Goal: Task Accomplishment & Management: Manage account settings

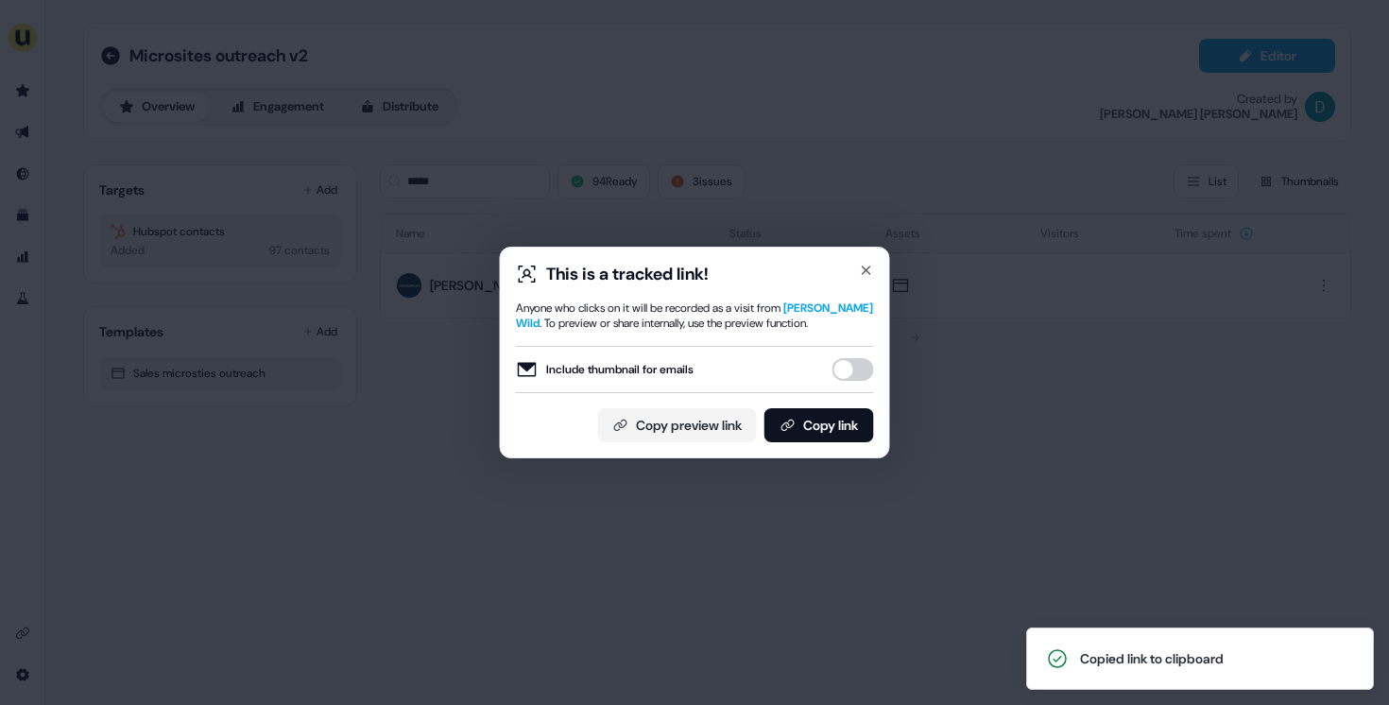
click at [873, 265] on div "This is a tracked link! Anyone who clicks on it will be recorded as a visit fro…" at bounding box center [695, 353] width 390 height 212
click at [861, 267] on icon "button" at bounding box center [866, 270] width 15 height 15
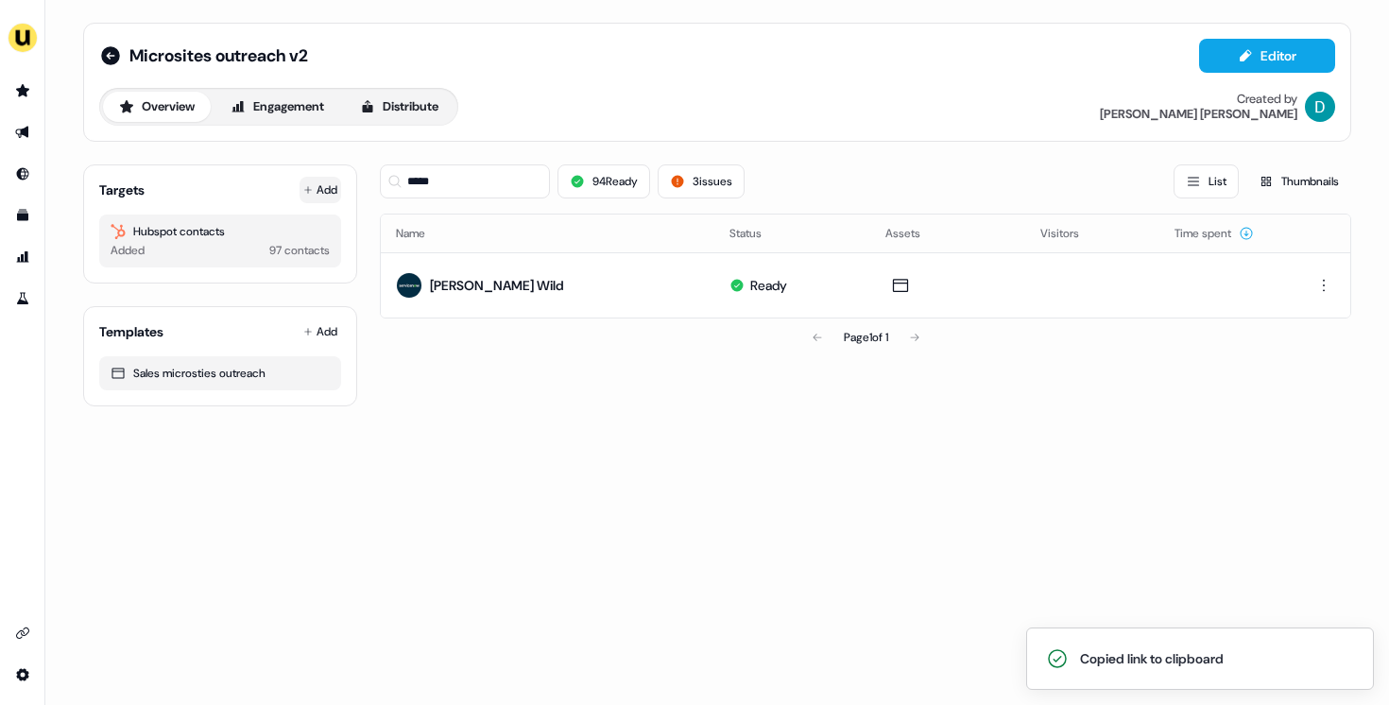
click at [303, 188] on icon at bounding box center [307, 189] width 9 height 9
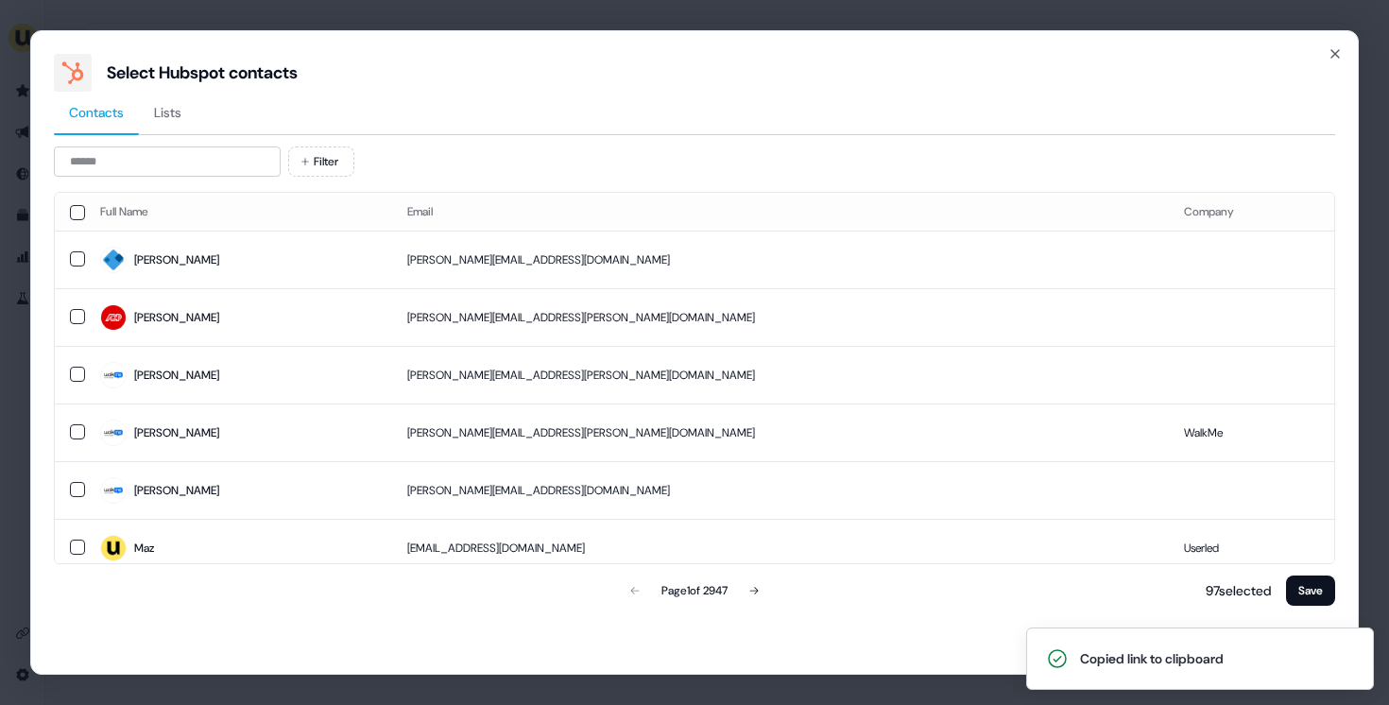
click at [179, 143] on div "Contacts Lists Filter Full Name Email Company Sam s.phipps@slimstock.com Alex a…" at bounding box center [694, 351] width 1281 height 518
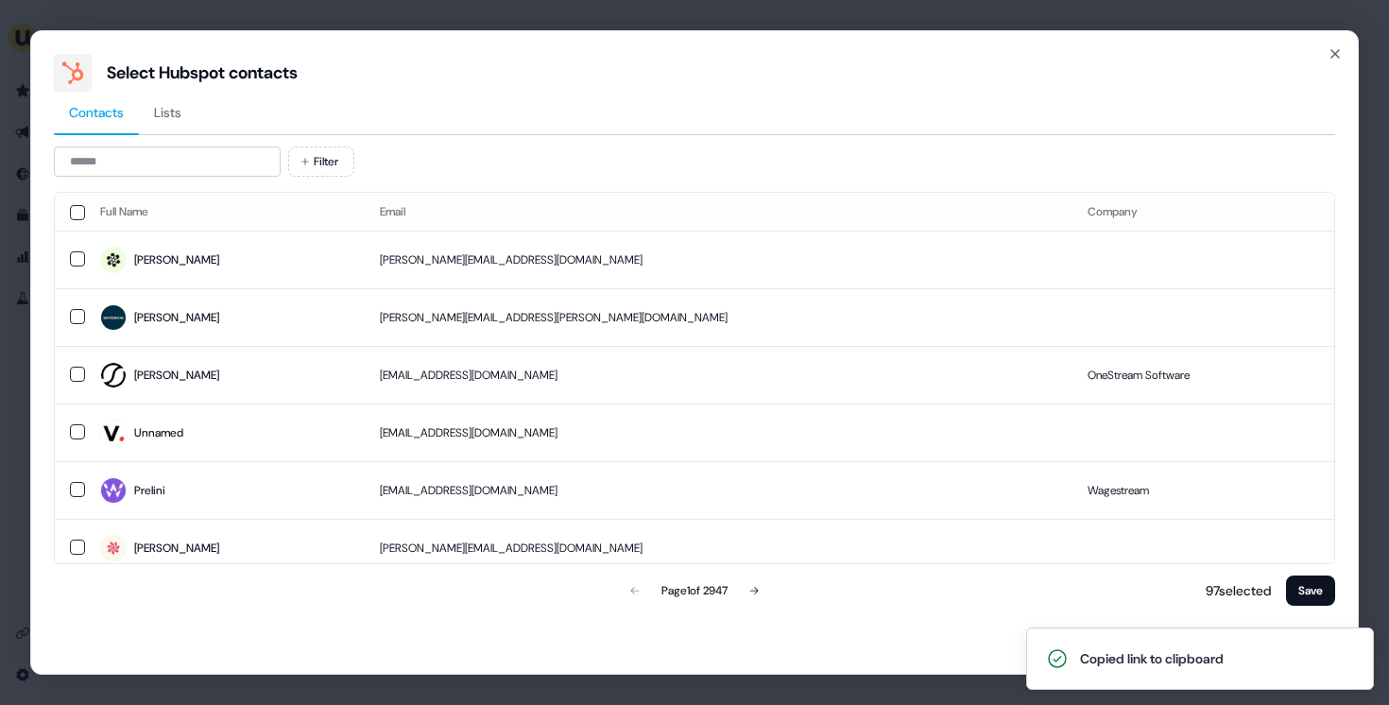
click at [209, 182] on div "Filter Full Name Email Company Francesca francesca@legora.com Richard richard.c…" at bounding box center [694, 377] width 1281 height 463
click at [281, 326] on span "[PERSON_NAME]" at bounding box center [224, 317] width 249 height 26
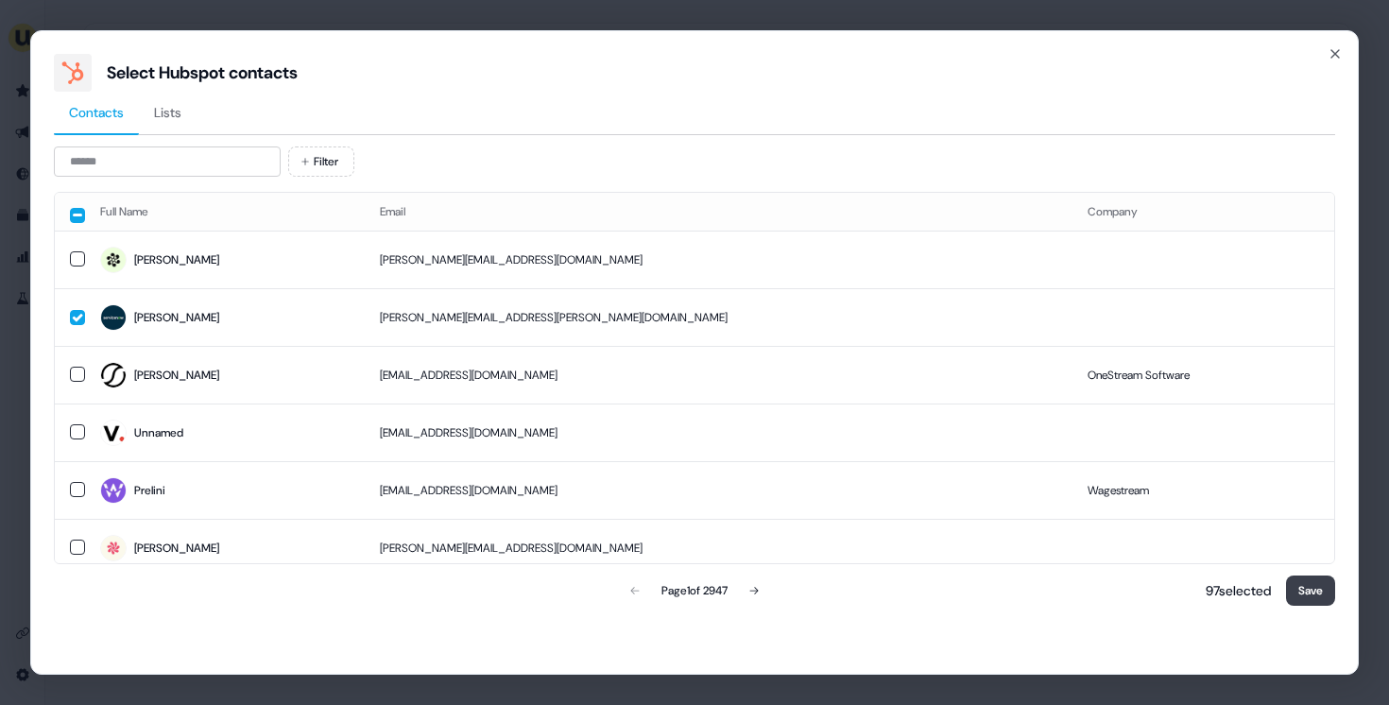
click at [1296, 595] on button "Save" at bounding box center [1310, 590] width 49 height 30
click at [1296, 585] on button "Save" at bounding box center [1310, 590] width 49 height 30
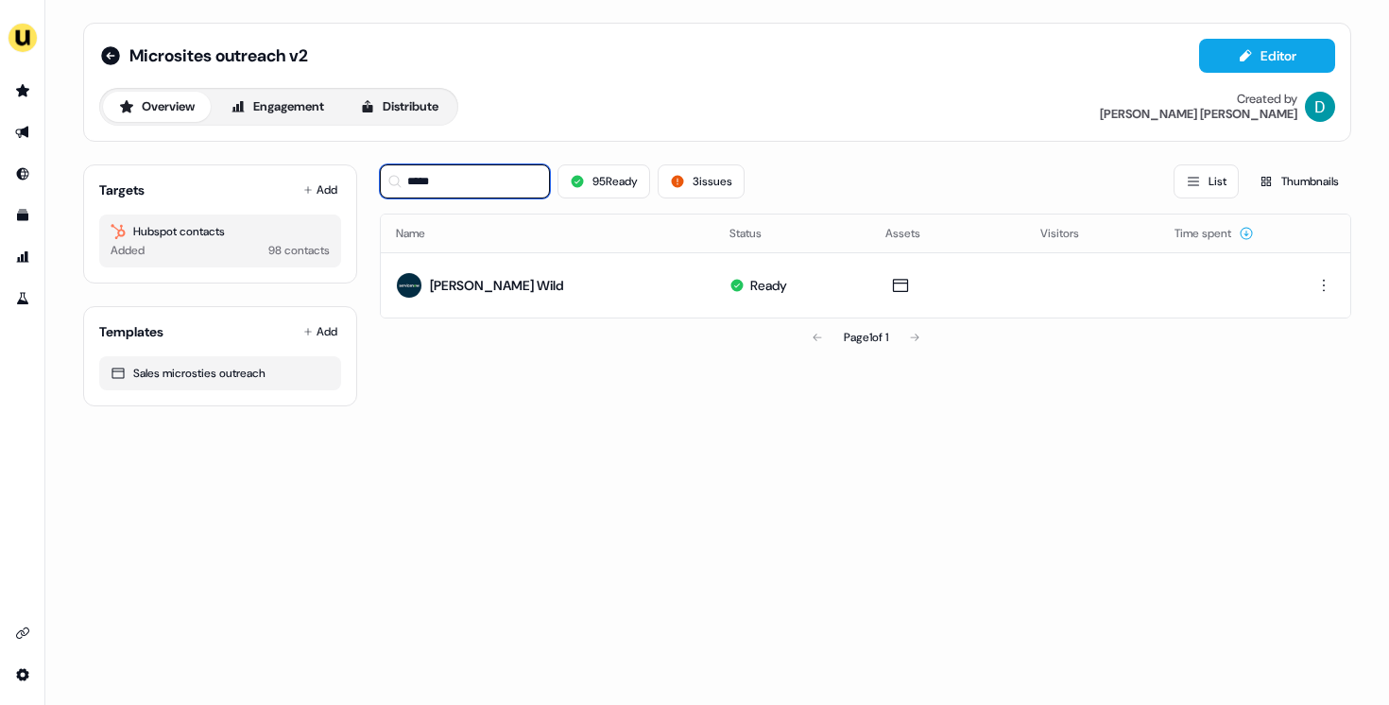
click at [524, 196] on input "*****" at bounding box center [465, 181] width 170 height 34
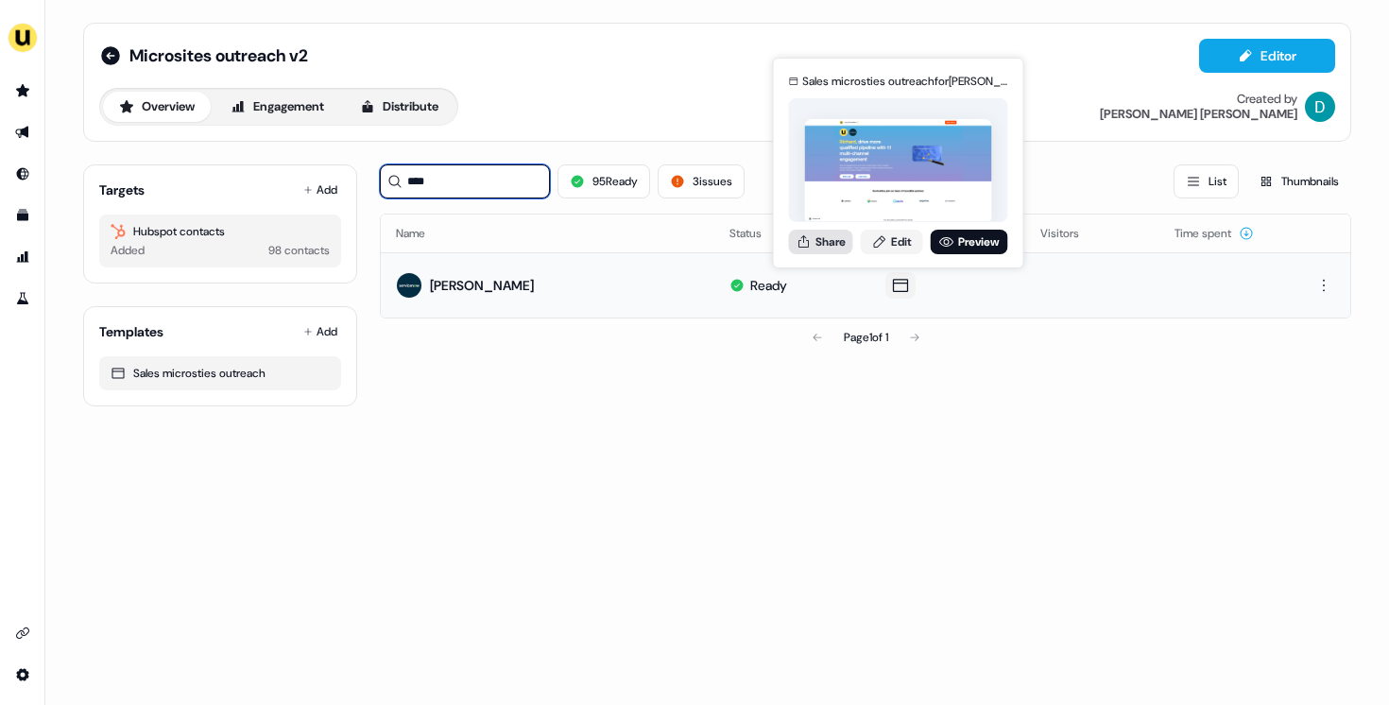
type input "****"
click at [839, 248] on button "Share" at bounding box center [821, 242] width 64 height 25
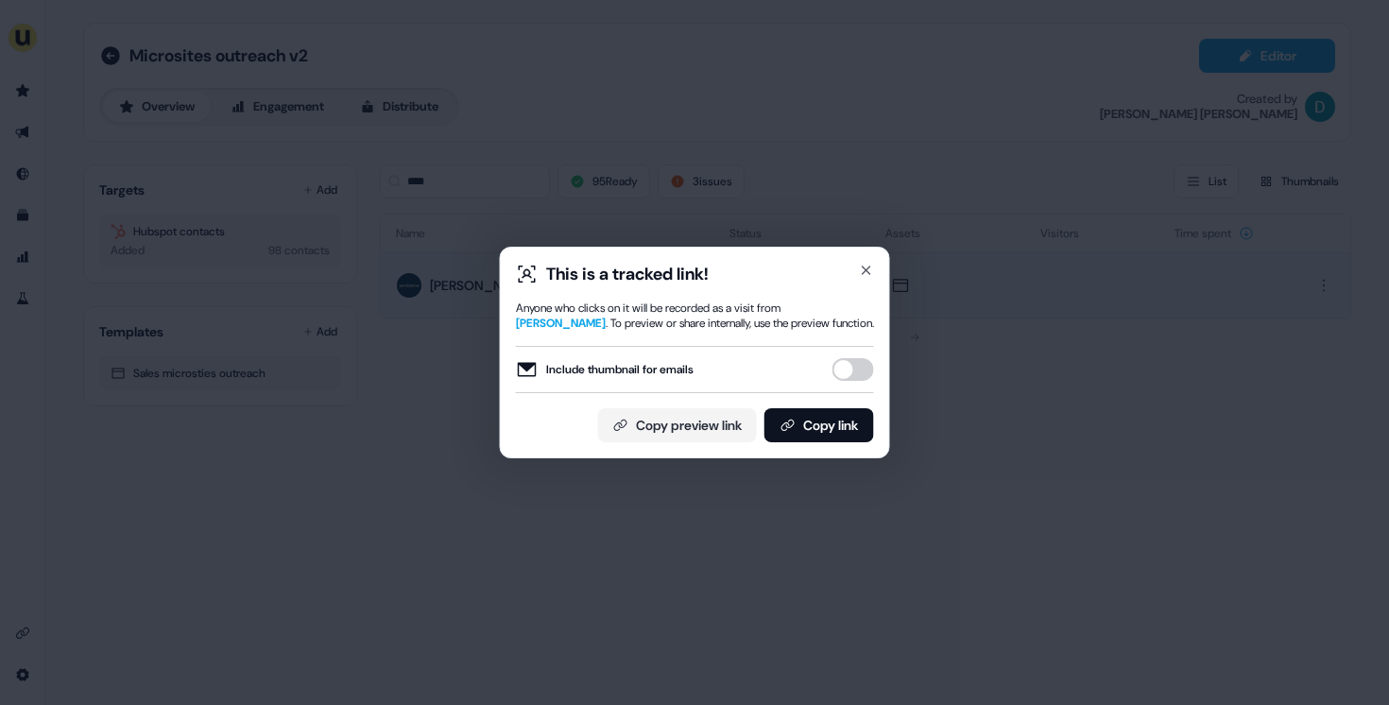
click at [852, 361] on button "Include thumbnail for emails" at bounding box center [854, 369] width 42 height 23
click at [833, 420] on button "Copy link" at bounding box center [819, 425] width 110 height 34
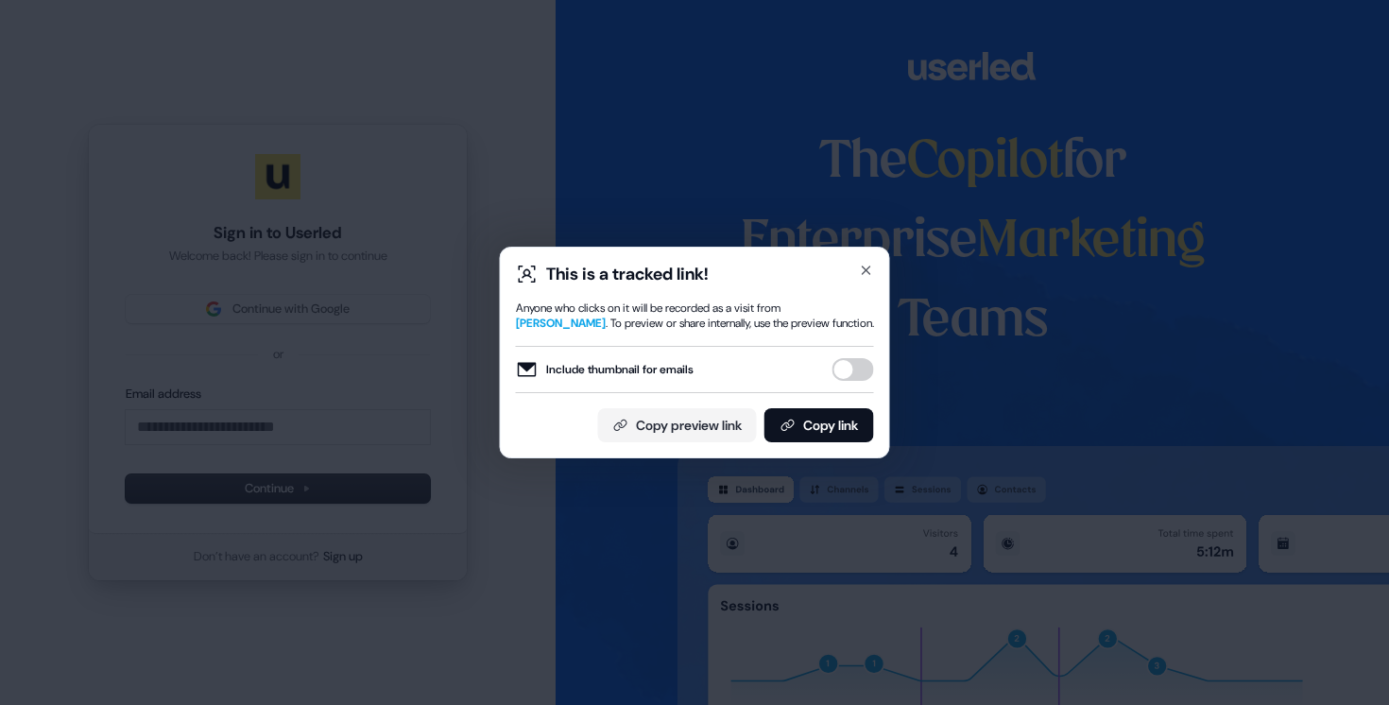
click at [857, 269] on div "This is a tracked link!" at bounding box center [695, 274] width 358 height 23
click at [865, 266] on icon "button" at bounding box center [866, 270] width 15 height 15
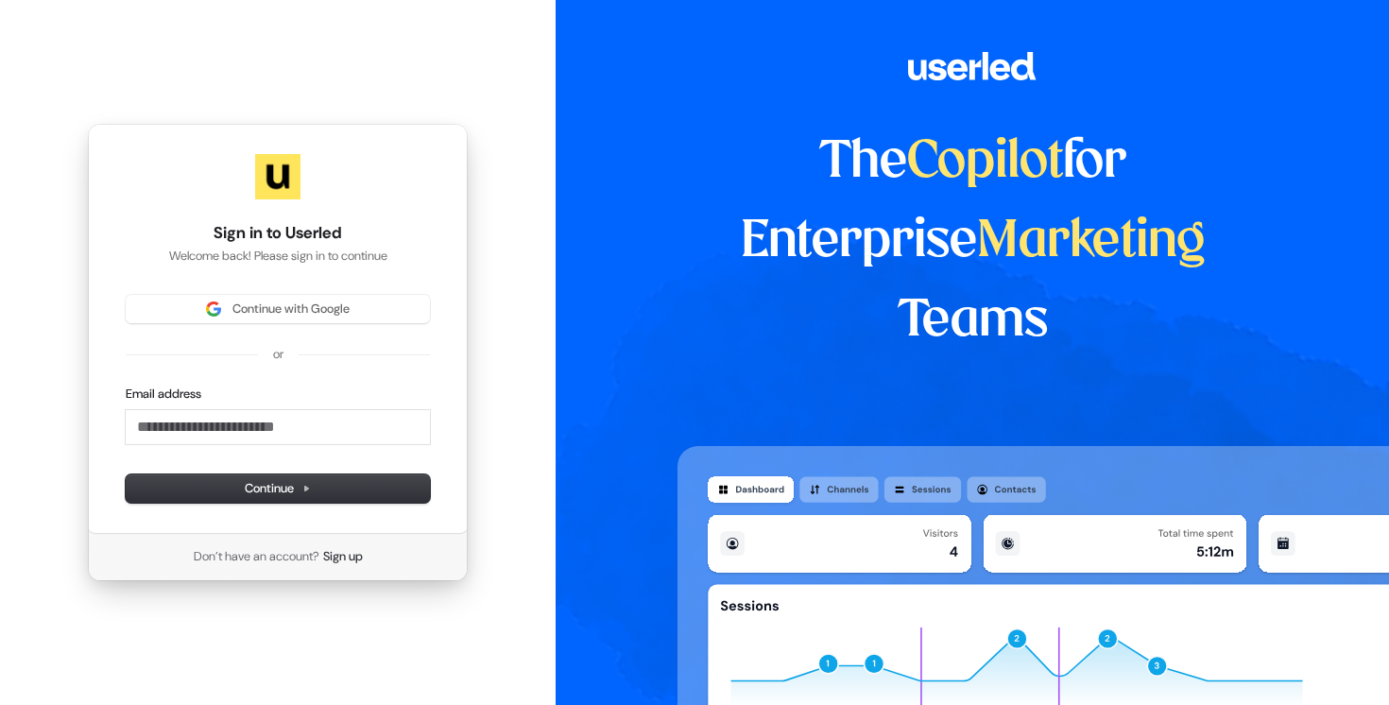
click at [373, 291] on div "Sign in to Userled Welcome back! Please sign in to continue Continue with Googl…" at bounding box center [278, 329] width 380 height 410
click at [376, 306] on span "Continue with Google" at bounding box center [278, 309] width 282 height 17
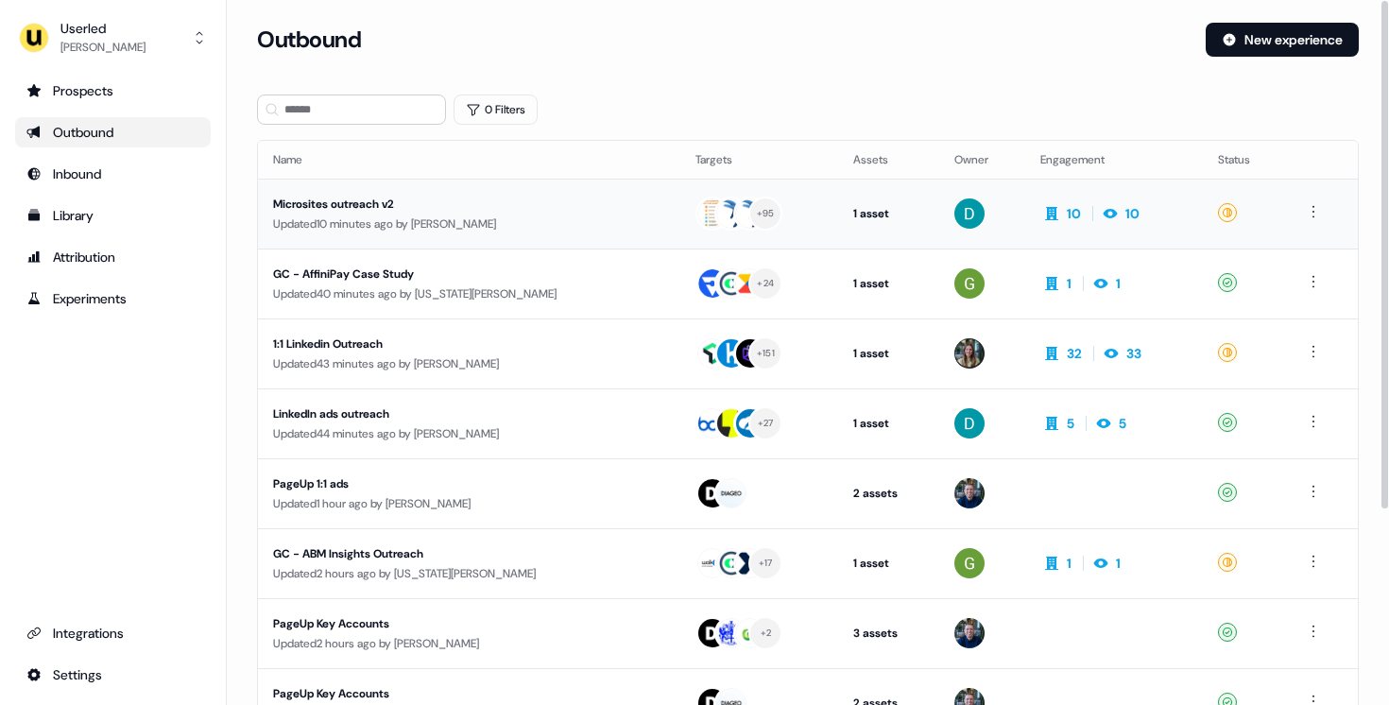
click at [565, 204] on div "Microsites outreach v2" at bounding box center [447, 204] width 348 height 19
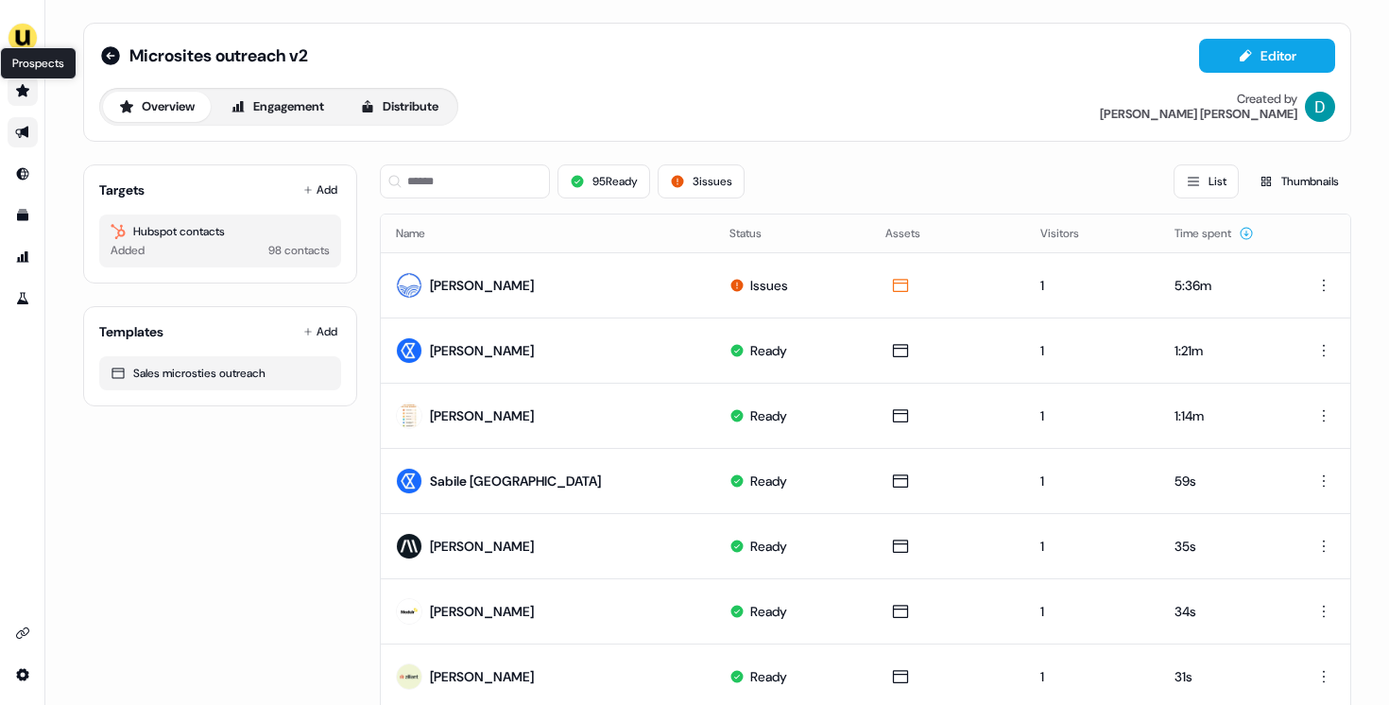
click at [21, 97] on icon "Go to prospects" at bounding box center [22, 90] width 15 height 15
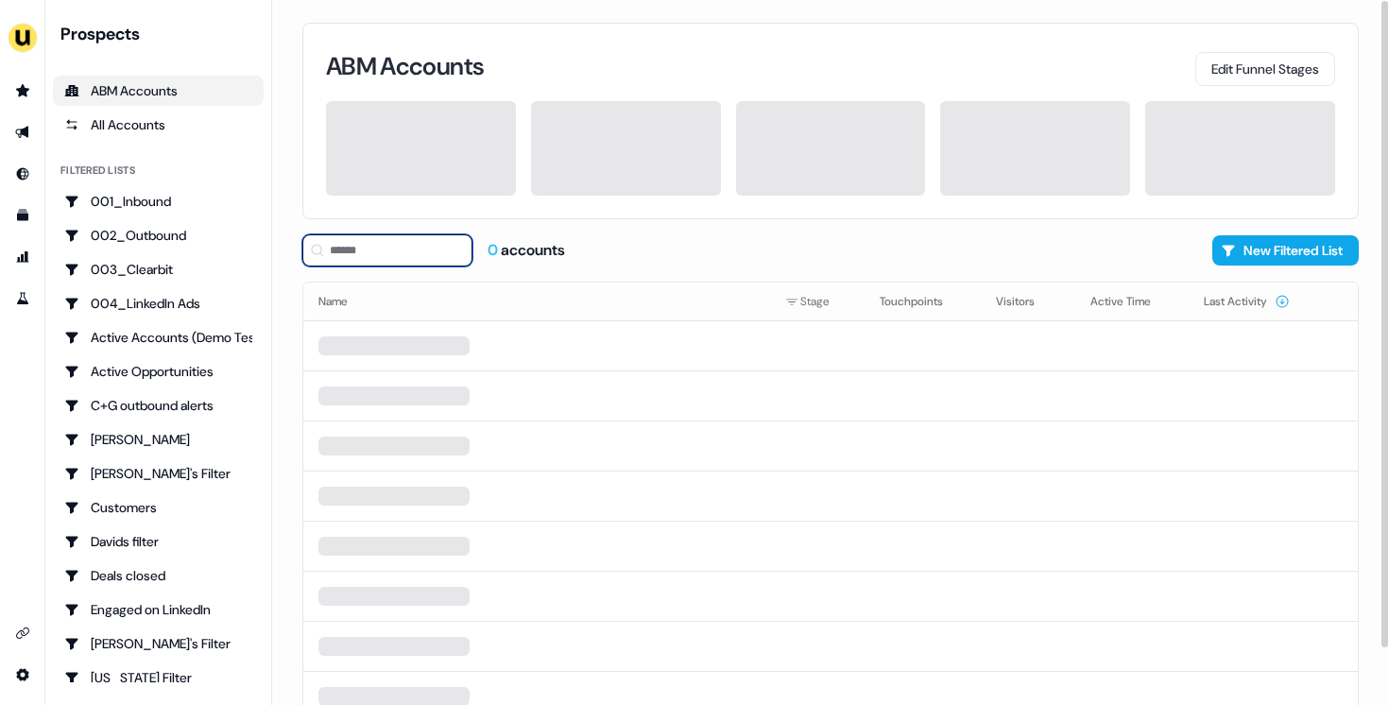
click at [393, 244] on input at bounding box center [387, 250] width 170 height 32
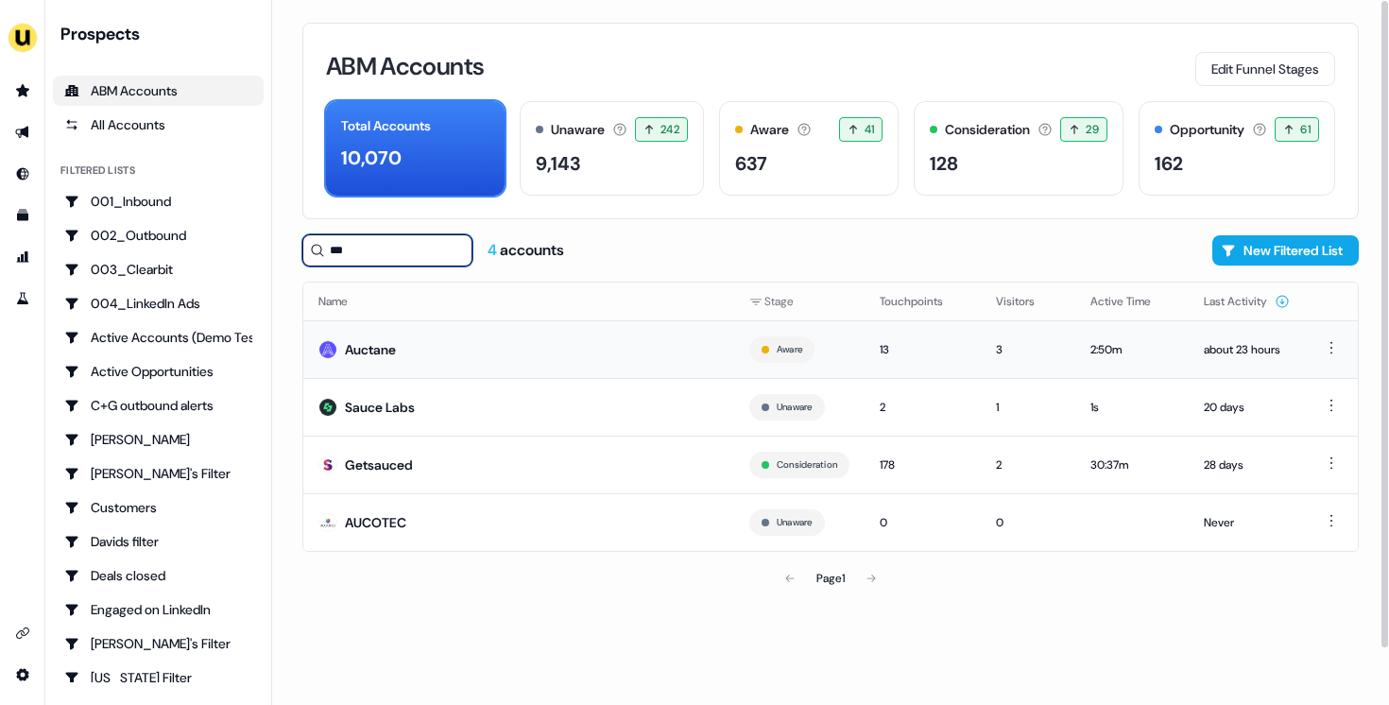
type input "***"
click at [472, 345] on td "Auctane" at bounding box center [518, 349] width 431 height 58
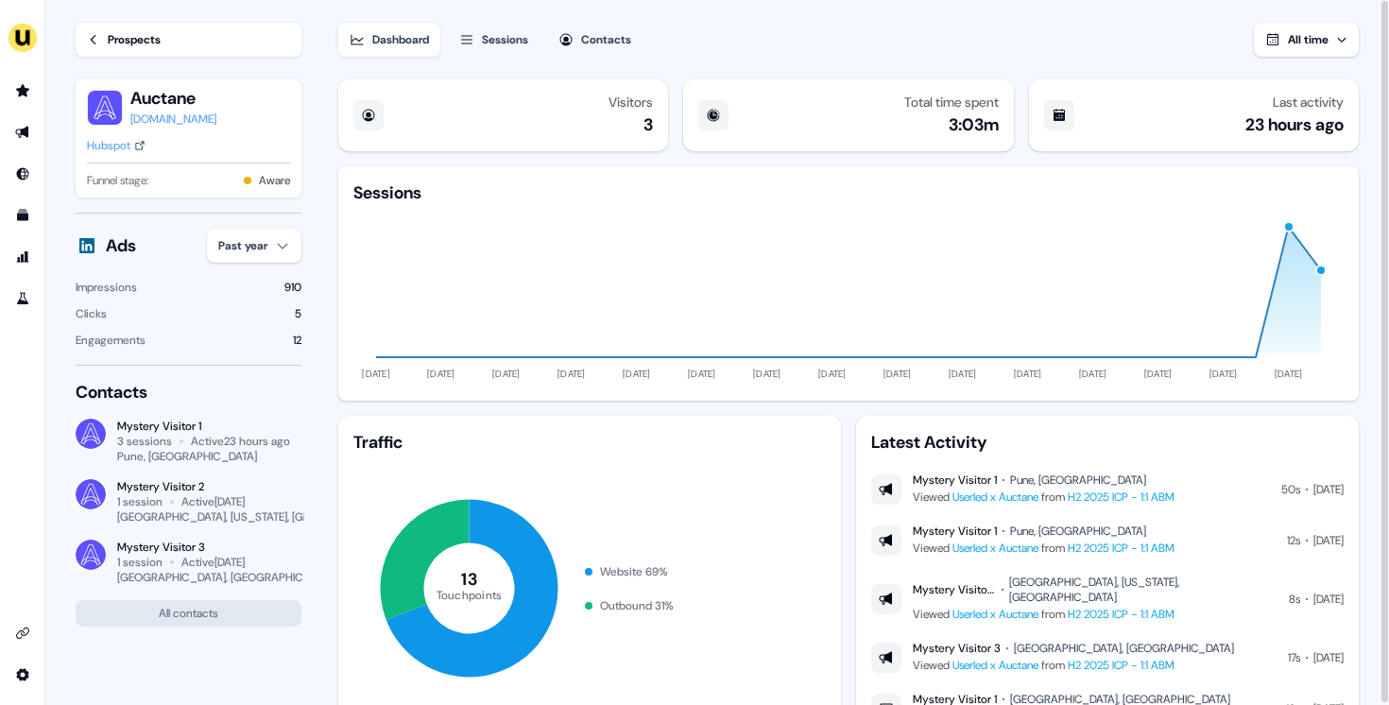
click at [510, 43] on div "Sessions" at bounding box center [505, 39] width 46 height 19
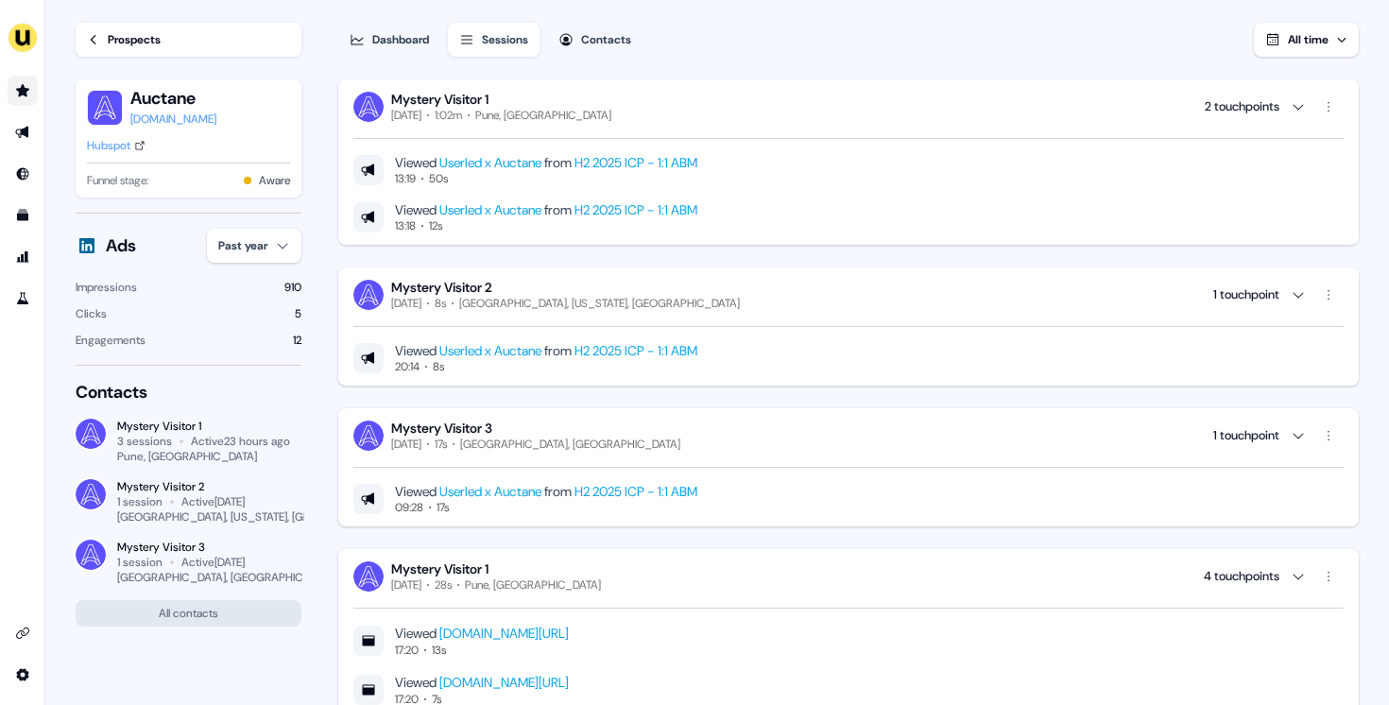
click at [22, 97] on link "Go to prospects" at bounding box center [23, 91] width 30 height 30
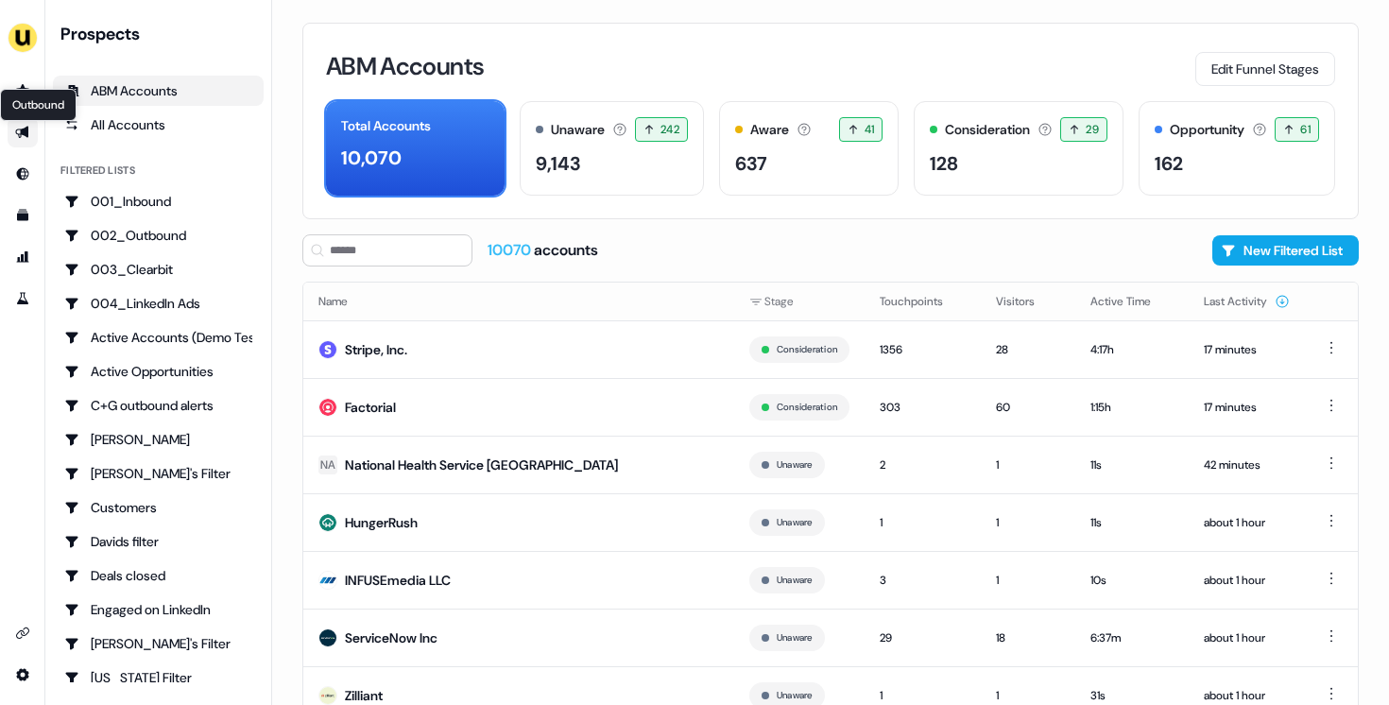
click at [20, 133] on icon "Go to outbound experience" at bounding box center [21, 133] width 13 height 12
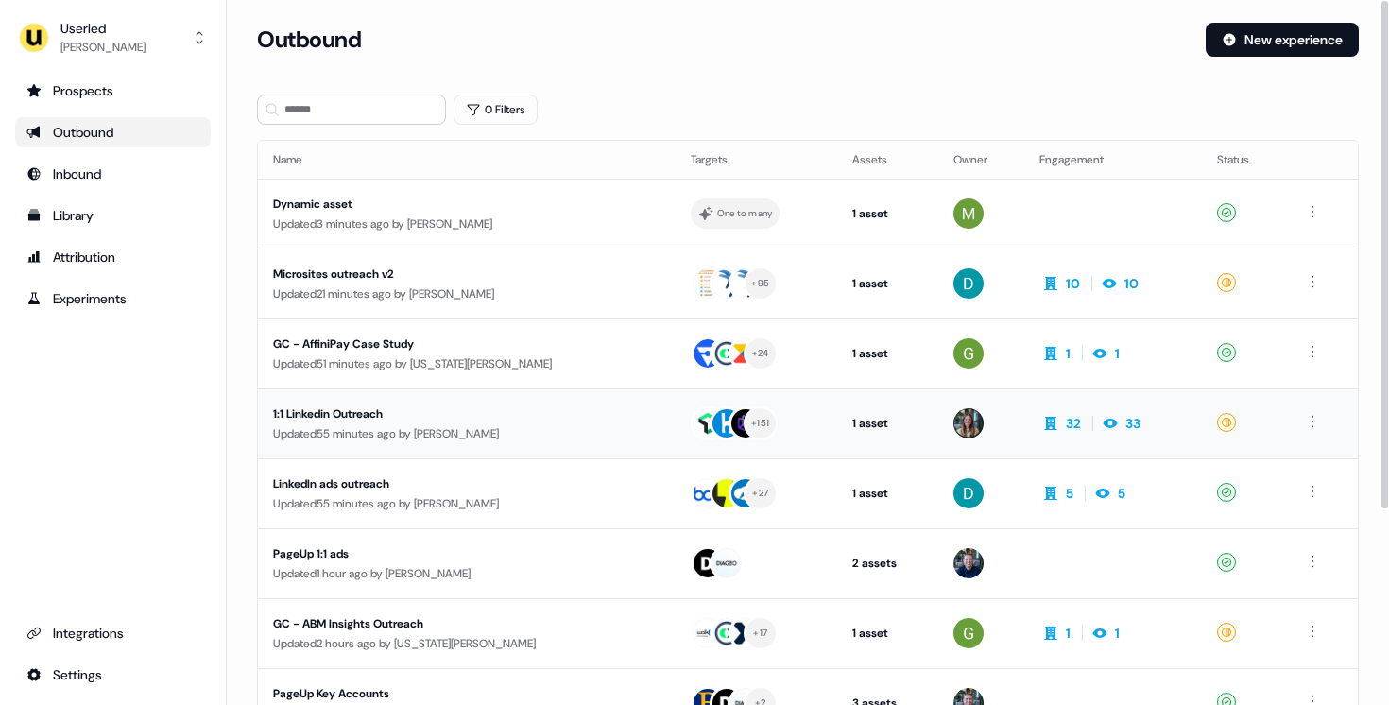
click at [473, 421] on div "1:1 Linkedin Outreach" at bounding box center [447, 413] width 348 height 19
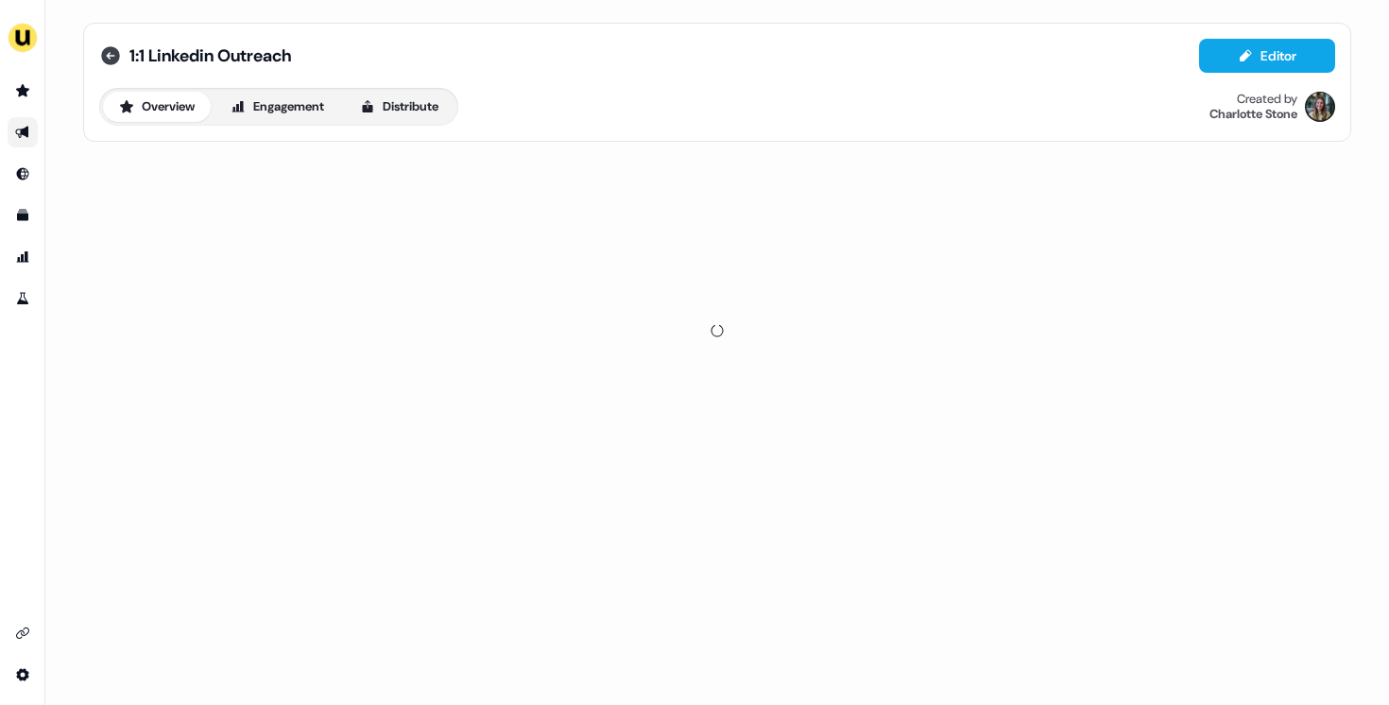
click at [105, 45] on icon at bounding box center [110, 55] width 23 height 23
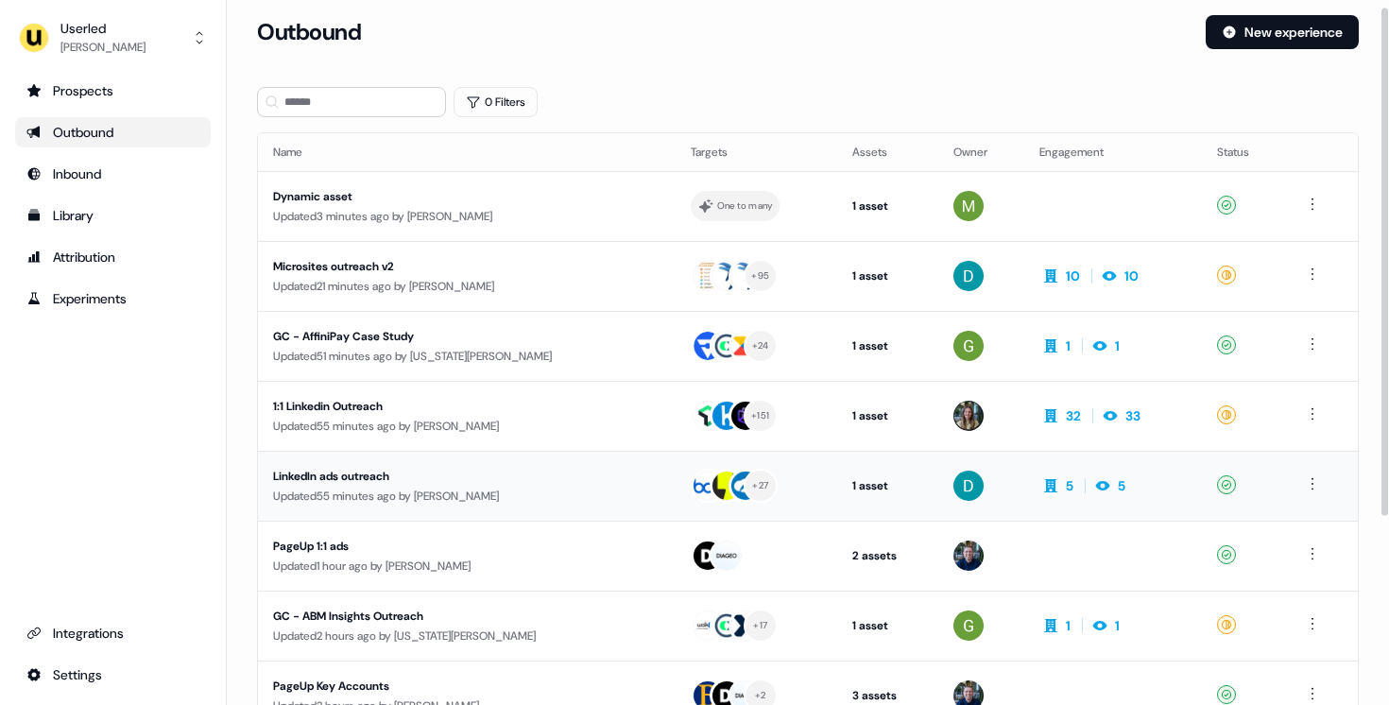
scroll to position [11, 0]
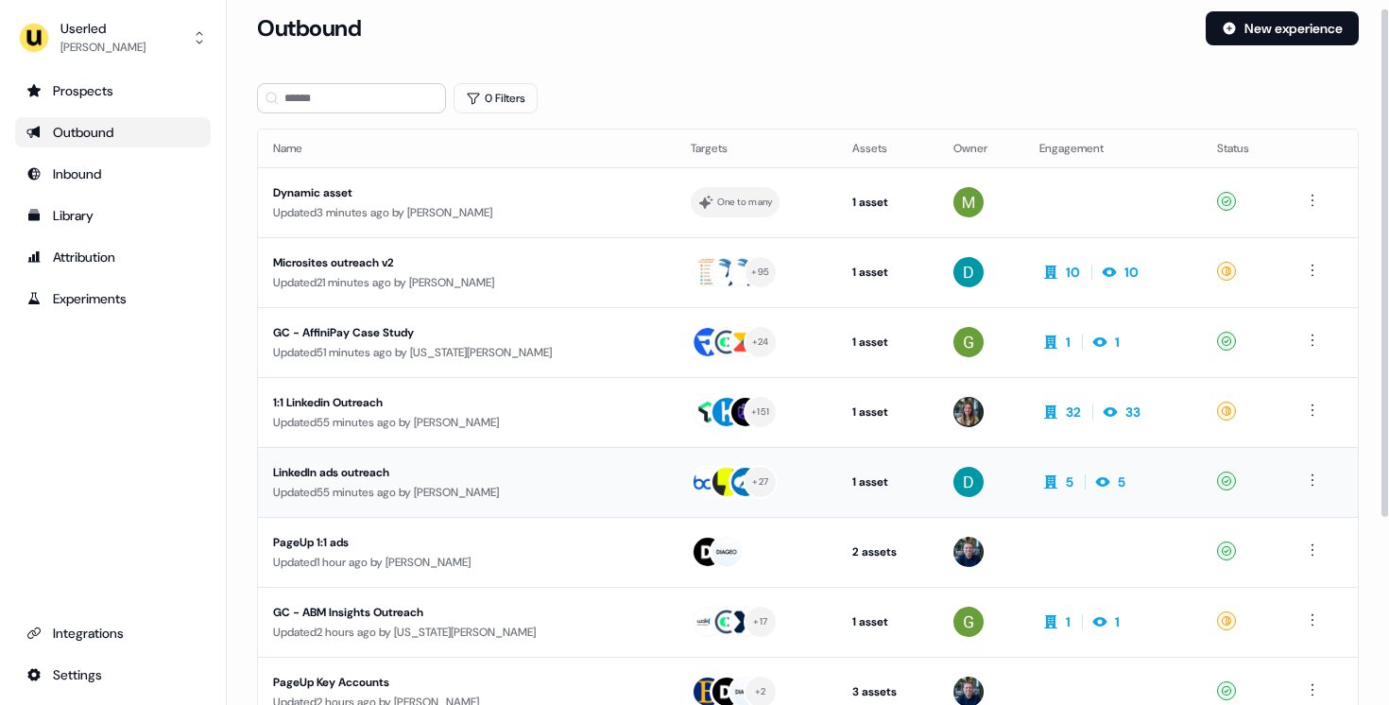
click at [534, 473] on div "LinkedIn ads outreach" at bounding box center [447, 472] width 348 height 19
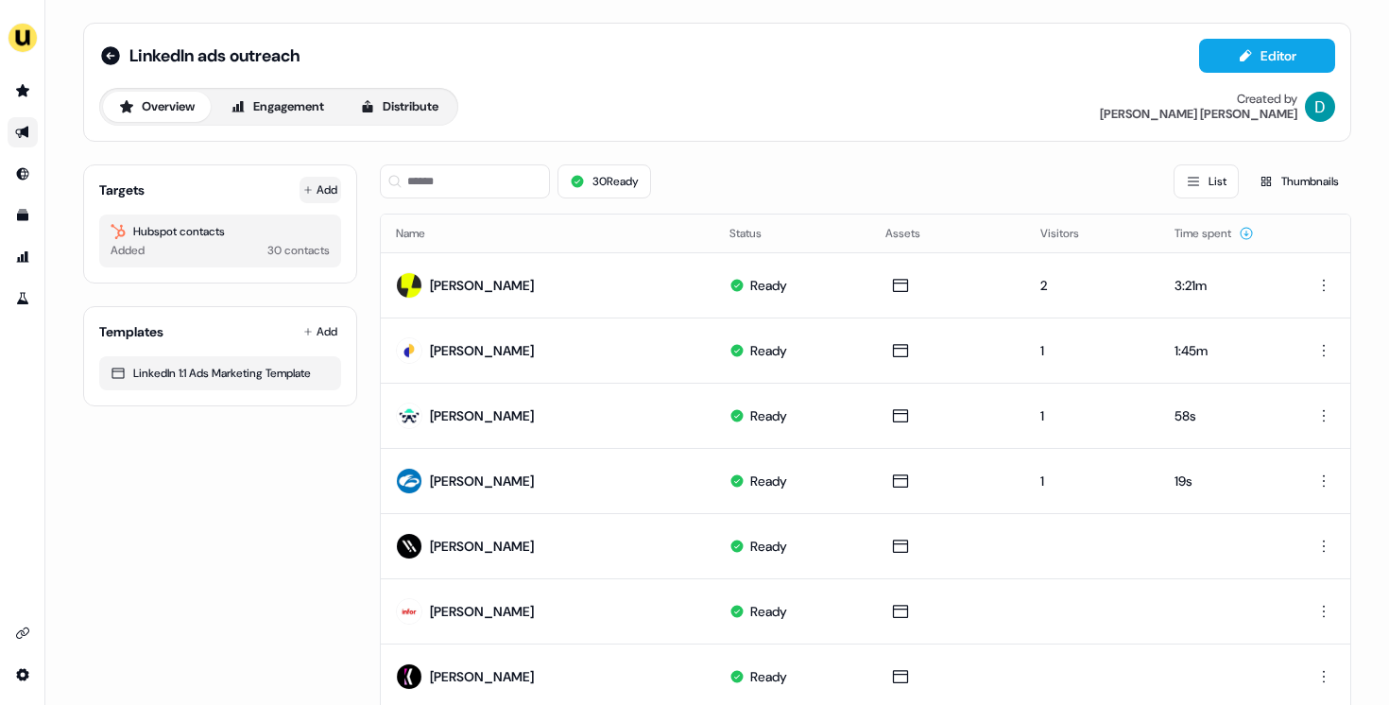
click at [300, 183] on button "Add" at bounding box center [321, 190] width 42 height 26
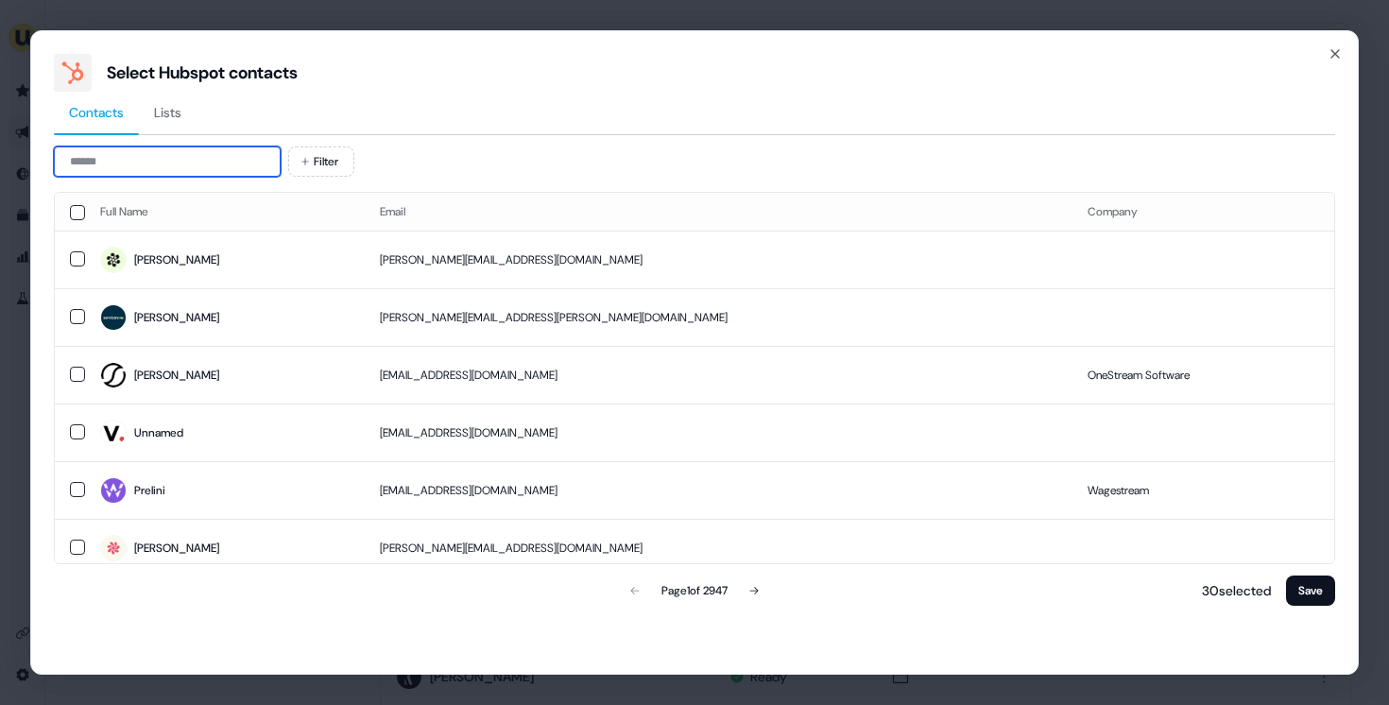
click at [196, 160] on input at bounding box center [167, 161] width 227 height 30
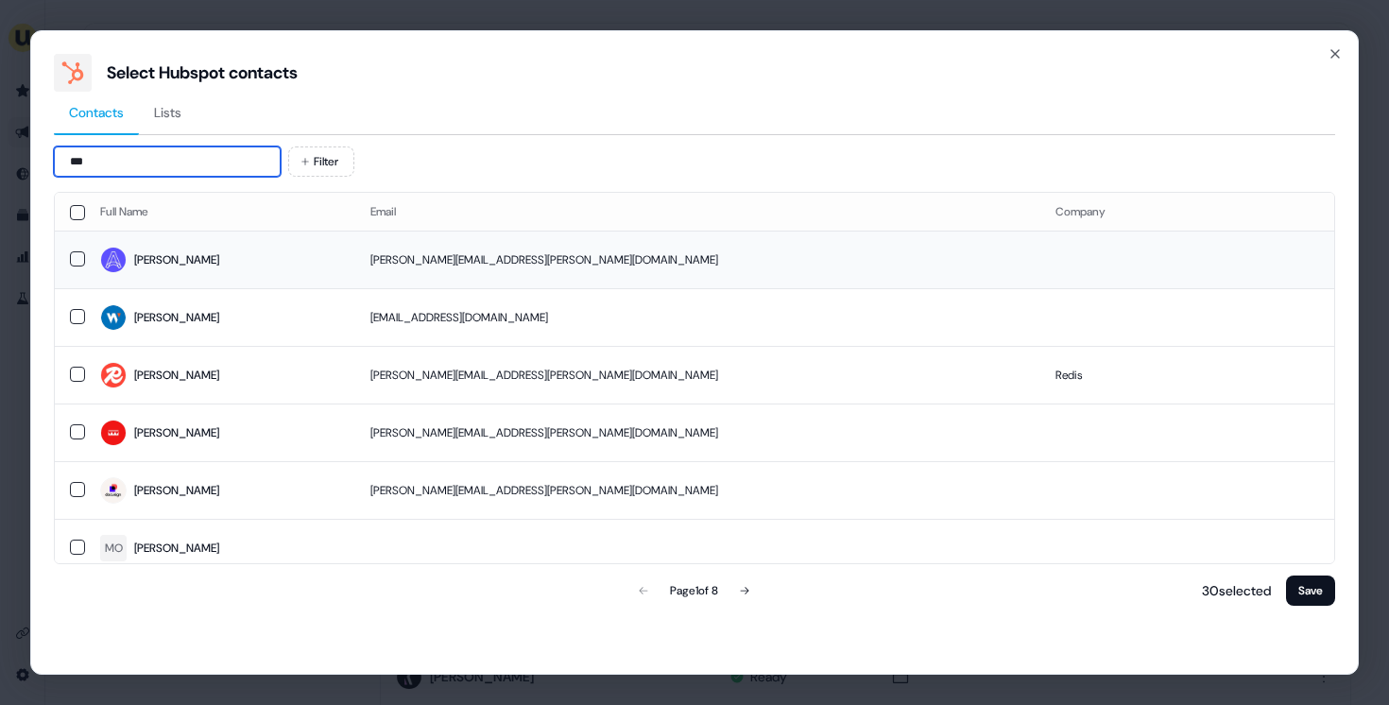
type input "***"
click at [269, 260] on span "[PERSON_NAME]" at bounding box center [220, 260] width 240 height 26
click at [1309, 579] on button "Save" at bounding box center [1310, 590] width 49 height 30
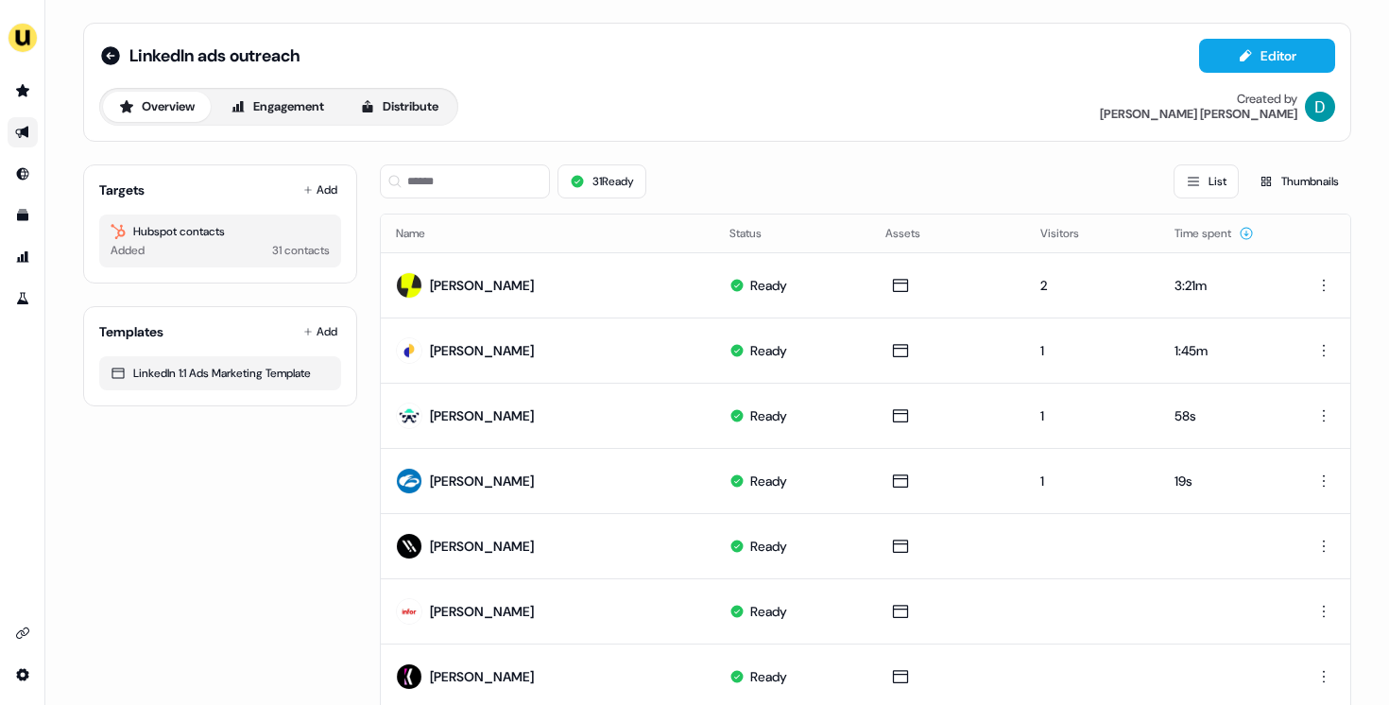
click at [496, 152] on div "31 Ready List Thumbnails" at bounding box center [865, 181] width 971 height 64
click at [505, 174] on input at bounding box center [465, 181] width 170 height 34
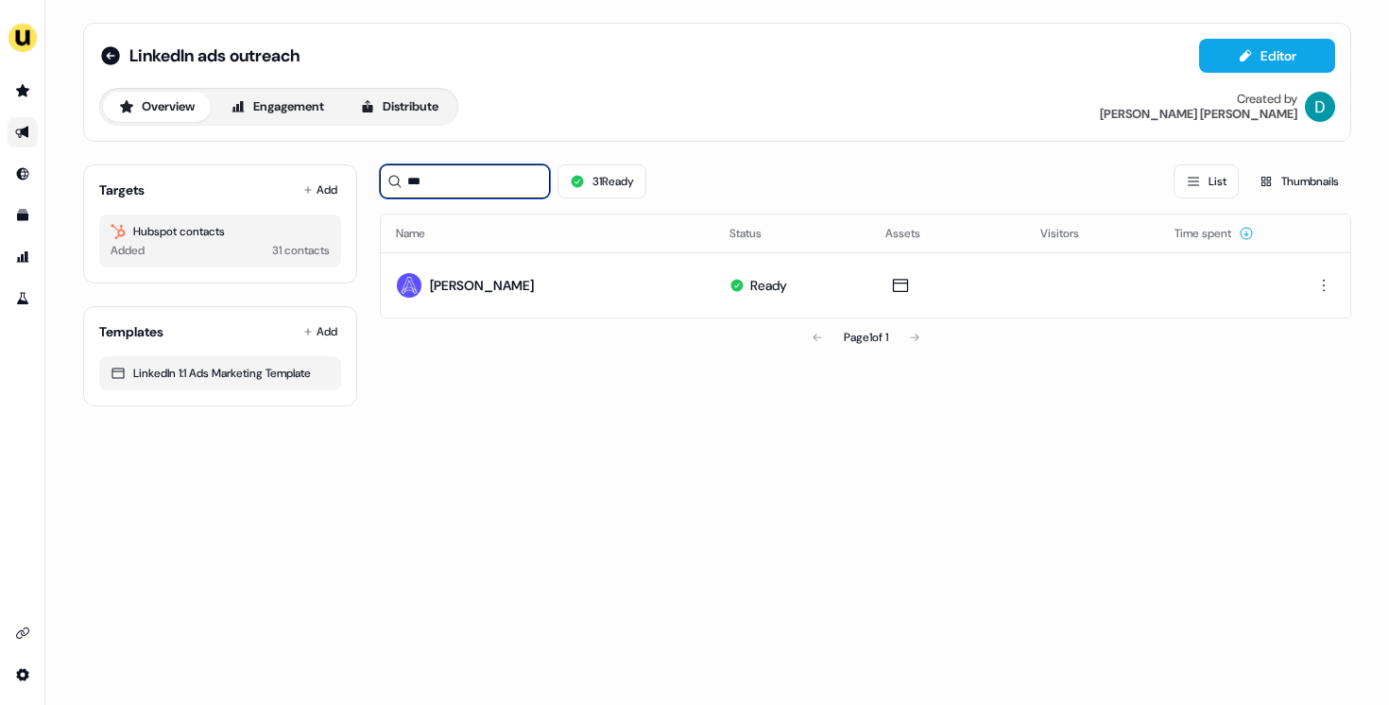
type input "***"
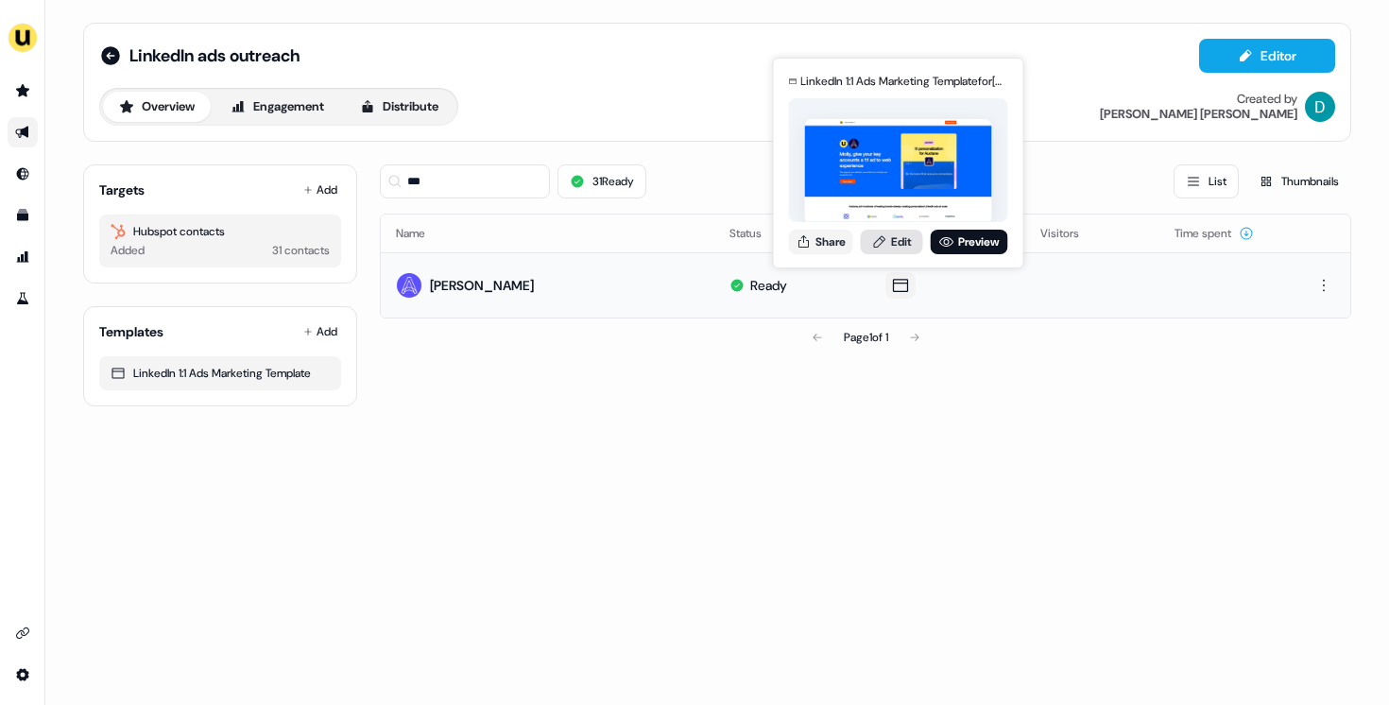
click at [878, 248] on icon at bounding box center [879, 241] width 15 height 15
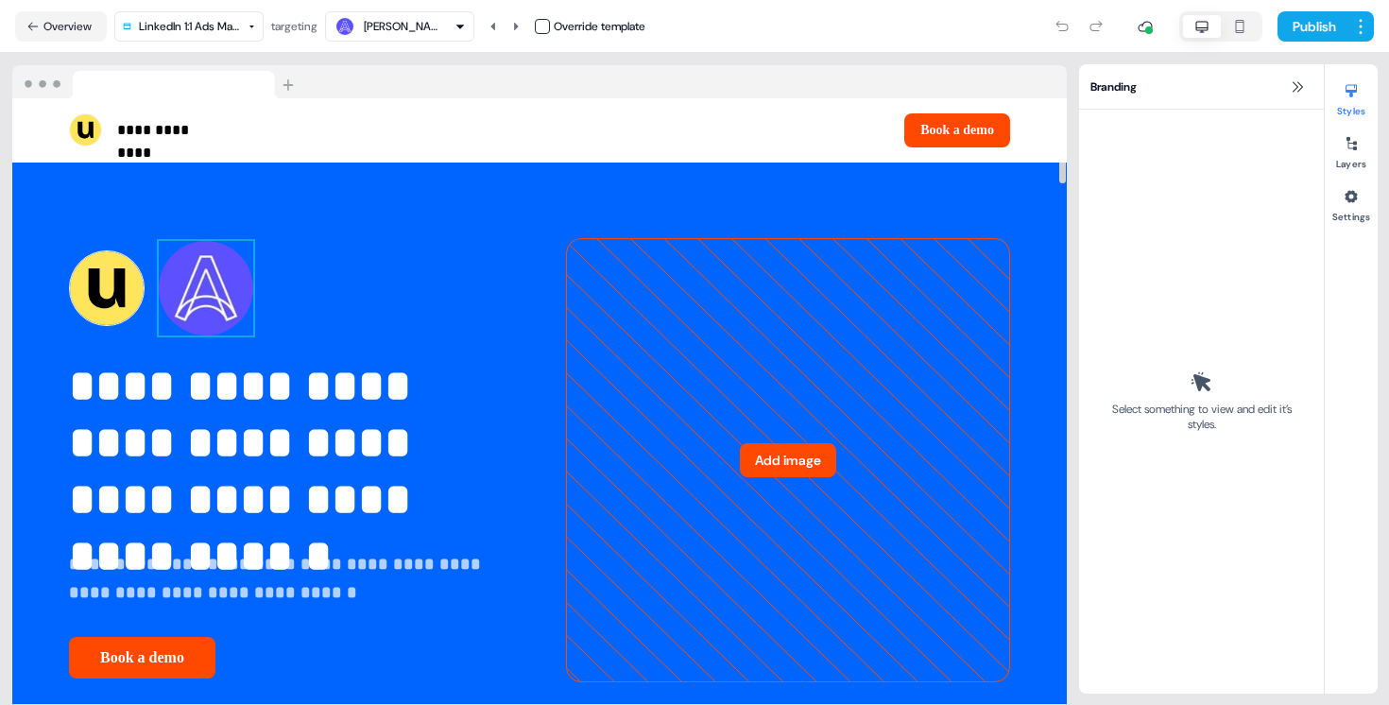
click at [215, 293] on img at bounding box center [206, 288] width 94 height 94
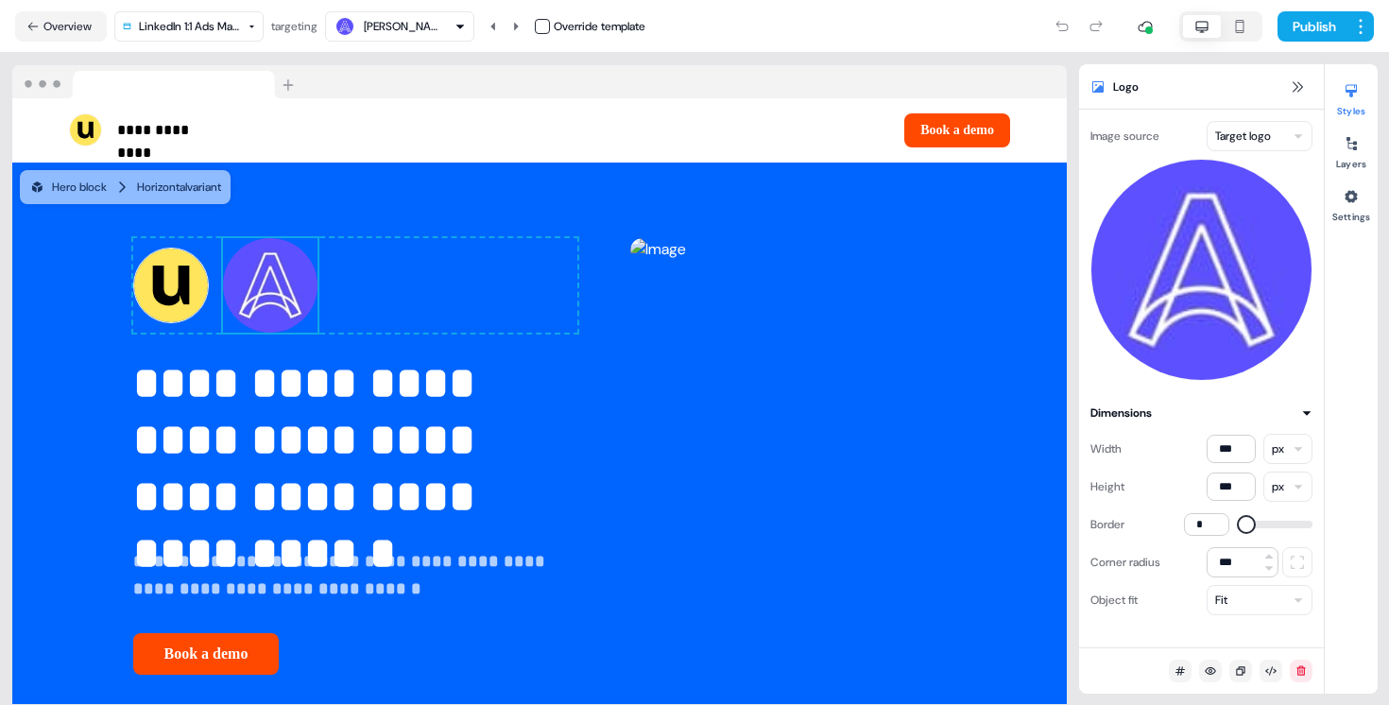
click at [540, 26] on button "button" at bounding box center [542, 26] width 15 height 15
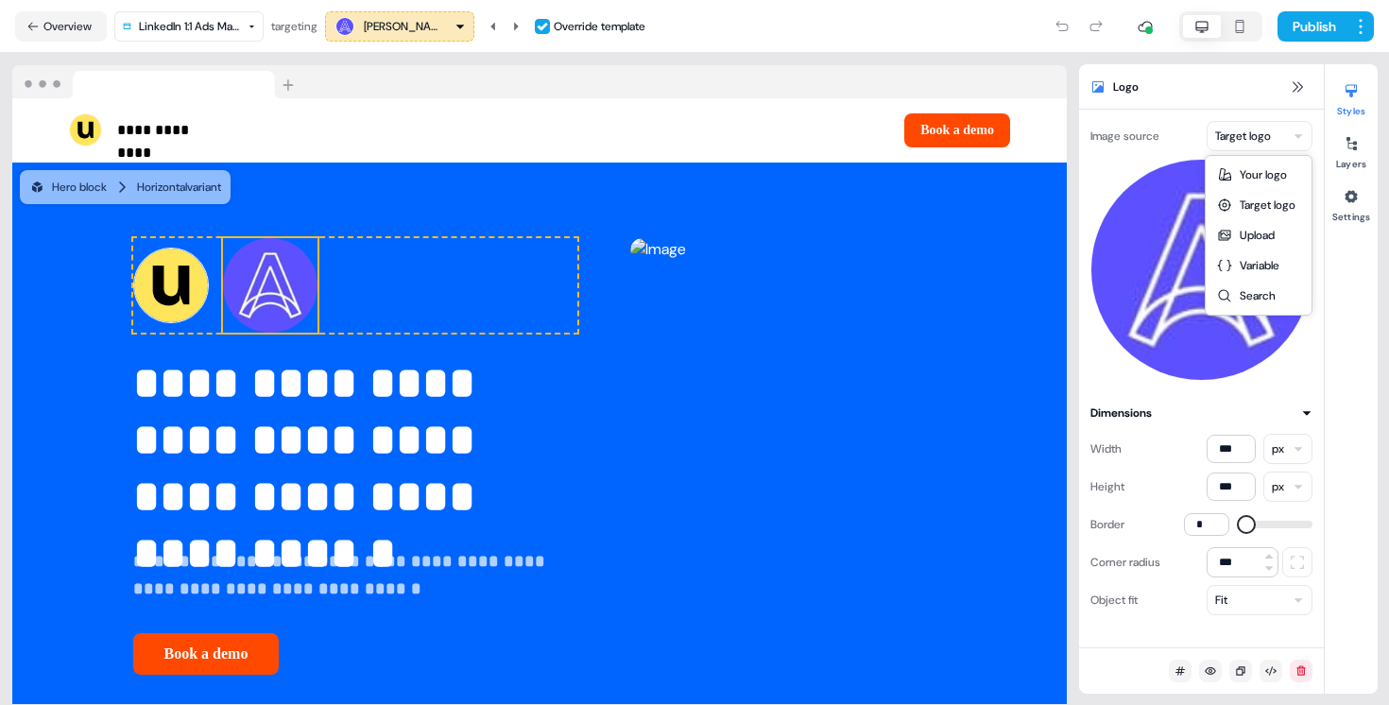
click at [1236, 139] on html "**********" at bounding box center [694, 352] width 1389 height 705
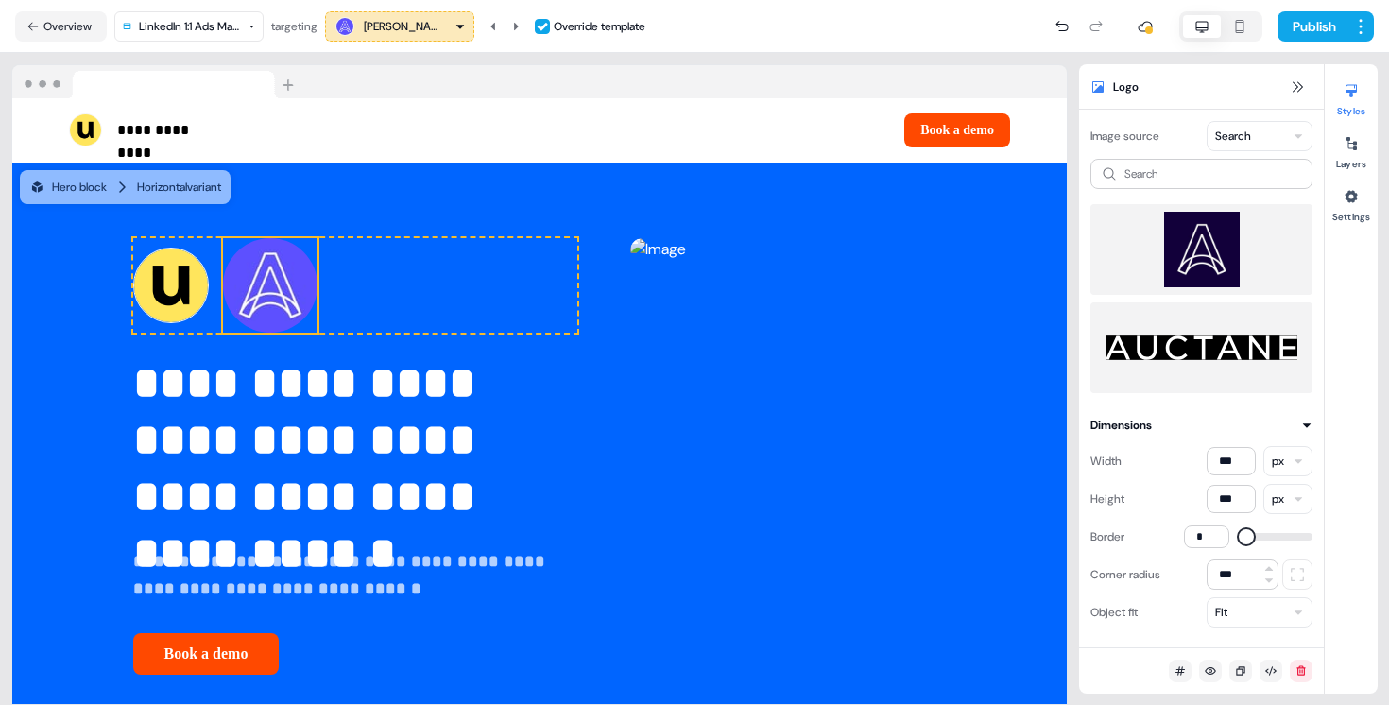
click at [1203, 259] on img at bounding box center [1202, 250] width 192 height 76
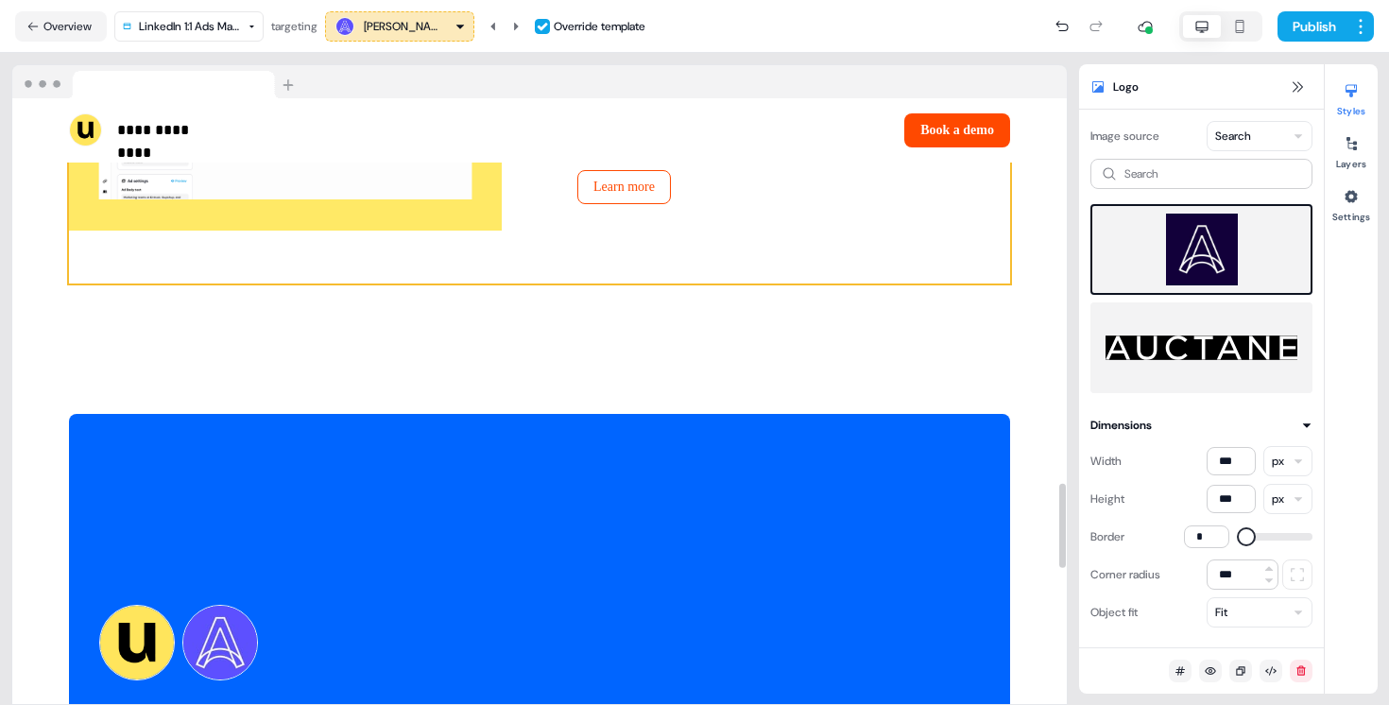
scroll to position [3629, 0]
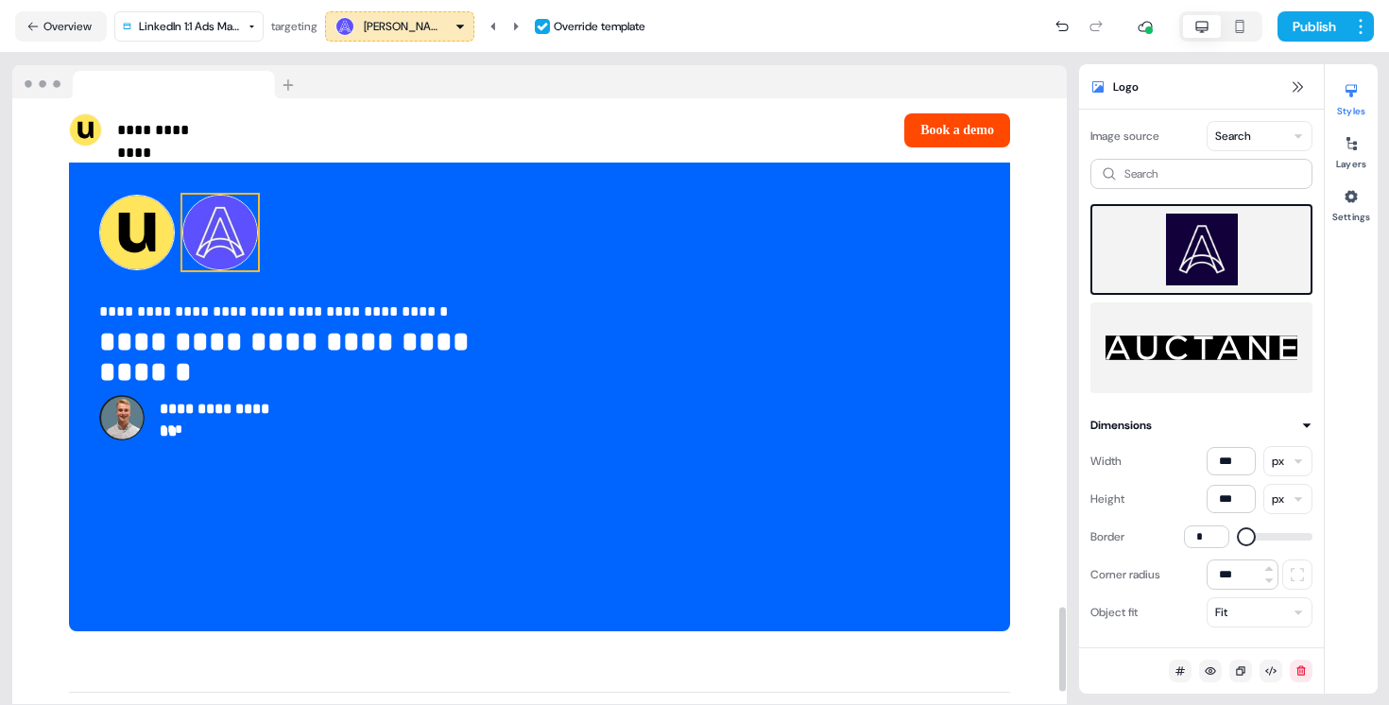
drag, startPoint x: 247, startPoint y: 205, endPoint x: 331, endPoint y: 199, distance: 84.3
click at [247, 204] on img at bounding box center [220, 233] width 76 height 76
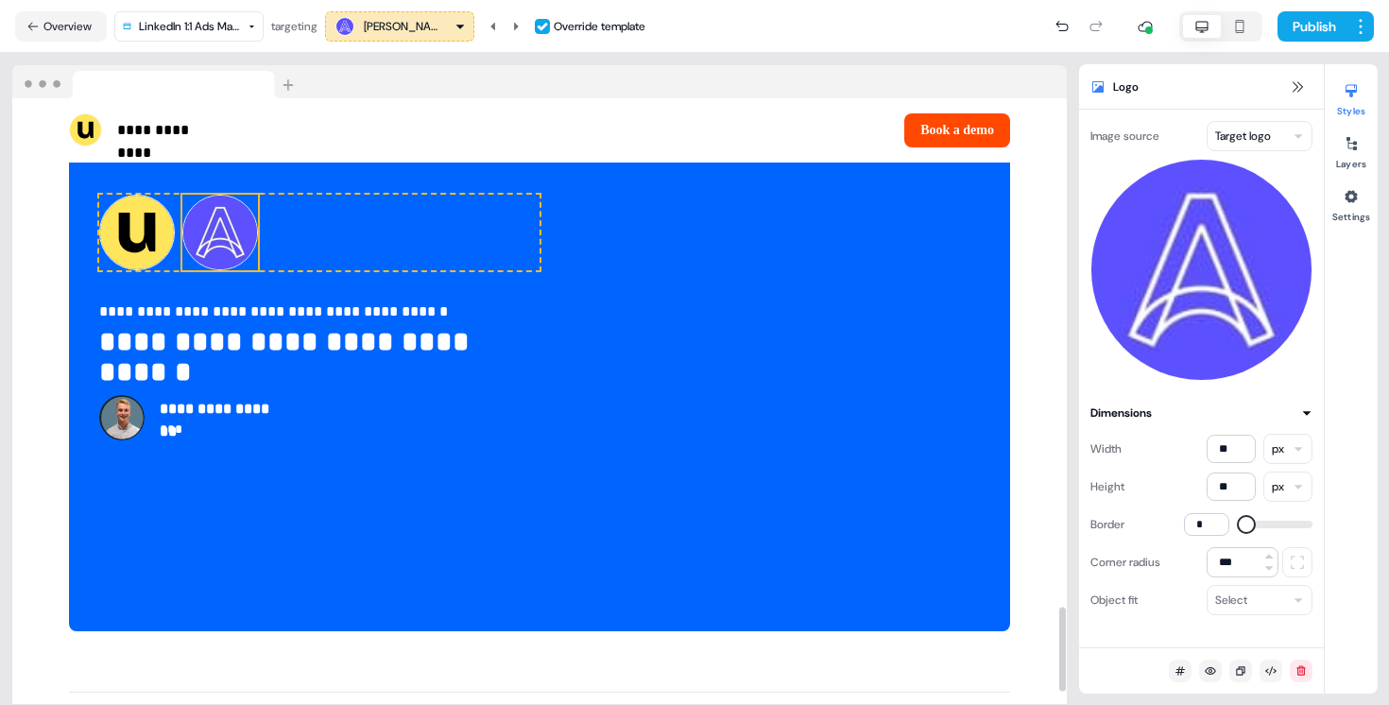
click at [1234, 119] on div "Image source Target logo Dimensions Width ** px Height ** px Border * Corner ra…" at bounding box center [1201, 379] width 245 height 538
click at [1248, 136] on html "**********" at bounding box center [694, 352] width 1389 height 705
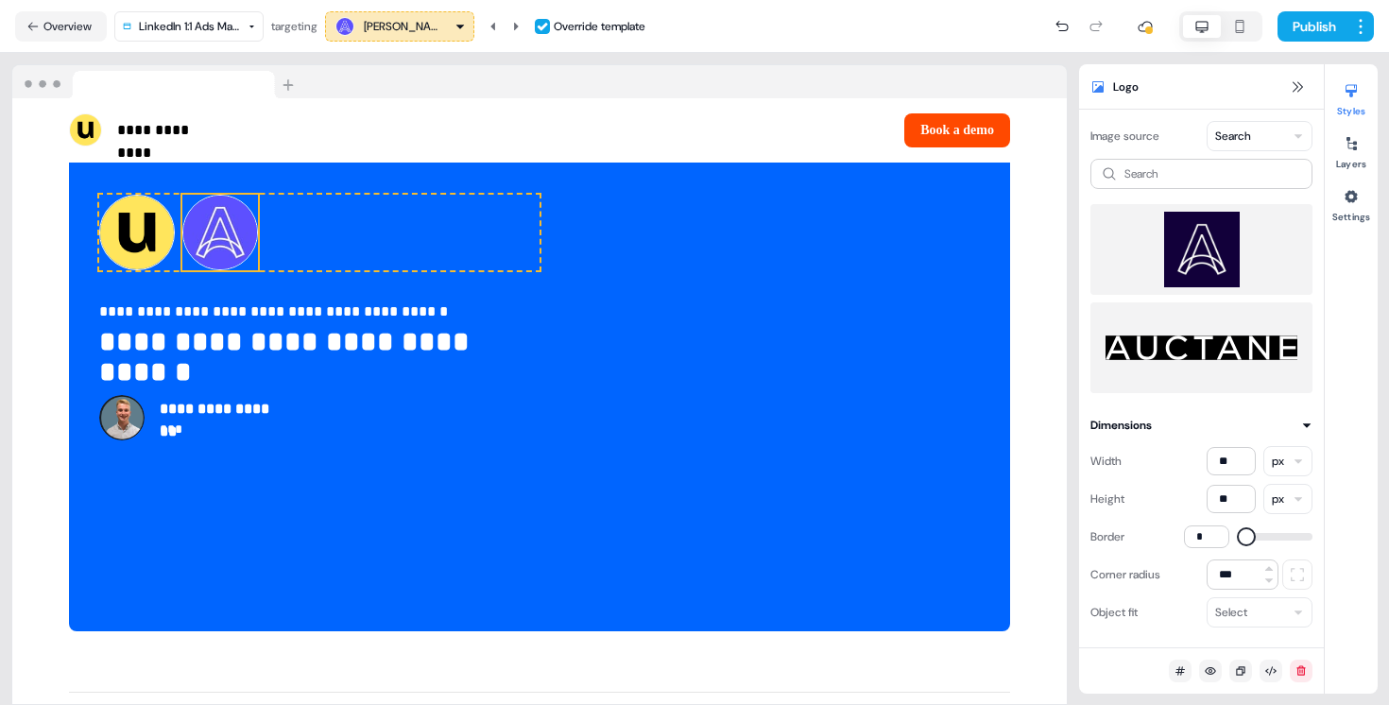
click at [1228, 259] on img at bounding box center [1202, 250] width 192 height 76
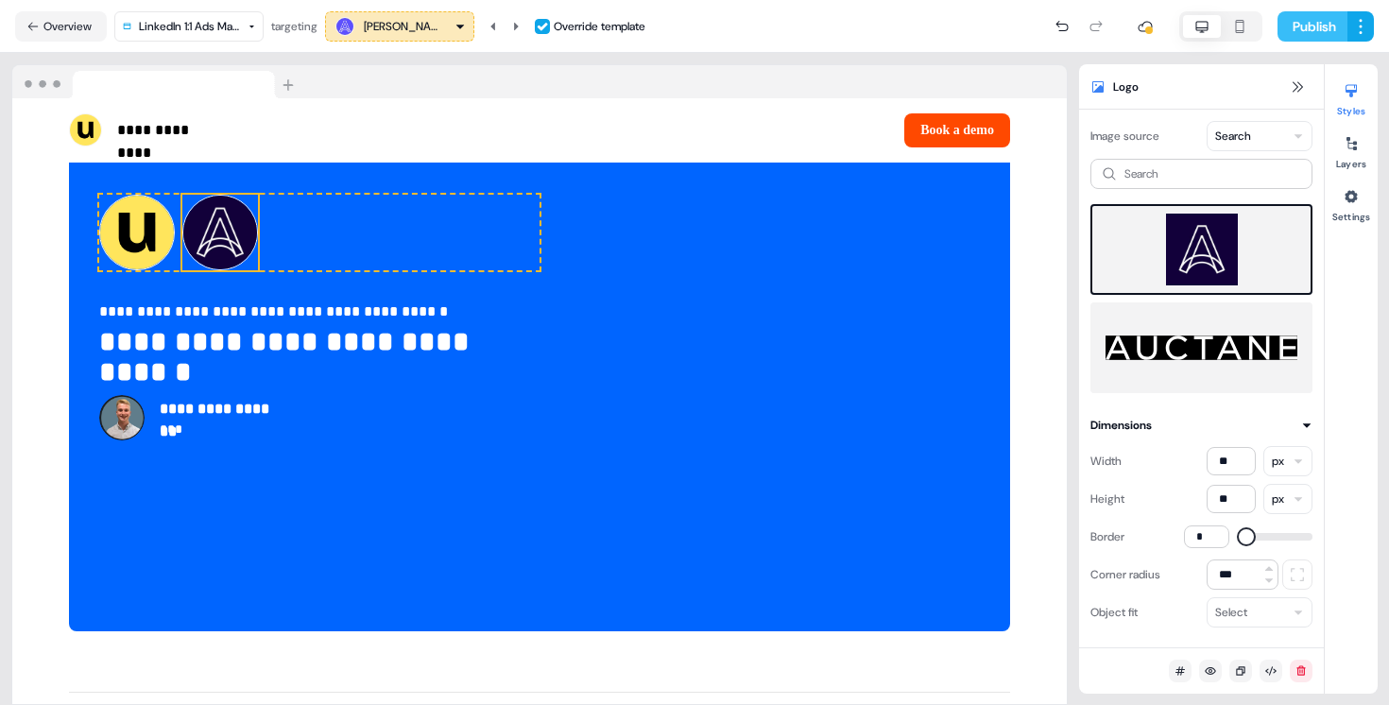
click at [1304, 26] on button "Publish" at bounding box center [1313, 26] width 70 height 30
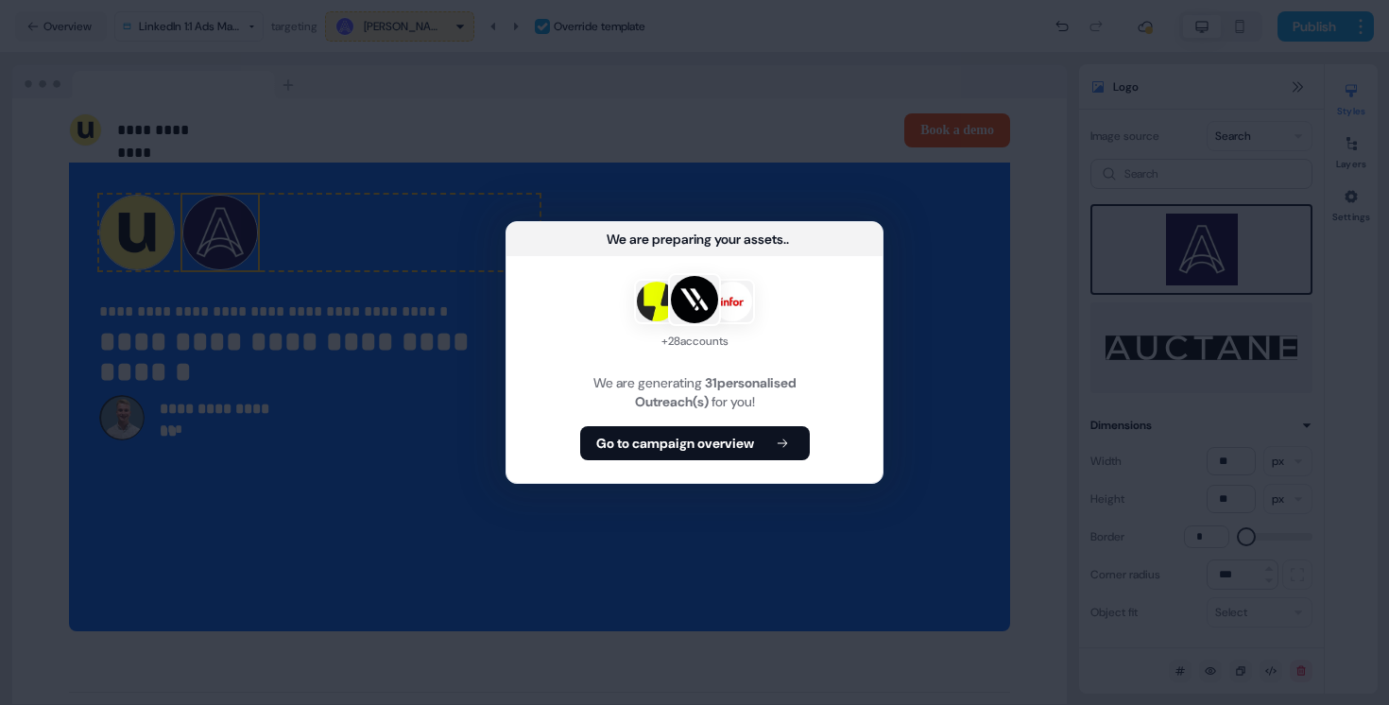
click at [721, 491] on div "We are preparing your assets ... + 28 accounts We are generating 31 personalise…" at bounding box center [694, 352] width 1389 height 705
click at [697, 438] on b "Go to campaign overview" at bounding box center [675, 443] width 158 height 19
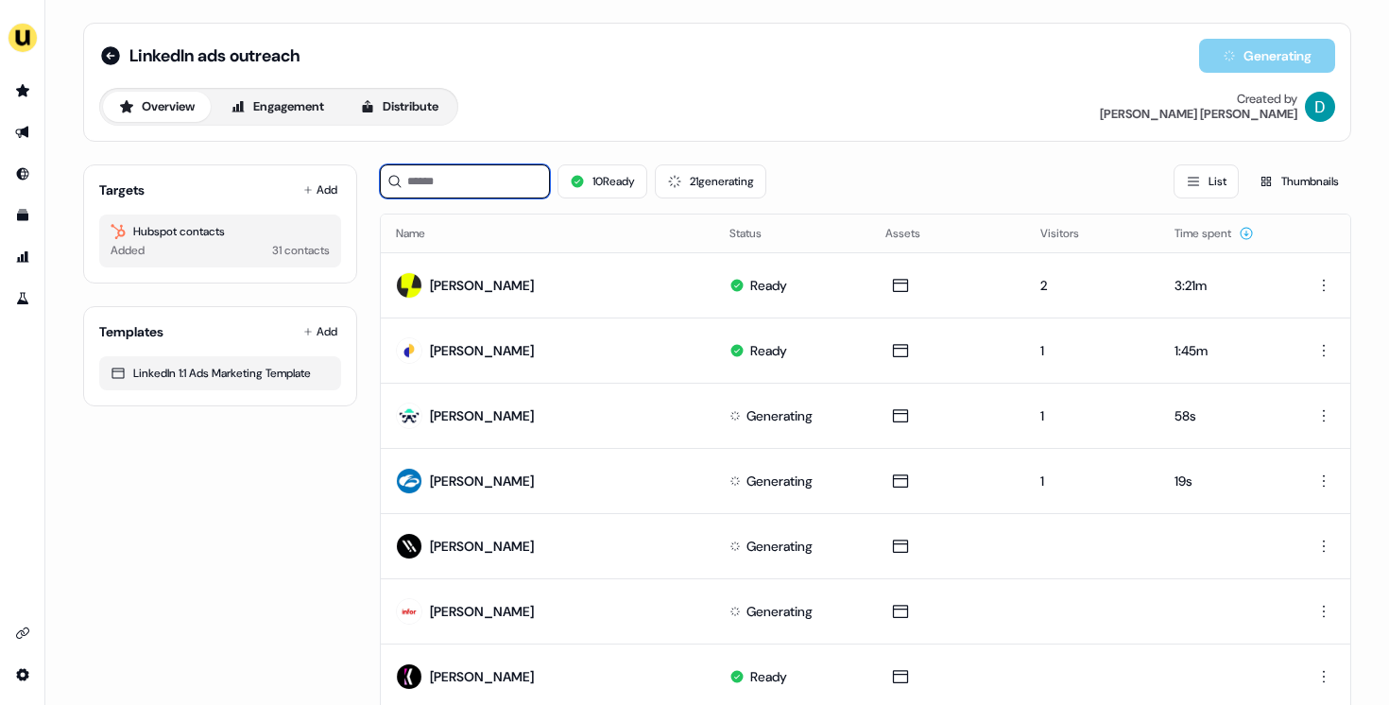
click at [458, 190] on input at bounding box center [465, 181] width 170 height 34
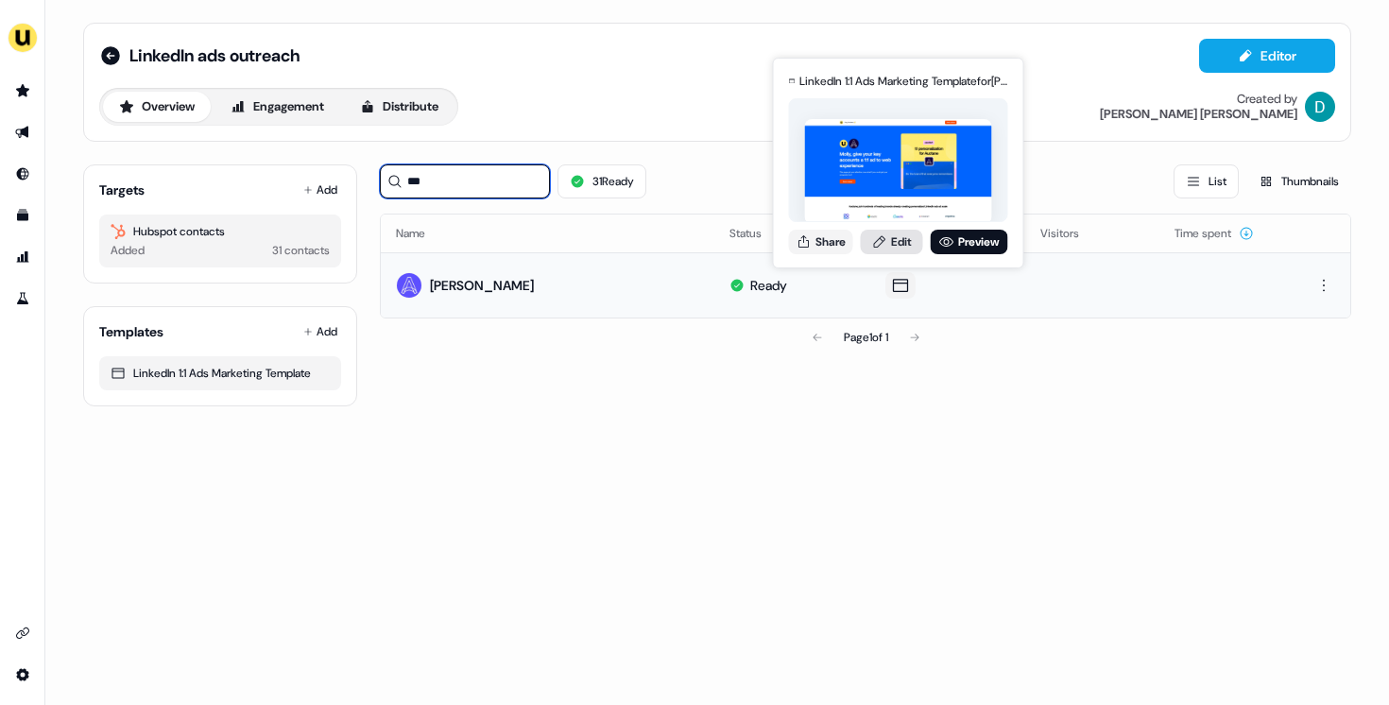
type input "***"
click at [879, 234] on icon at bounding box center [879, 241] width 15 height 15
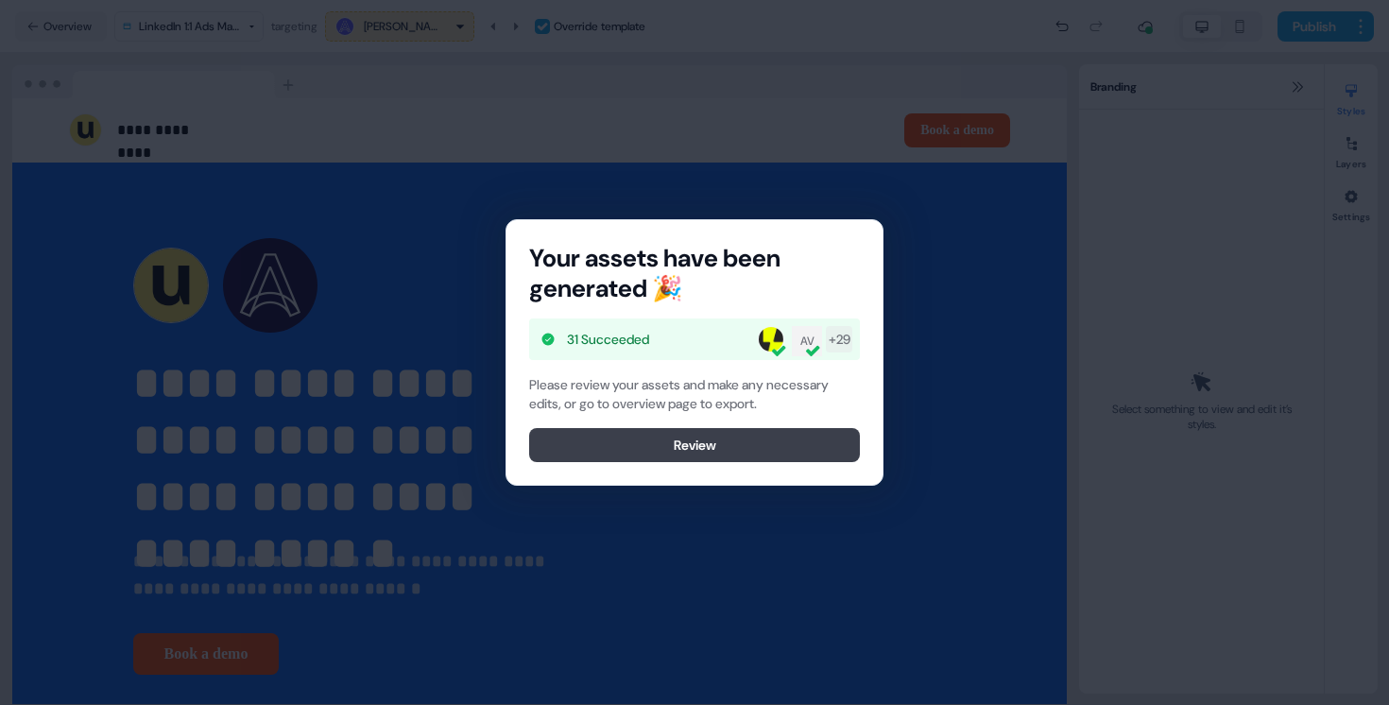
click at [667, 446] on button "Review" at bounding box center [694, 445] width 331 height 34
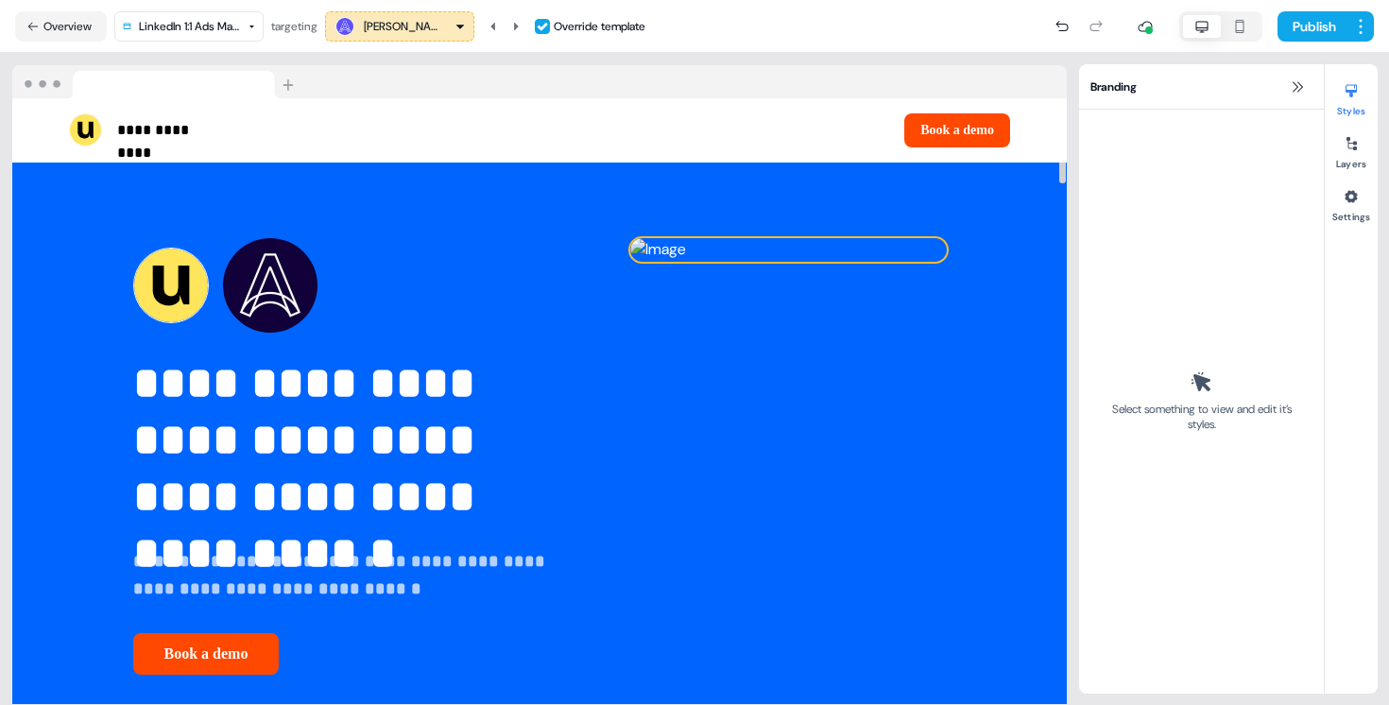
click at [802, 262] on img at bounding box center [788, 250] width 317 height 24
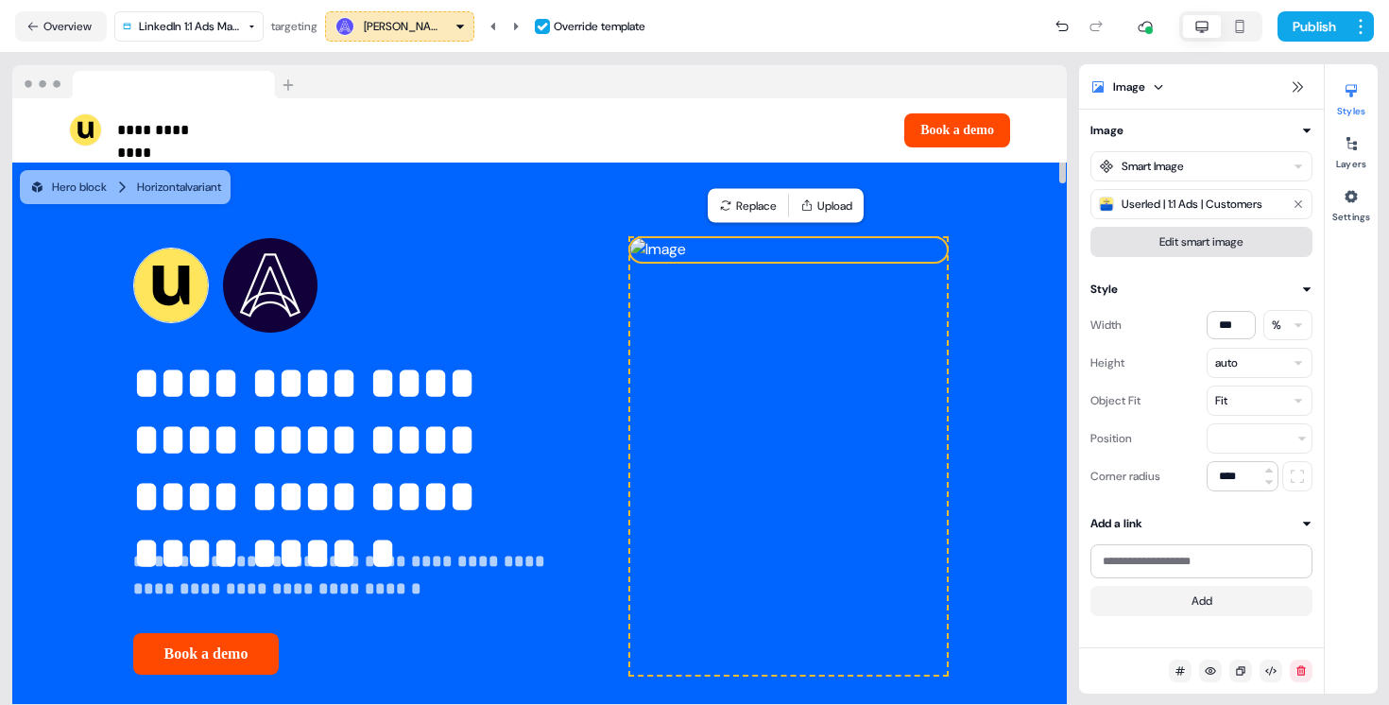
click at [1148, 244] on button "Edit smart image" at bounding box center [1202, 242] width 222 height 30
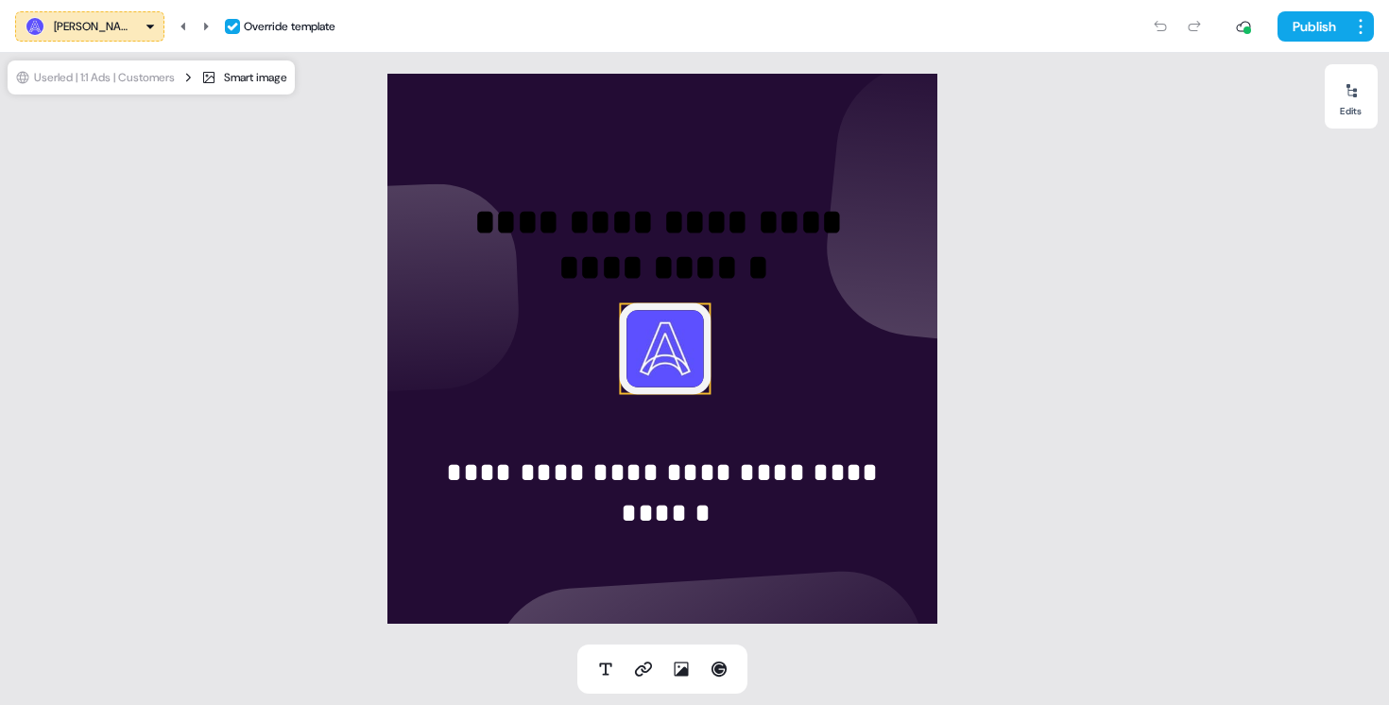
click at [659, 363] on img at bounding box center [665, 349] width 92 height 92
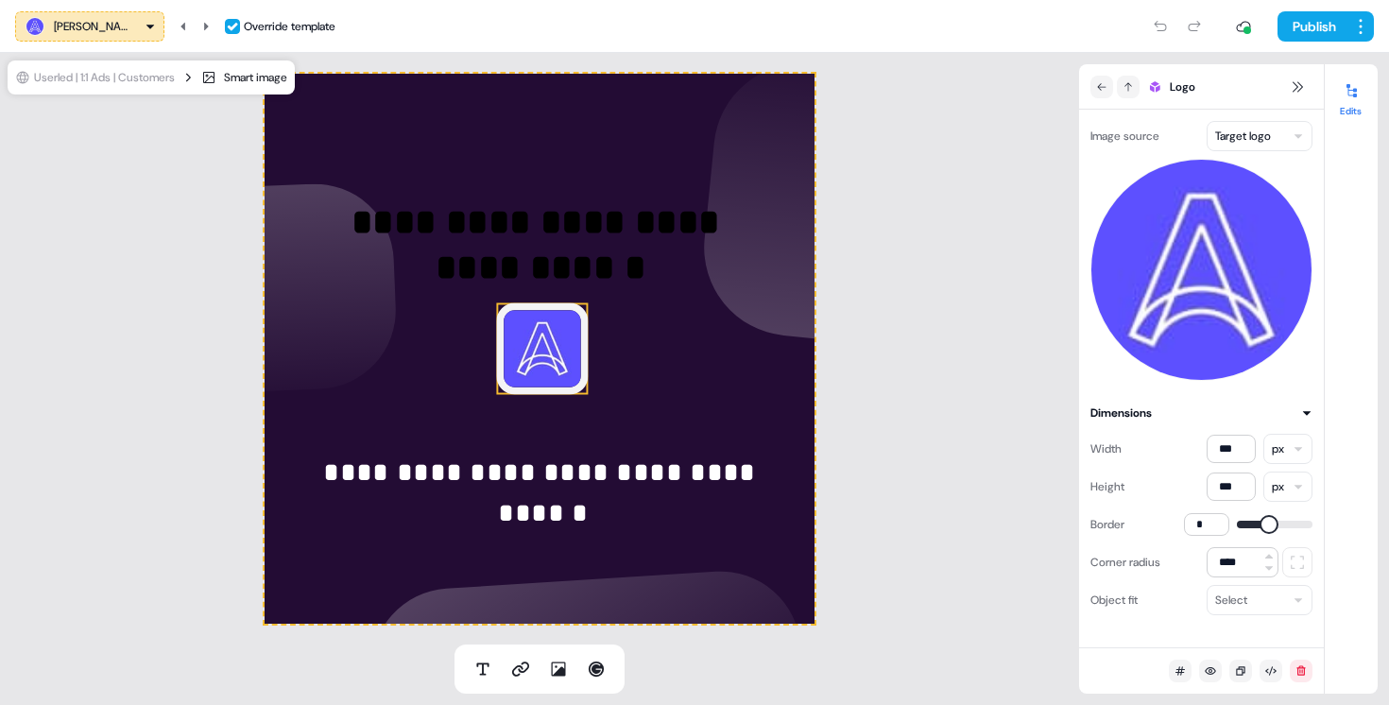
click at [1245, 143] on html "**********" at bounding box center [694, 352] width 1389 height 705
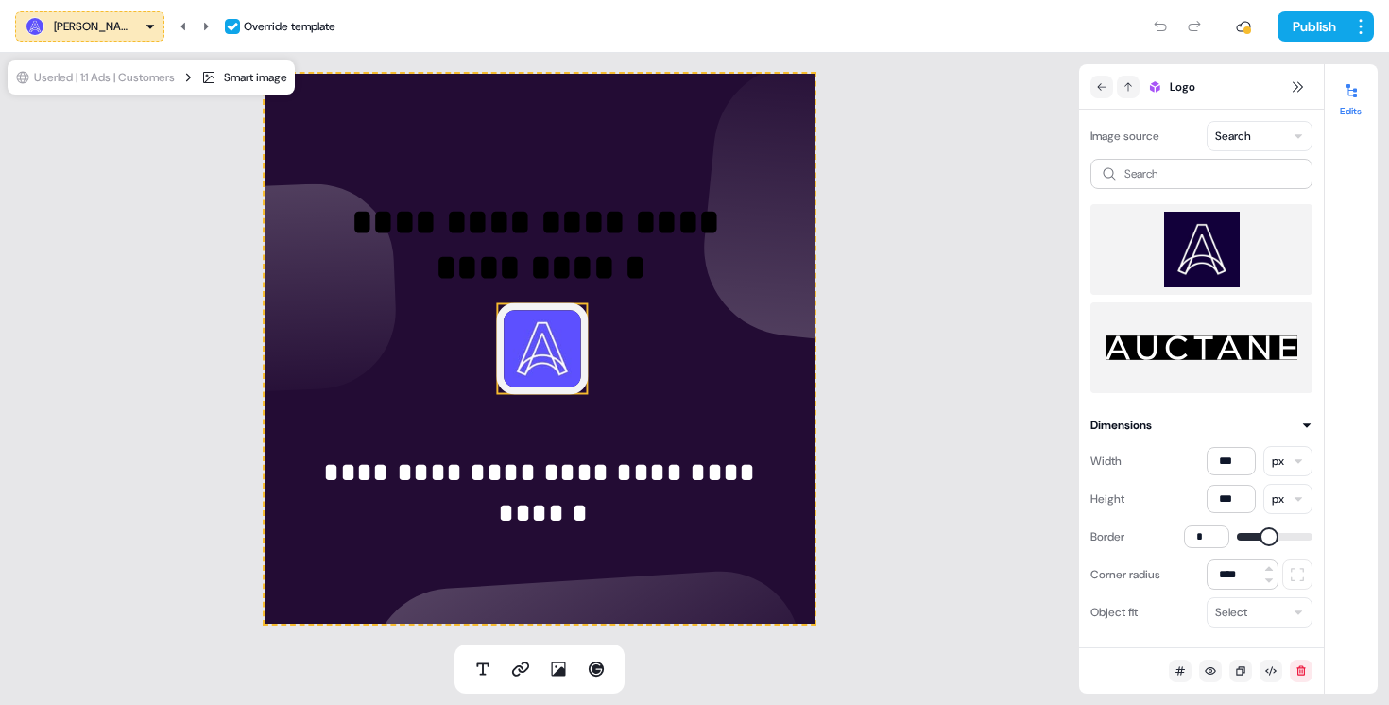
click at [1200, 251] on img at bounding box center [1202, 250] width 192 height 76
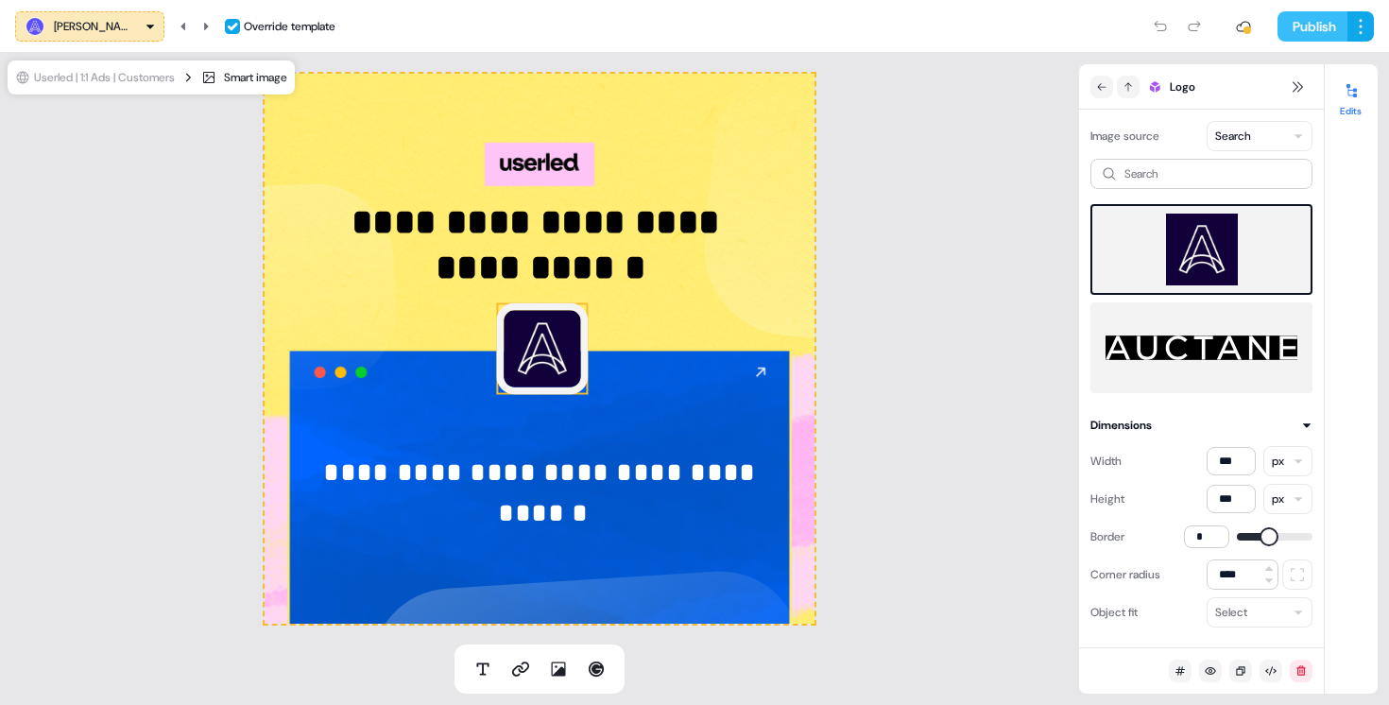
click at [1330, 13] on button "Publish" at bounding box center [1313, 26] width 70 height 30
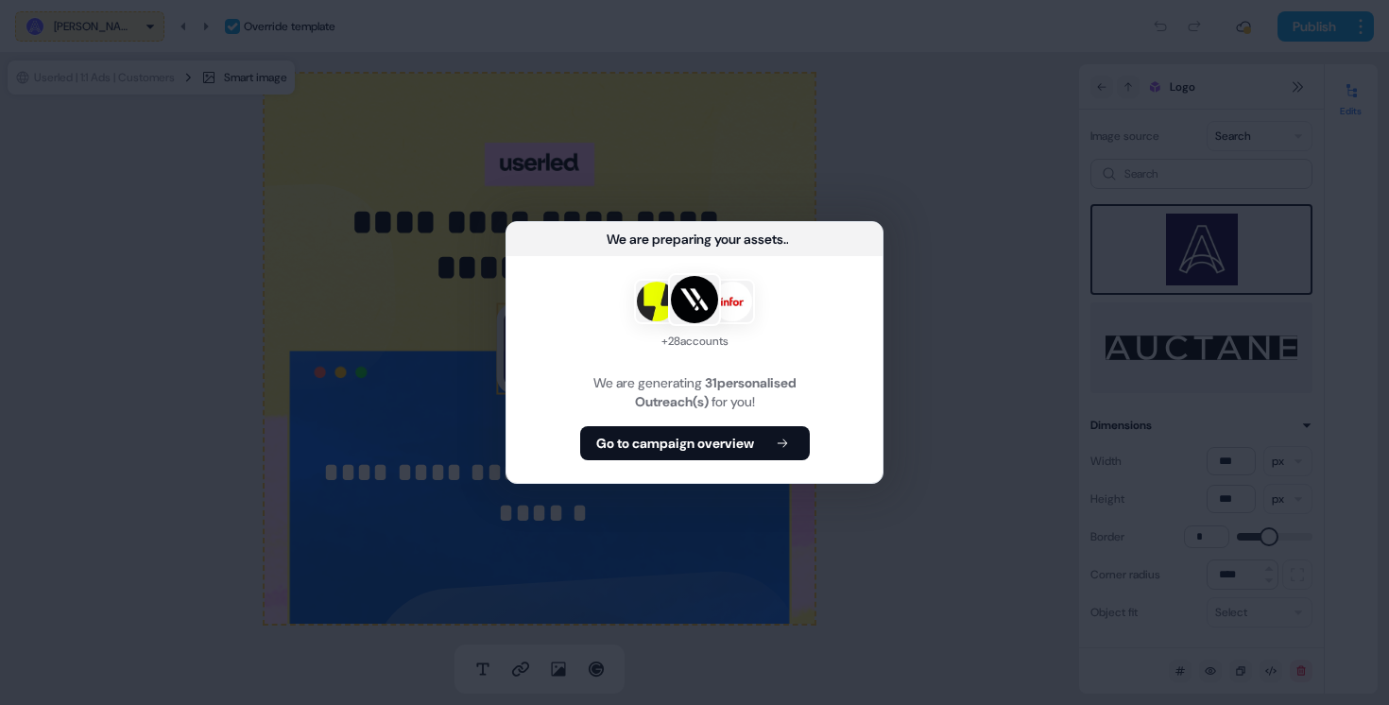
click at [788, 433] on button "Go to campaign overview" at bounding box center [695, 443] width 230 height 34
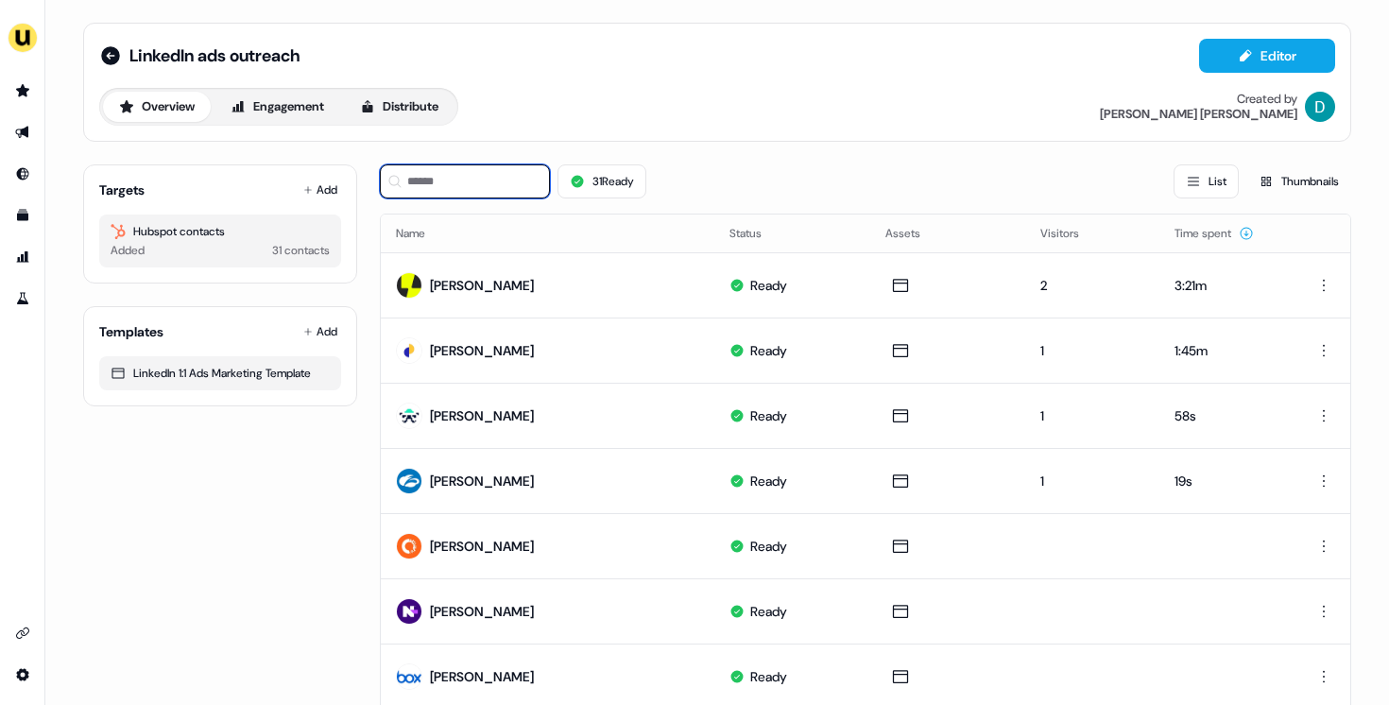
click at [471, 178] on input at bounding box center [465, 181] width 170 height 34
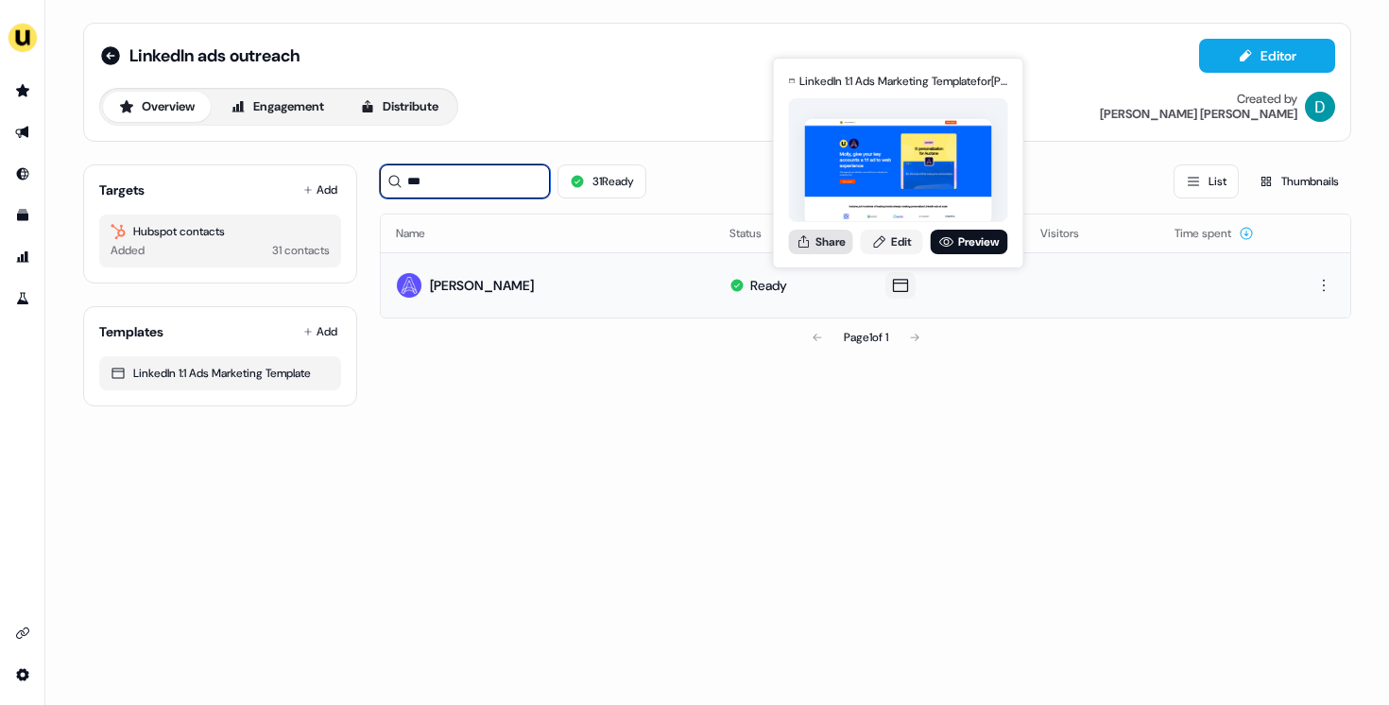
type input "***"
click at [831, 245] on button "Share" at bounding box center [821, 242] width 64 height 25
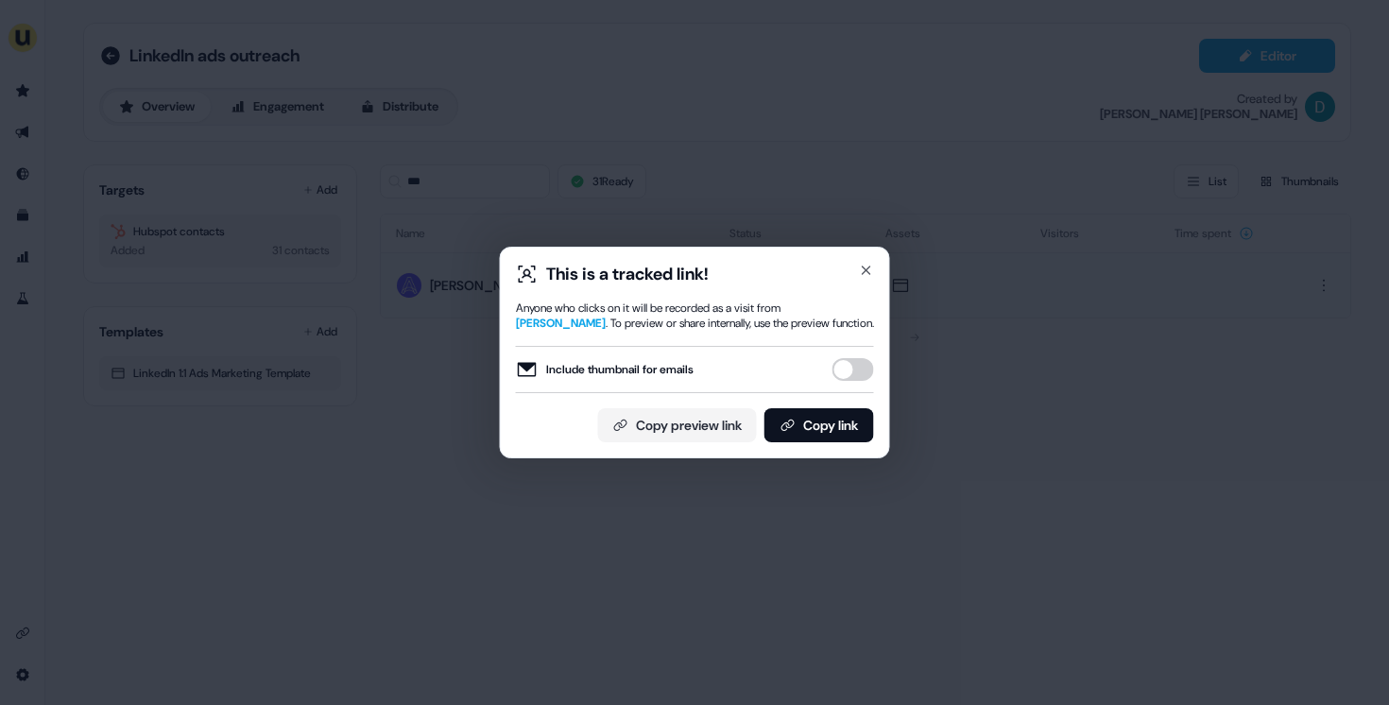
click at [856, 369] on button "Include thumbnail for emails" at bounding box center [854, 369] width 42 height 23
drag, startPoint x: 854, startPoint y: 426, endPoint x: 903, endPoint y: 179, distance: 252.4
click at [854, 427] on button "Copy link" at bounding box center [819, 425] width 110 height 34
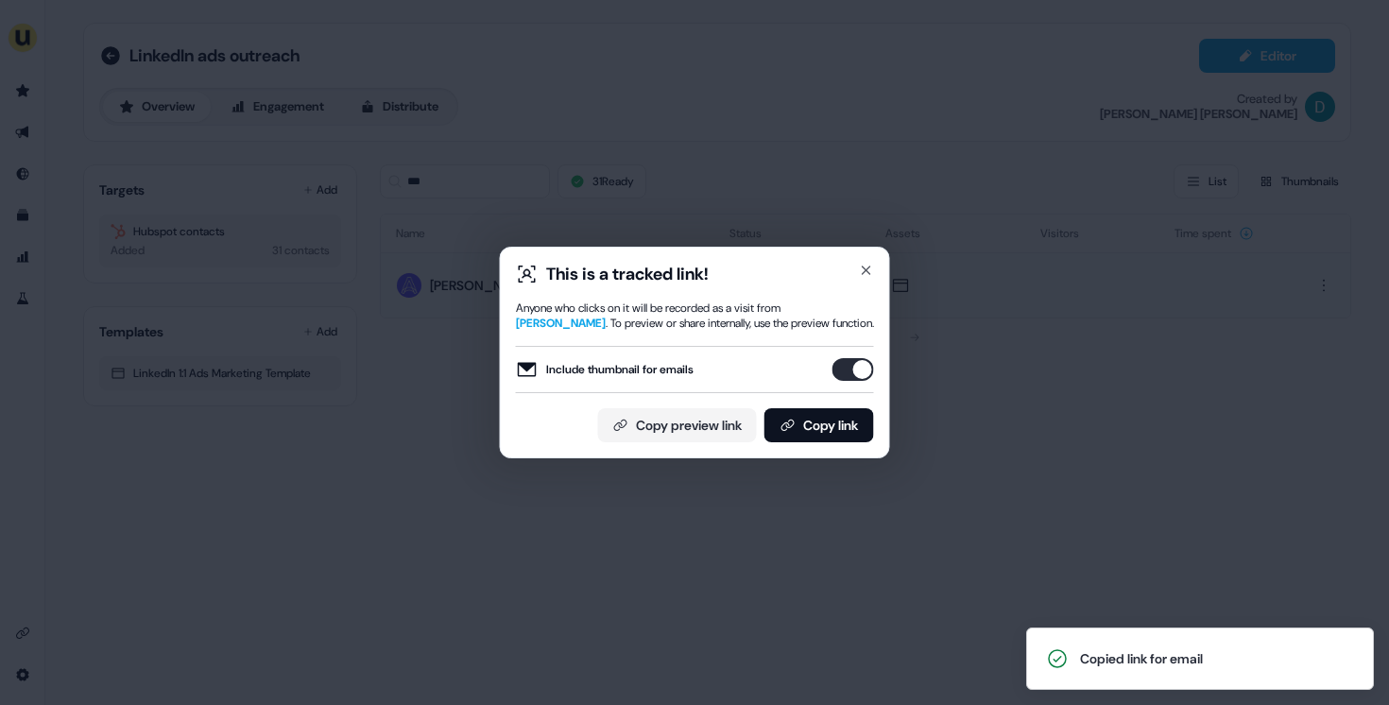
click at [874, 278] on div "This is a tracked link! Anyone who clicks on it will be recorded as a visit fro…" at bounding box center [695, 353] width 390 height 212
click at [871, 269] on icon "button" at bounding box center [866, 270] width 15 height 15
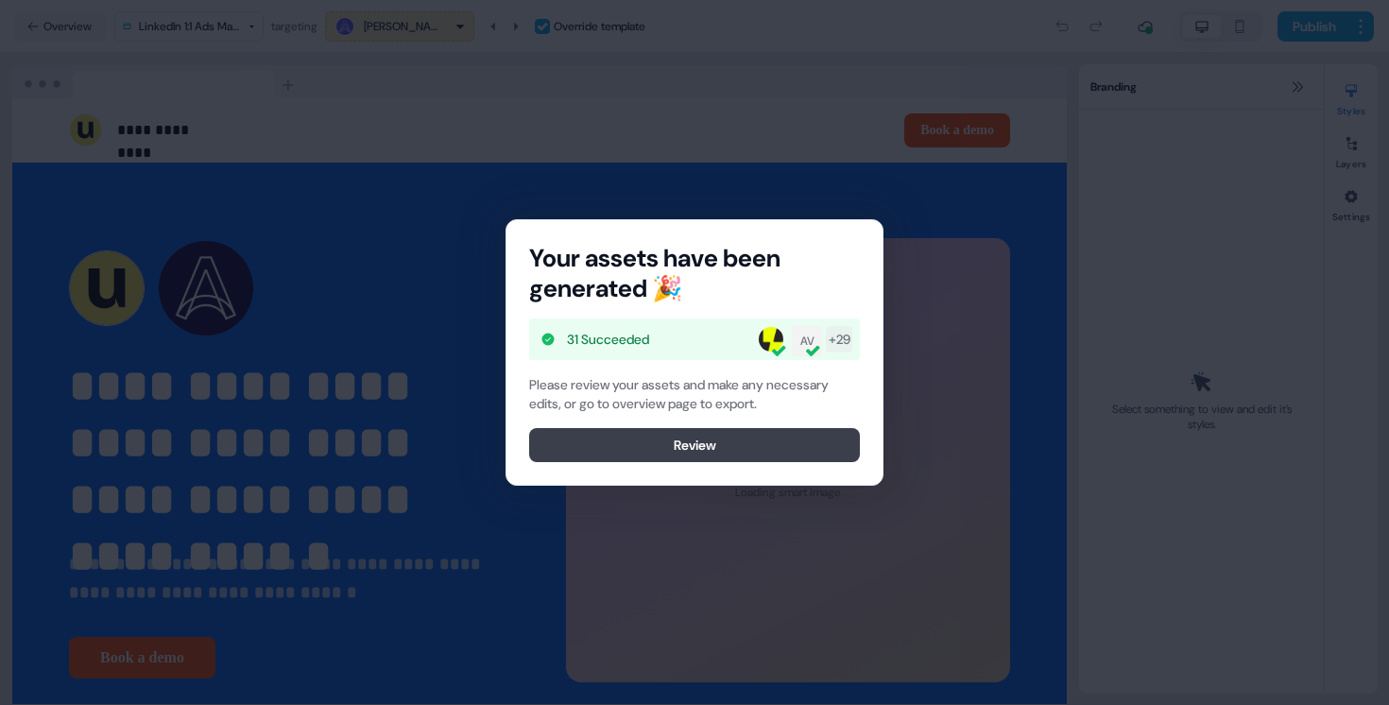
click at [686, 451] on button "Review" at bounding box center [694, 445] width 331 height 34
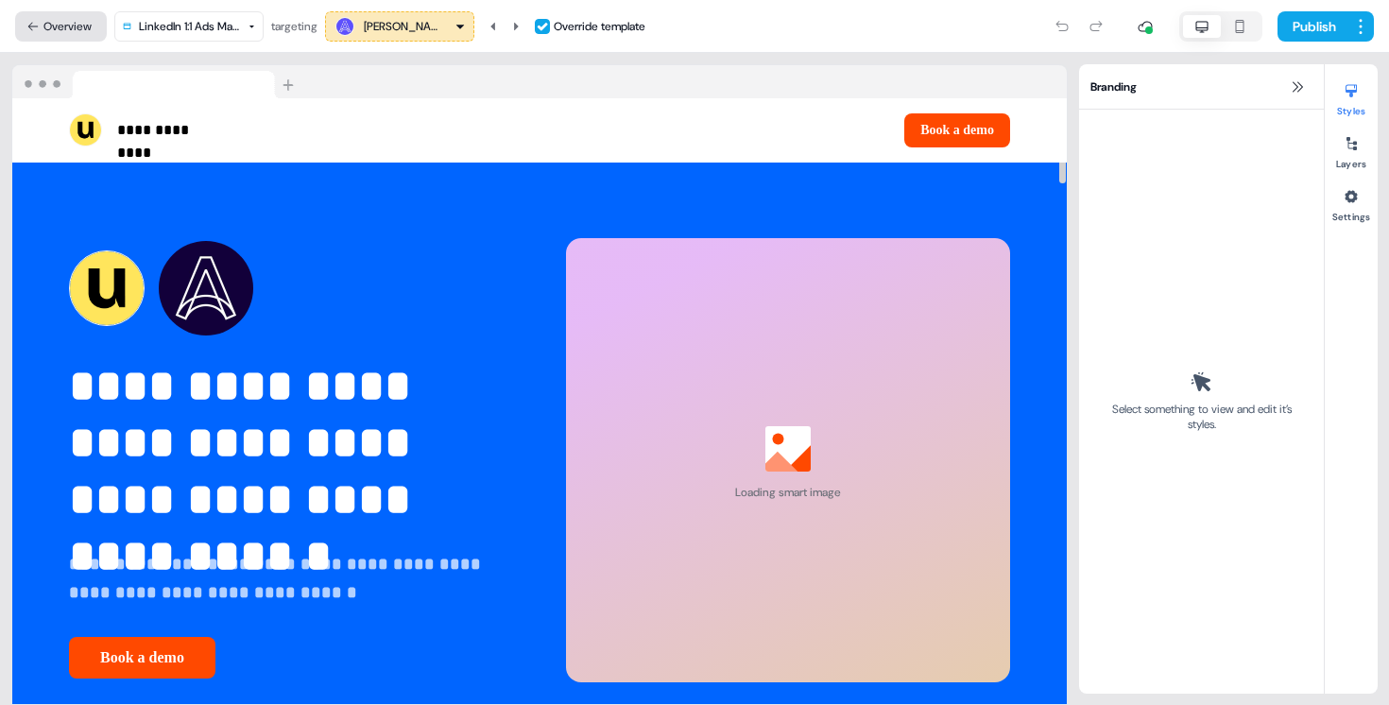
click at [61, 25] on button "Overview" at bounding box center [61, 26] width 92 height 30
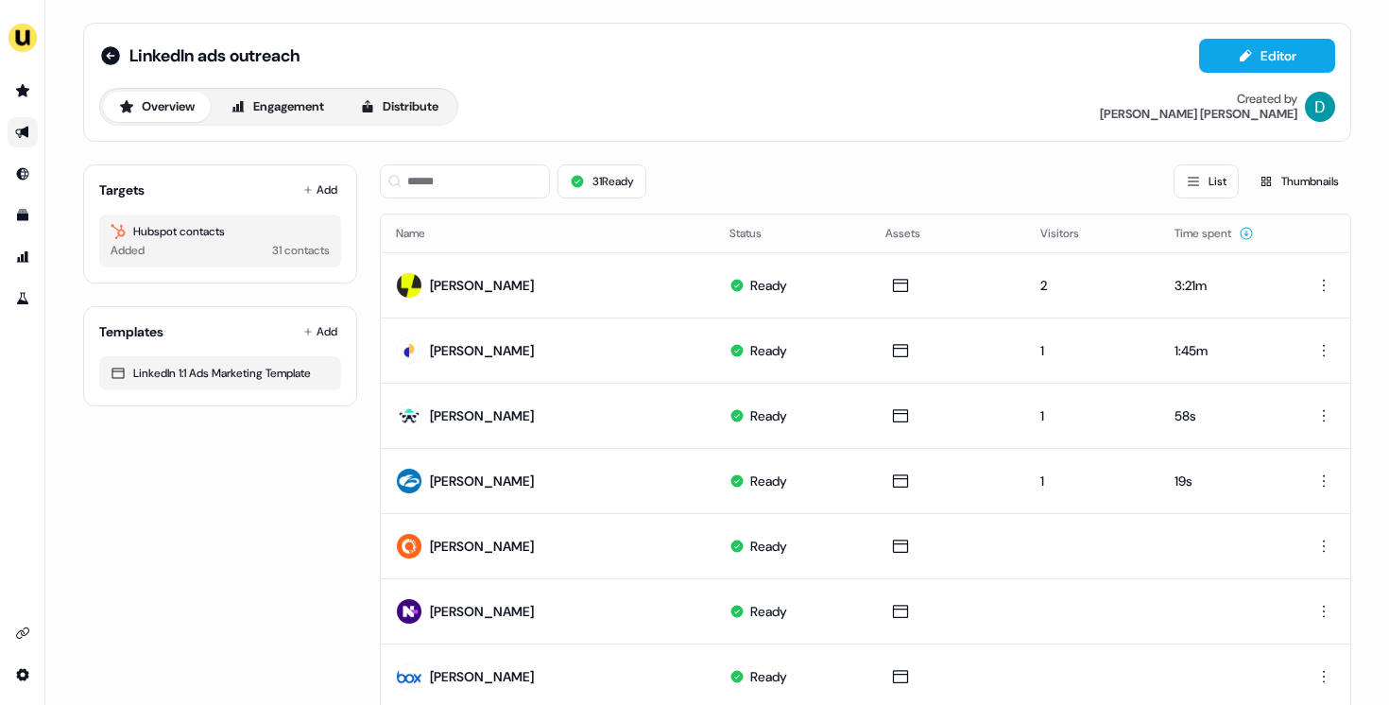
click at [119, 63] on div "LinkedIn ads outreach" at bounding box center [199, 55] width 200 height 23
click at [117, 59] on icon at bounding box center [110, 55] width 23 height 23
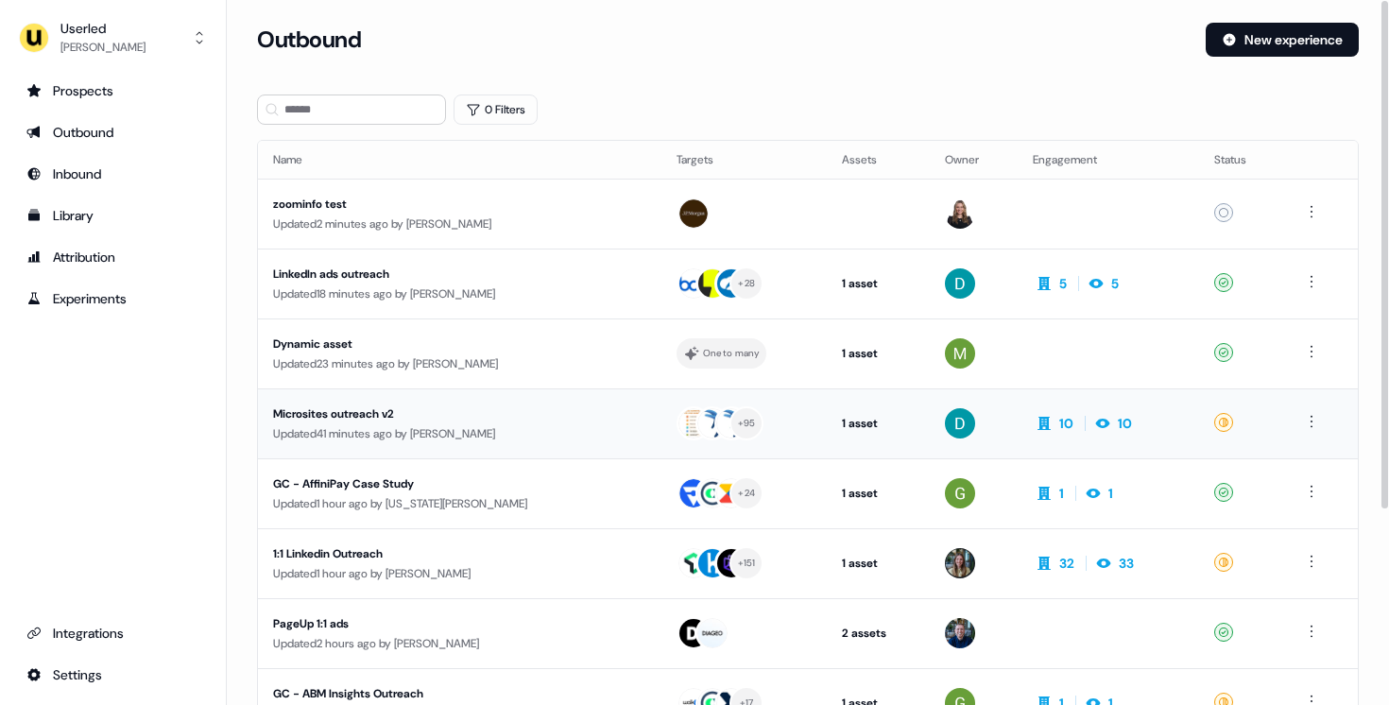
click at [516, 416] on div "Microsites outreach v2" at bounding box center [447, 413] width 348 height 19
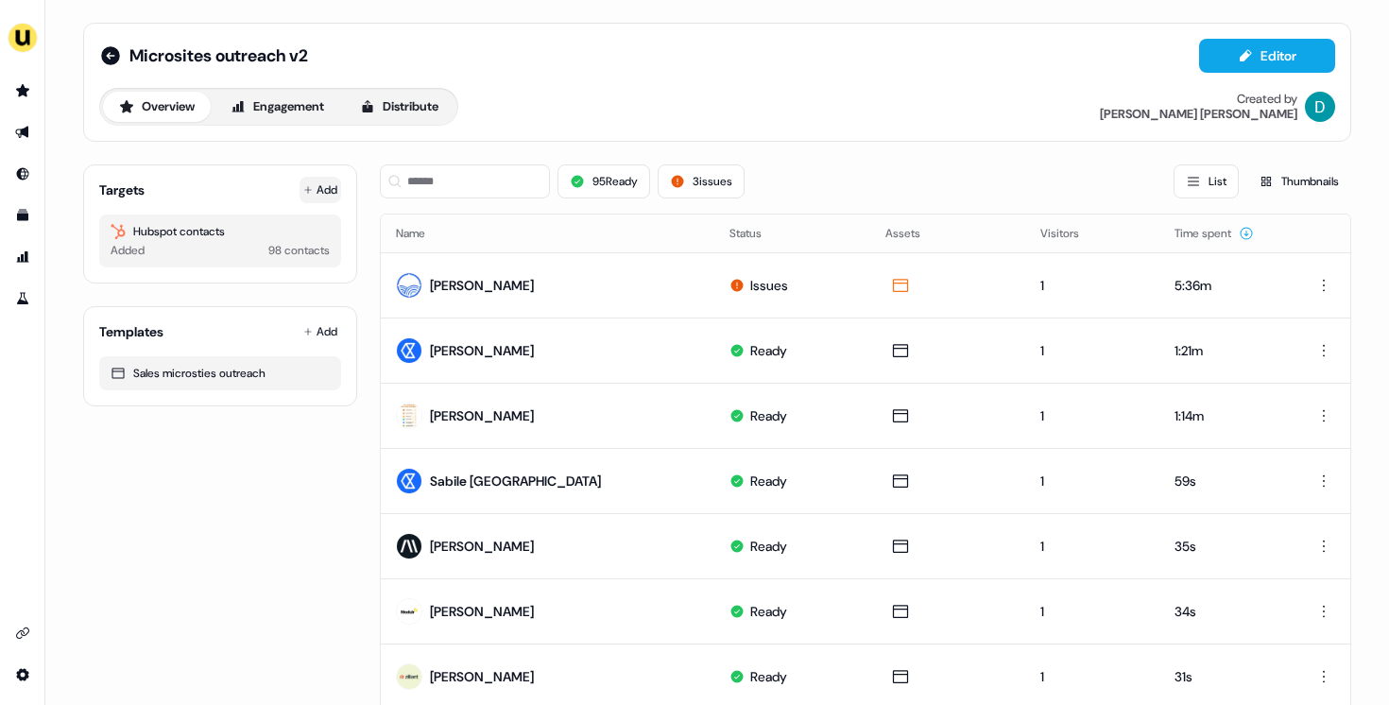
click at [317, 188] on button "Add" at bounding box center [321, 190] width 42 height 26
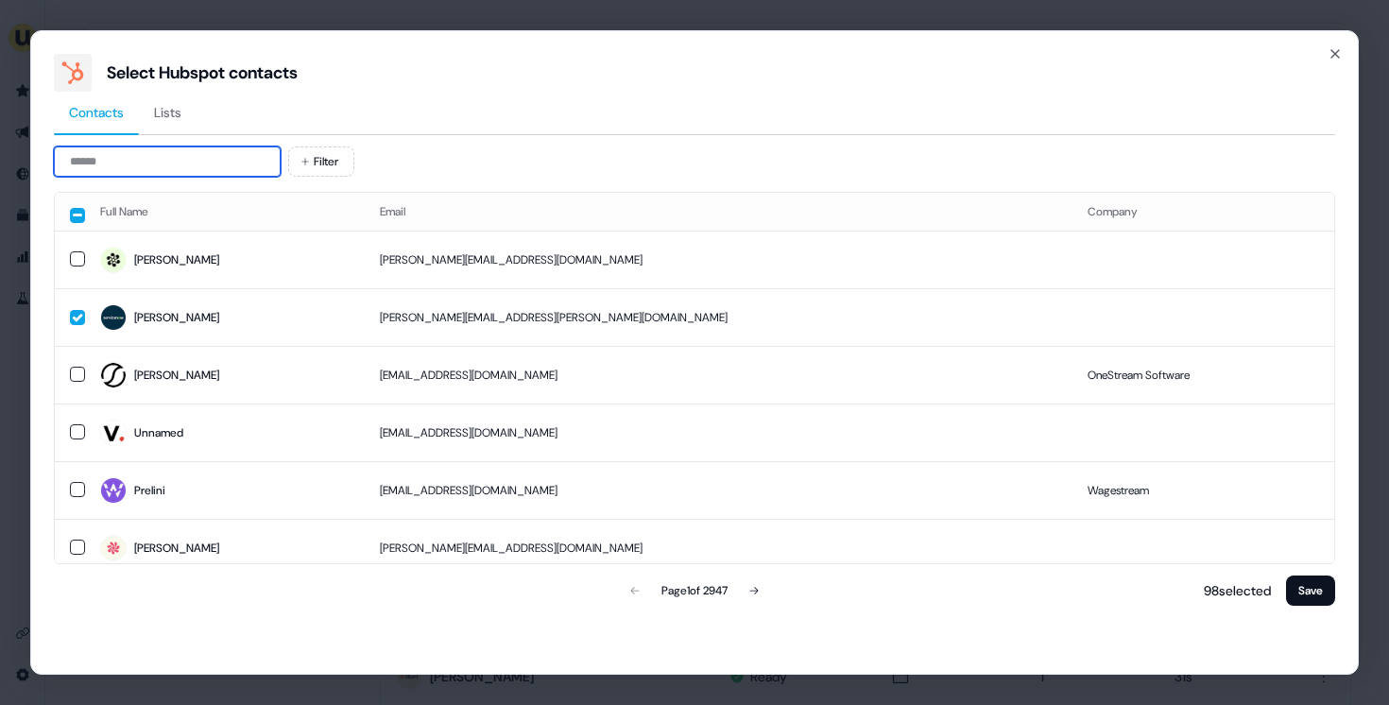
click at [158, 170] on input at bounding box center [167, 161] width 227 height 30
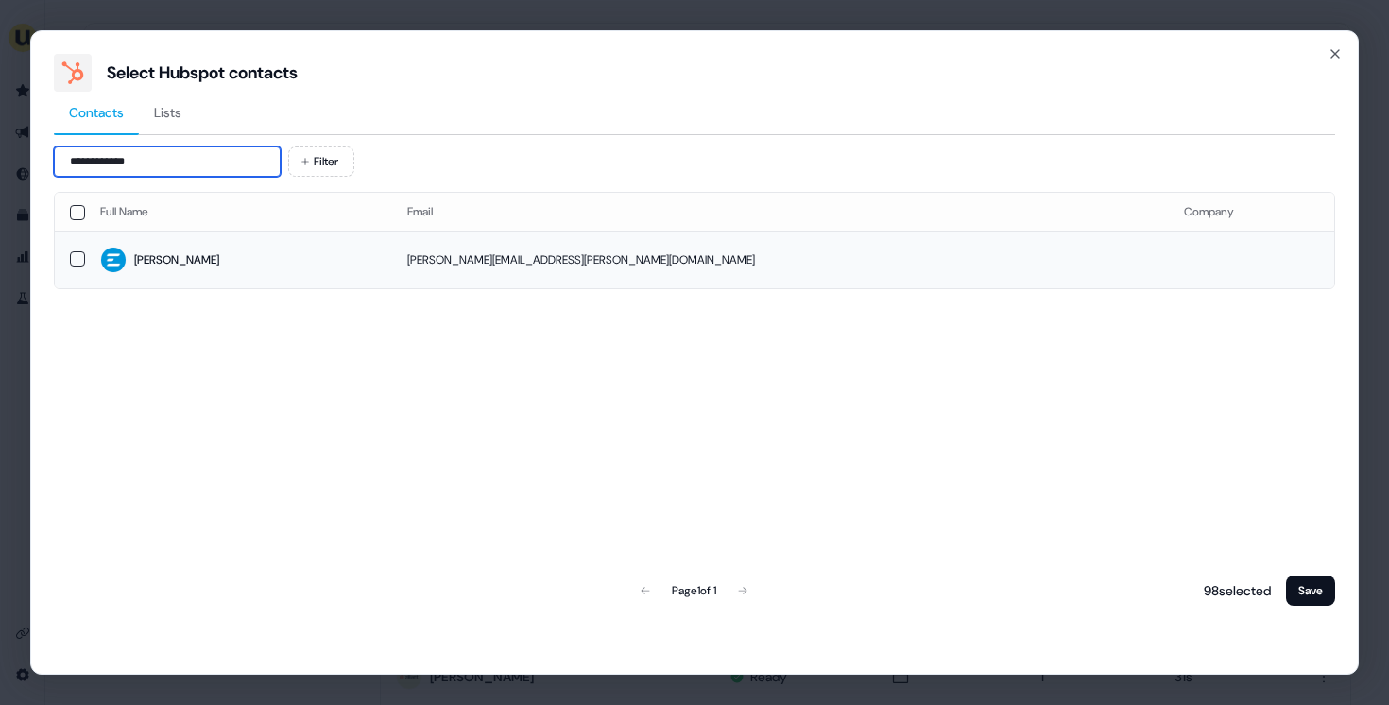
type input "**********"
click at [231, 282] on td "[PERSON_NAME]" at bounding box center [238, 260] width 307 height 58
click at [1320, 593] on button "Save" at bounding box center [1310, 590] width 49 height 30
click at [1314, 585] on button "Save" at bounding box center [1310, 590] width 49 height 30
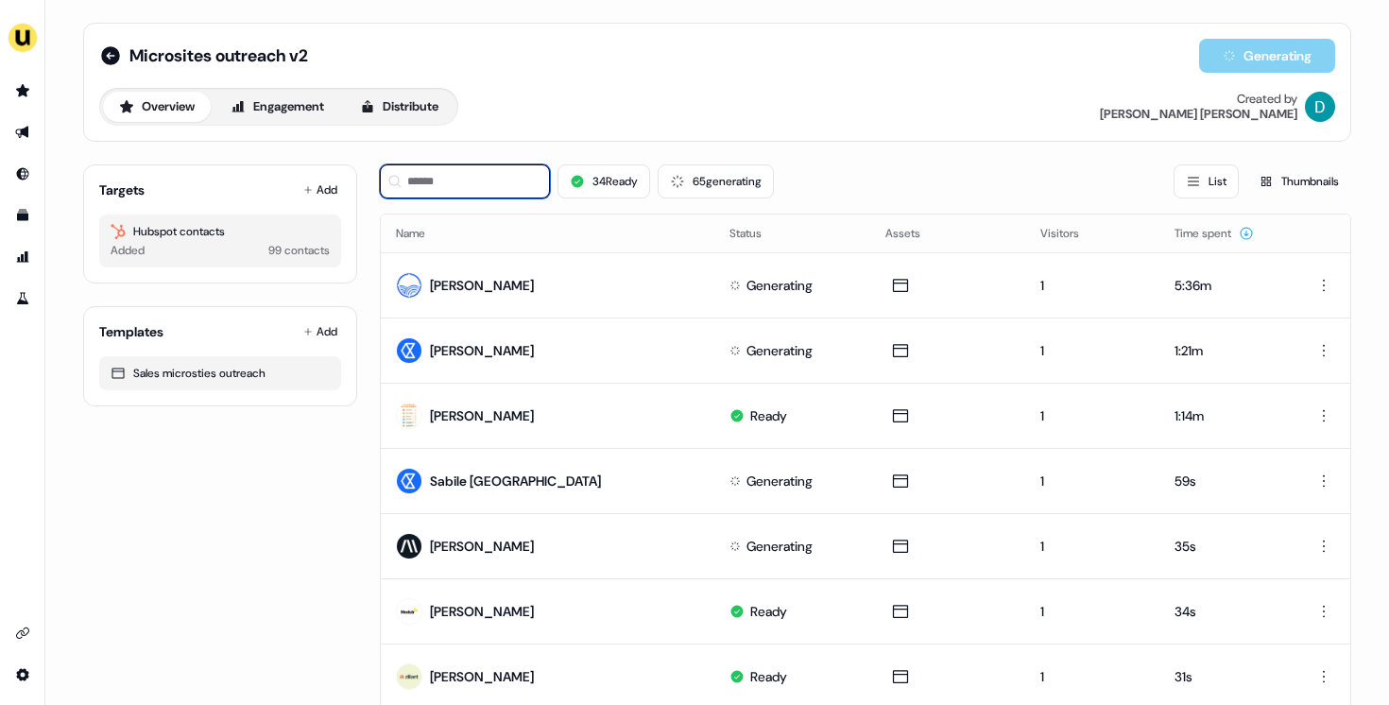
click at [450, 186] on input at bounding box center [465, 181] width 170 height 34
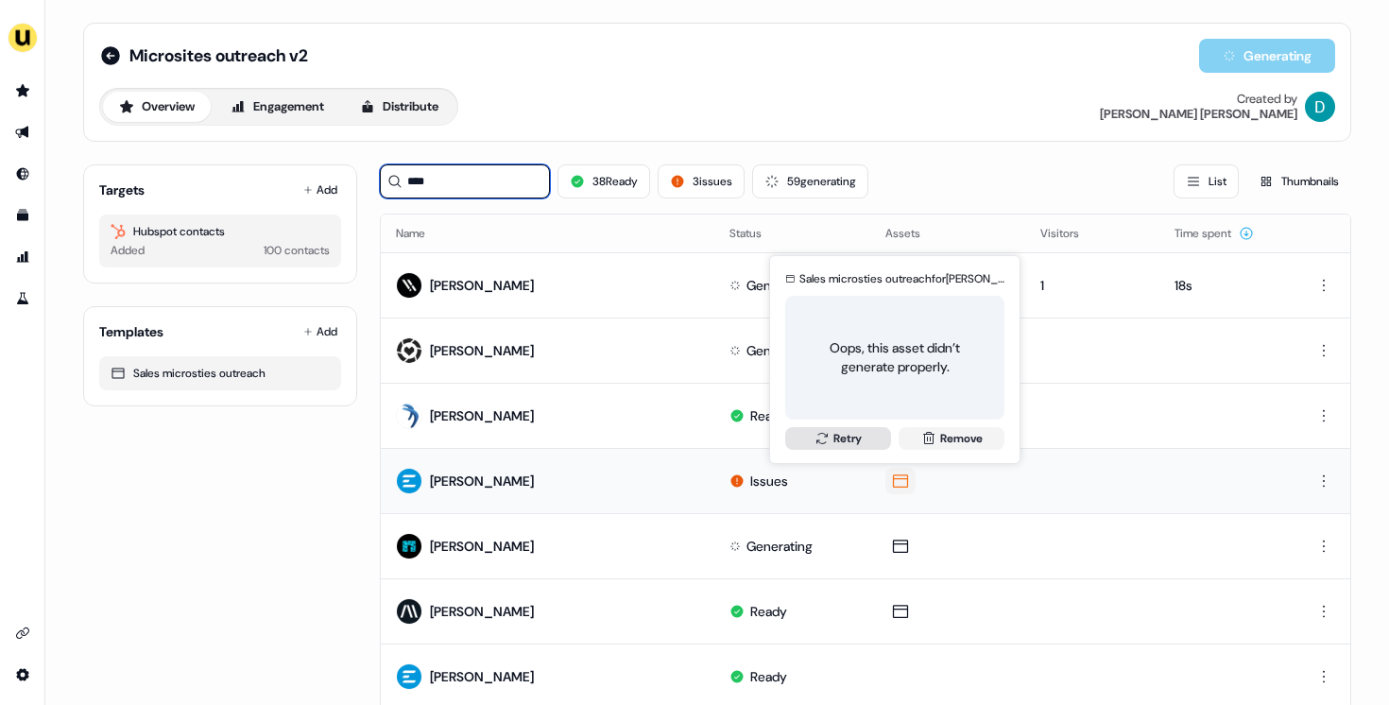
type input "****"
click at [835, 443] on button "Retry" at bounding box center [838, 438] width 106 height 23
click at [837, 441] on button "Retry" at bounding box center [838, 438] width 106 height 23
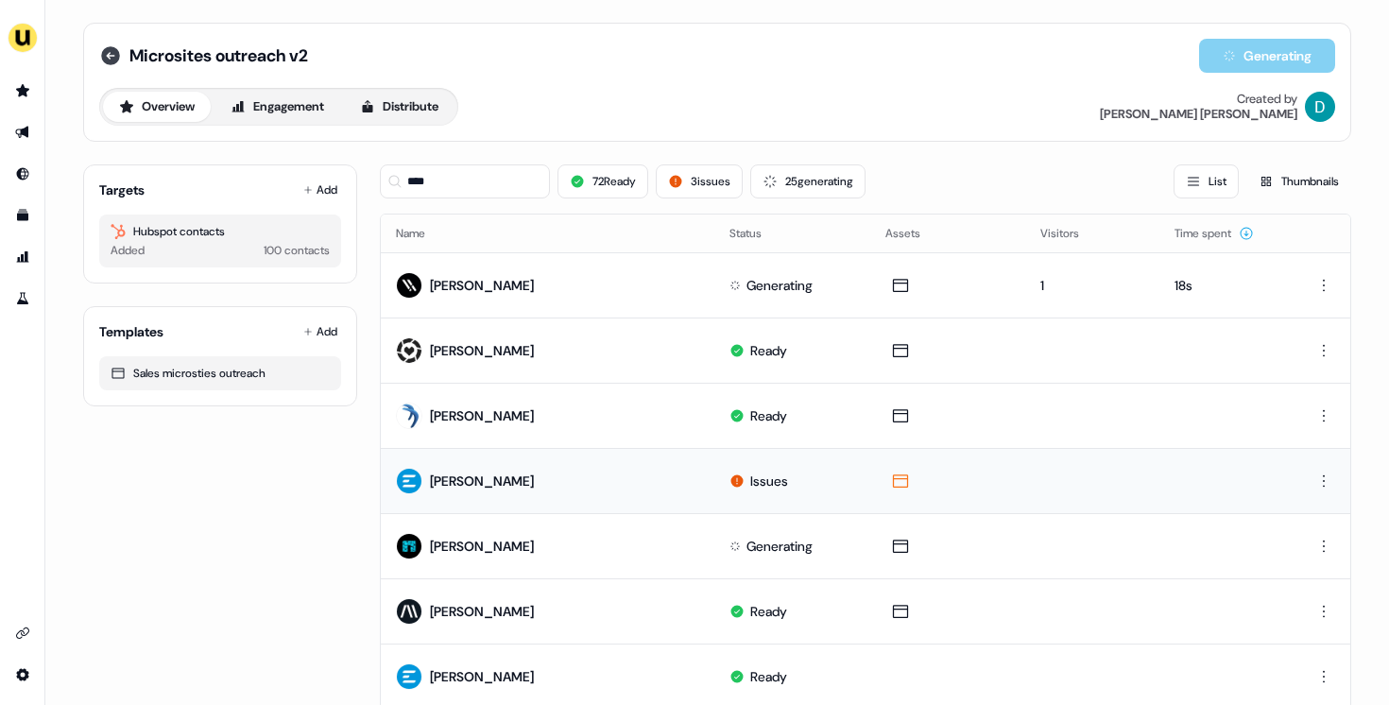
click at [109, 54] on icon at bounding box center [110, 55] width 19 height 19
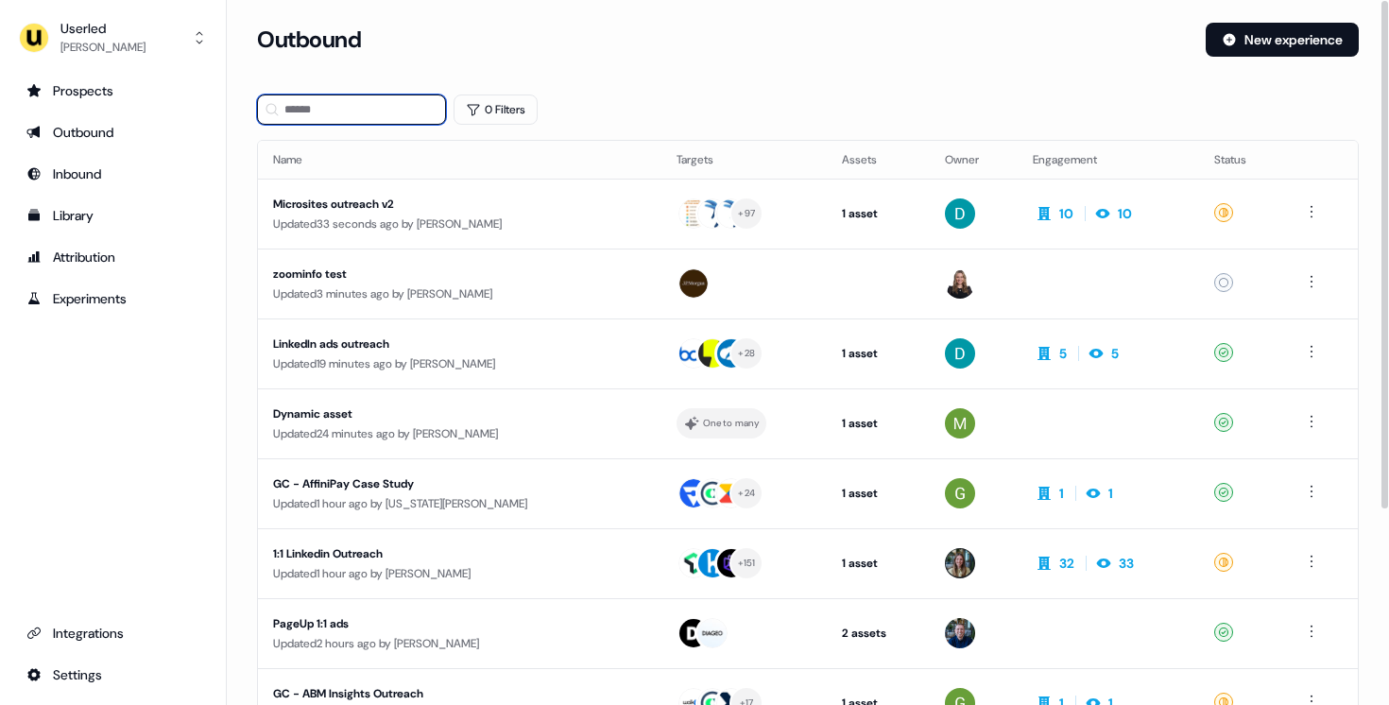
click at [403, 112] on input at bounding box center [351, 109] width 189 height 30
click at [498, 205] on div "Microsites outreach v2" at bounding box center [447, 204] width 348 height 19
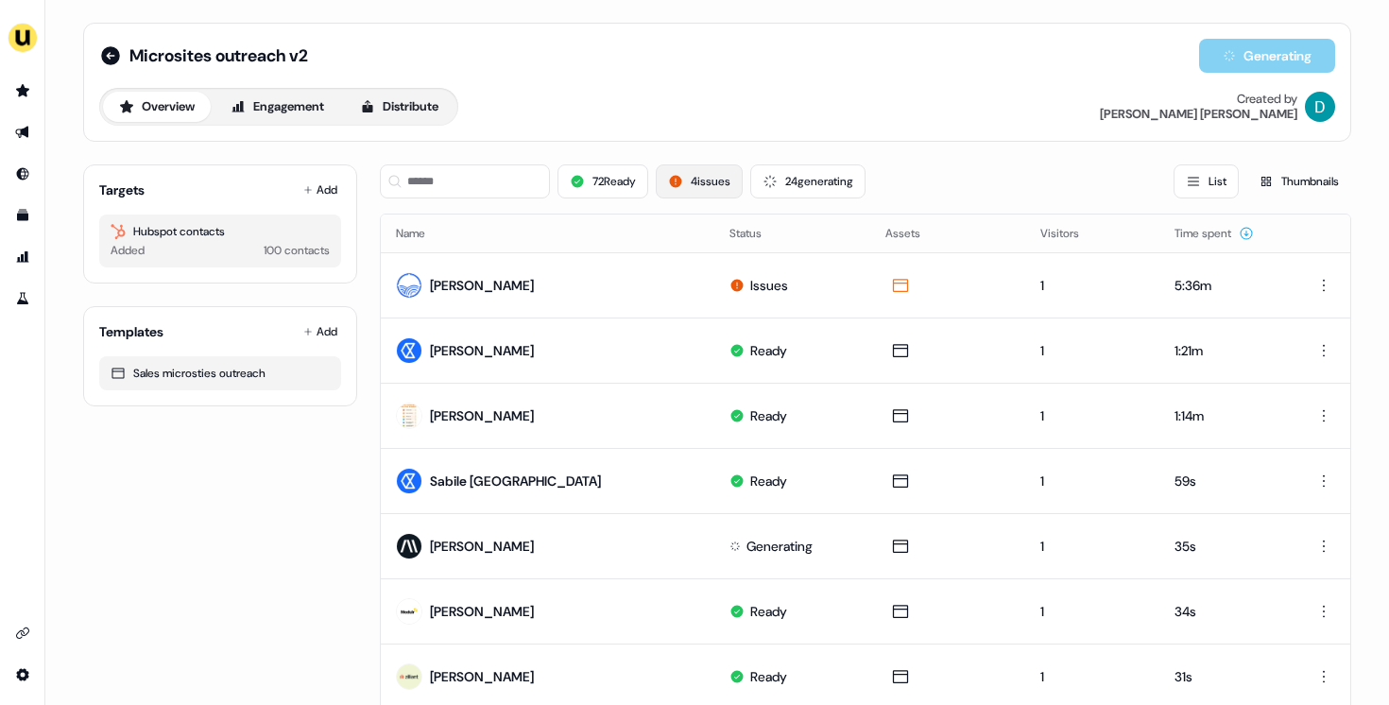
click at [698, 177] on button "4 issues" at bounding box center [699, 181] width 87 height 34
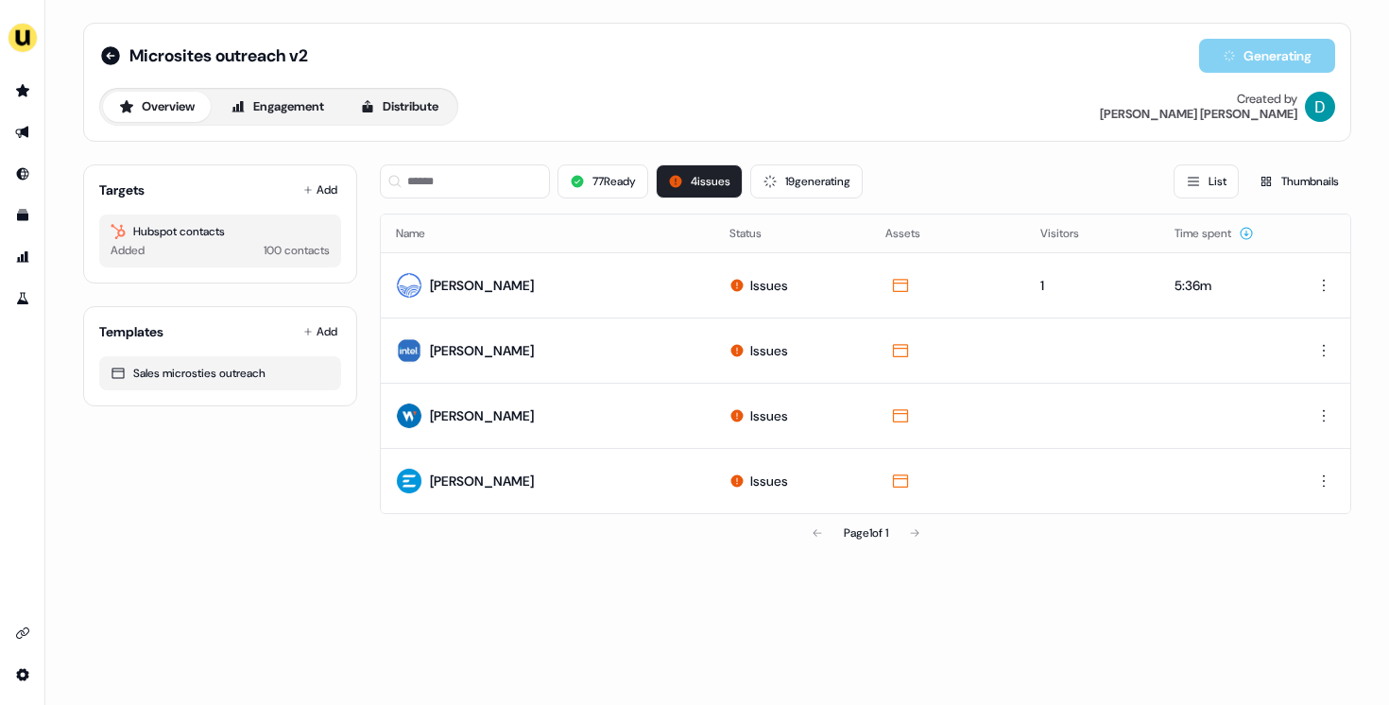
click at [123, 59] on div "Microsites outreach v2" at bounding box center [203, 55] width 209 height 23
click at [120, 54] on icon at bounding box center [110, 55] width 23 height 23
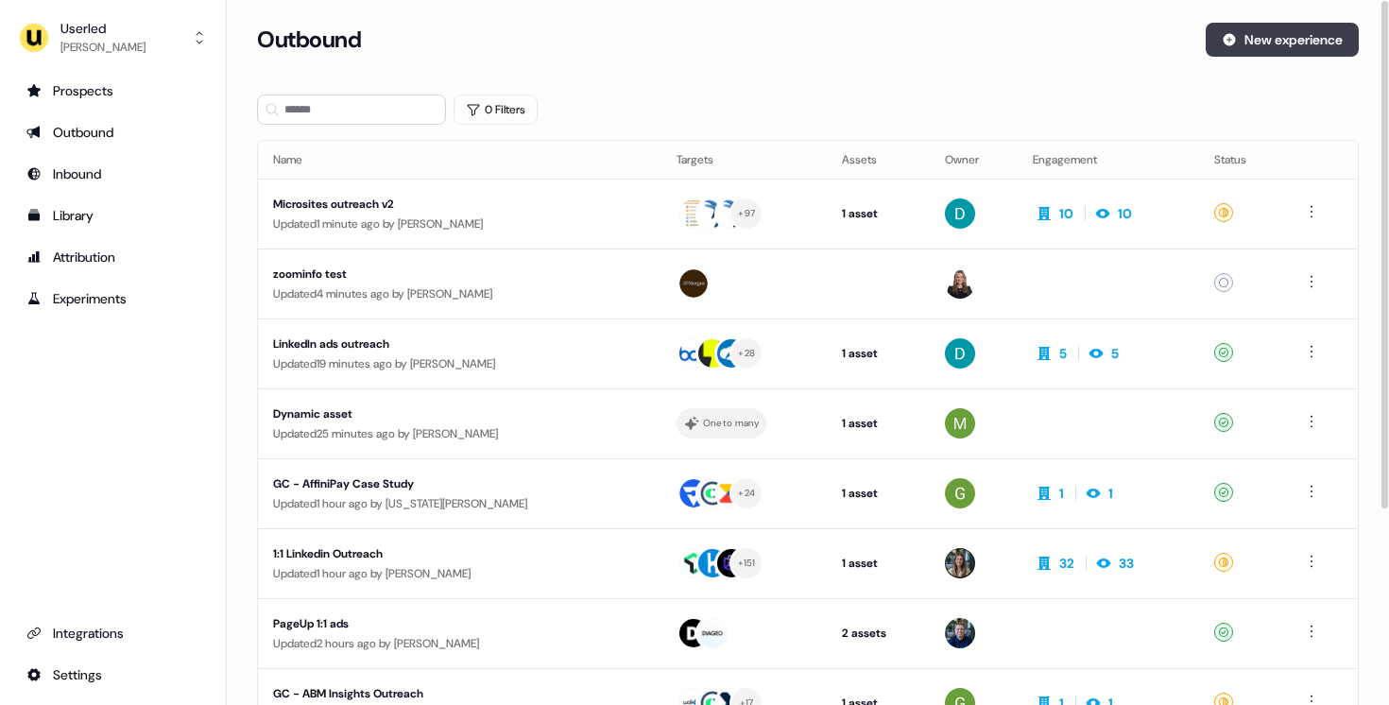
click at [1310, 24] on button "New experience" at bounding box center [1282, 40] width 153 height 34
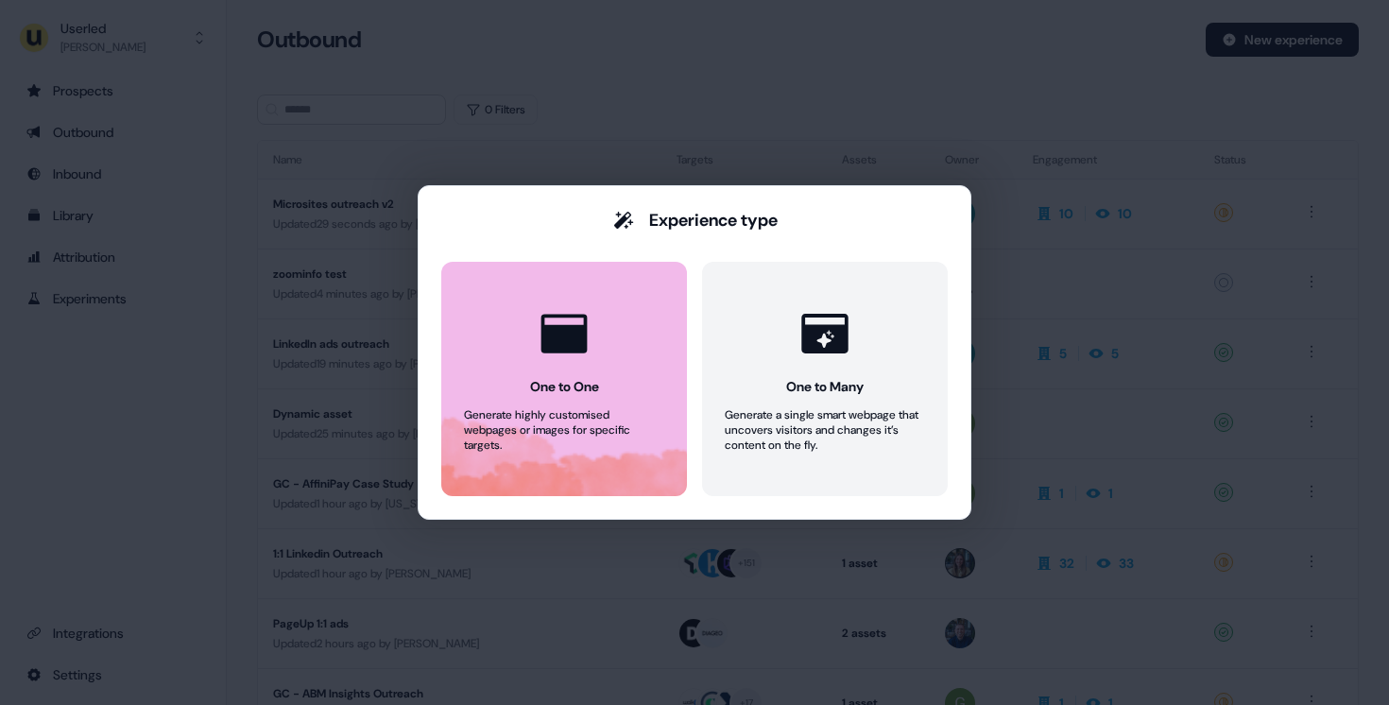
click at [580, 394] on div "One to One" at bounding box center [564, 386] width 69 height 19
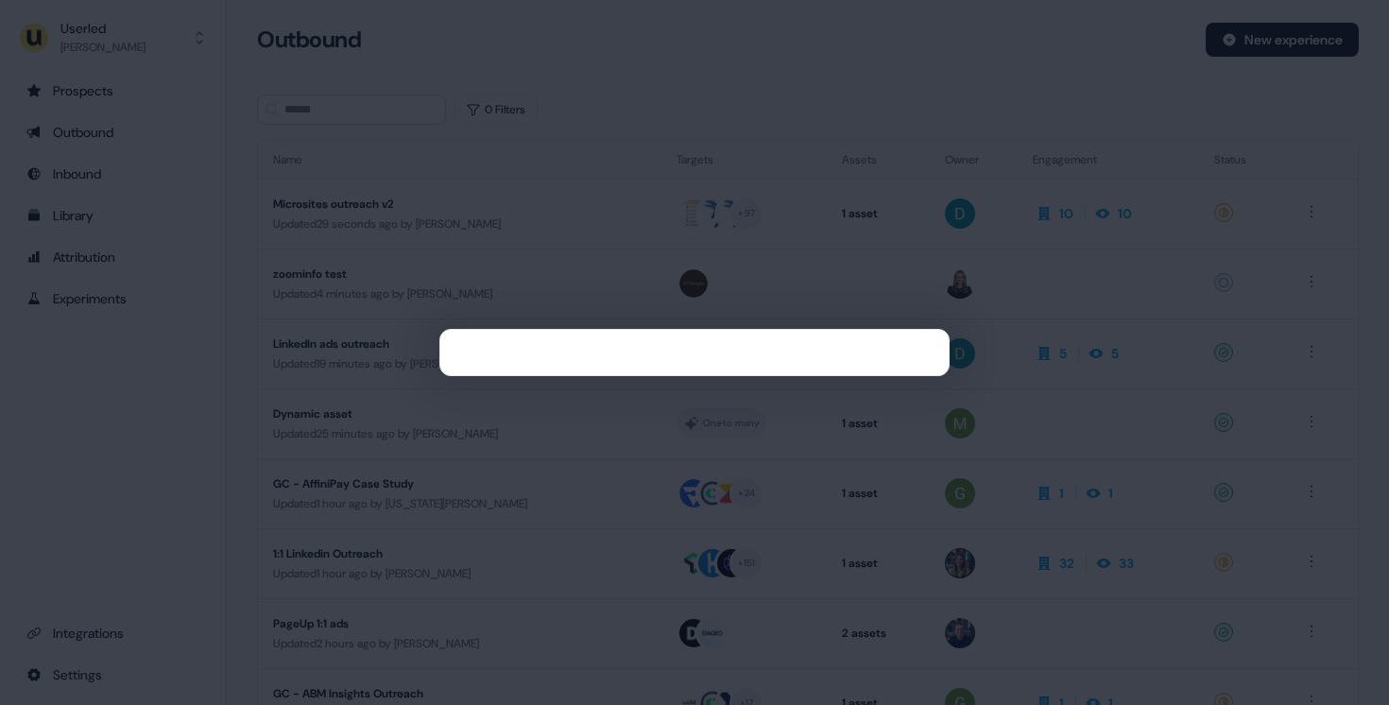
drag, startPoint x: 1047, startPoint y: 128, endPoint x: 999, endPoint y: 22, distance: 116.3
click at [1047, 127] on div at bounding box center [694, 352] width 1389 height 705
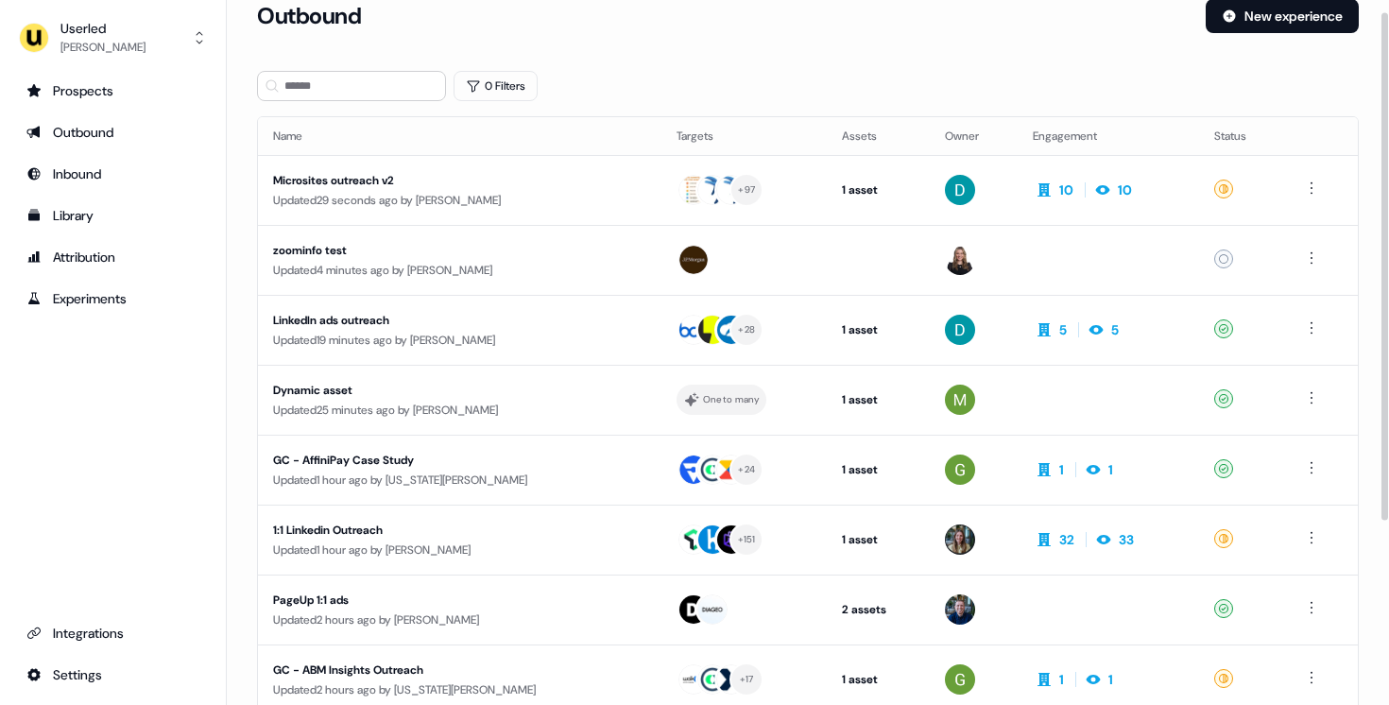
scroll to position [16, 0]
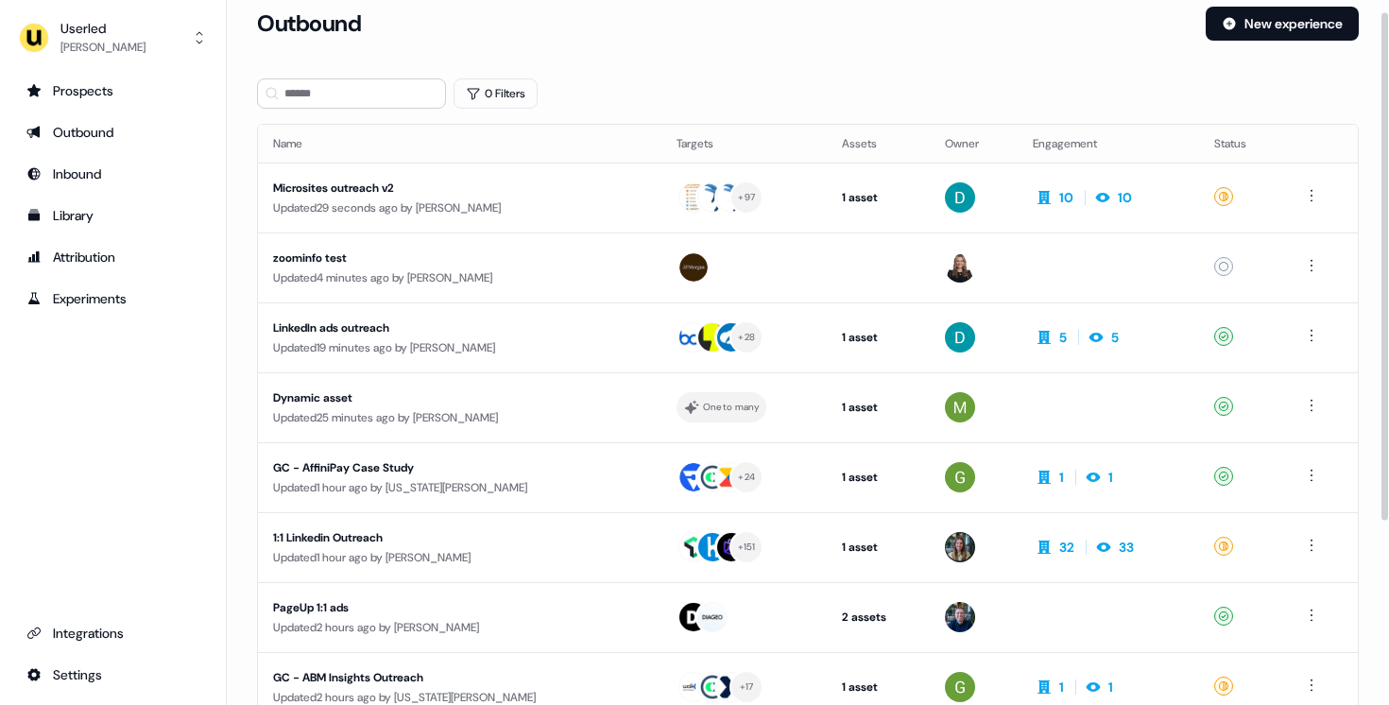
click at [491, 56] on div "Outbound New experience" at bounding box center [808, 35] width 1102 height 57
click at [503, 83] on button "0 Filters" at bounding box center [496, 93] width 84 height 30
click at [526, 173] on html "For the best experience switch devices to a bigger screen. Go to [DOMAIN_NAME] …" at bounding box center [694, 352] width 1389 height 705
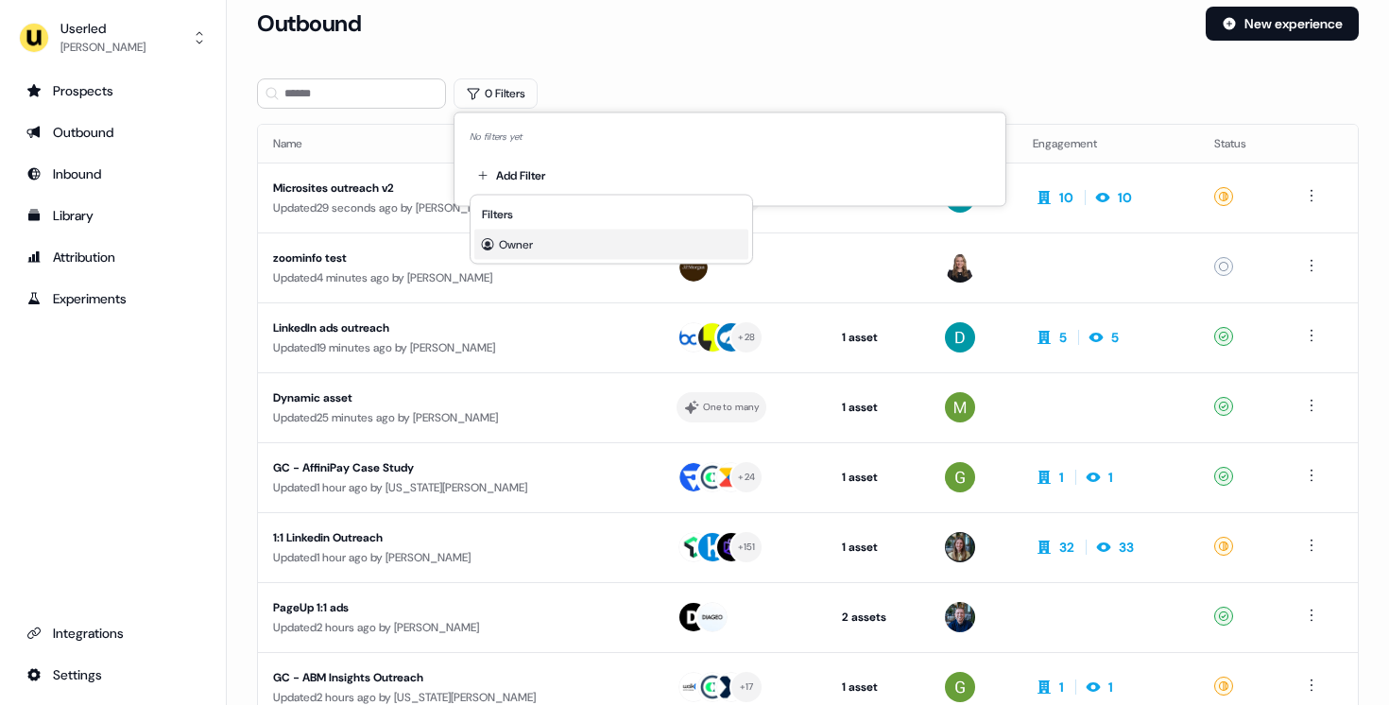
click at [542, 237] on div "Owner" at bounding box center [611, 245] width 274 height 30
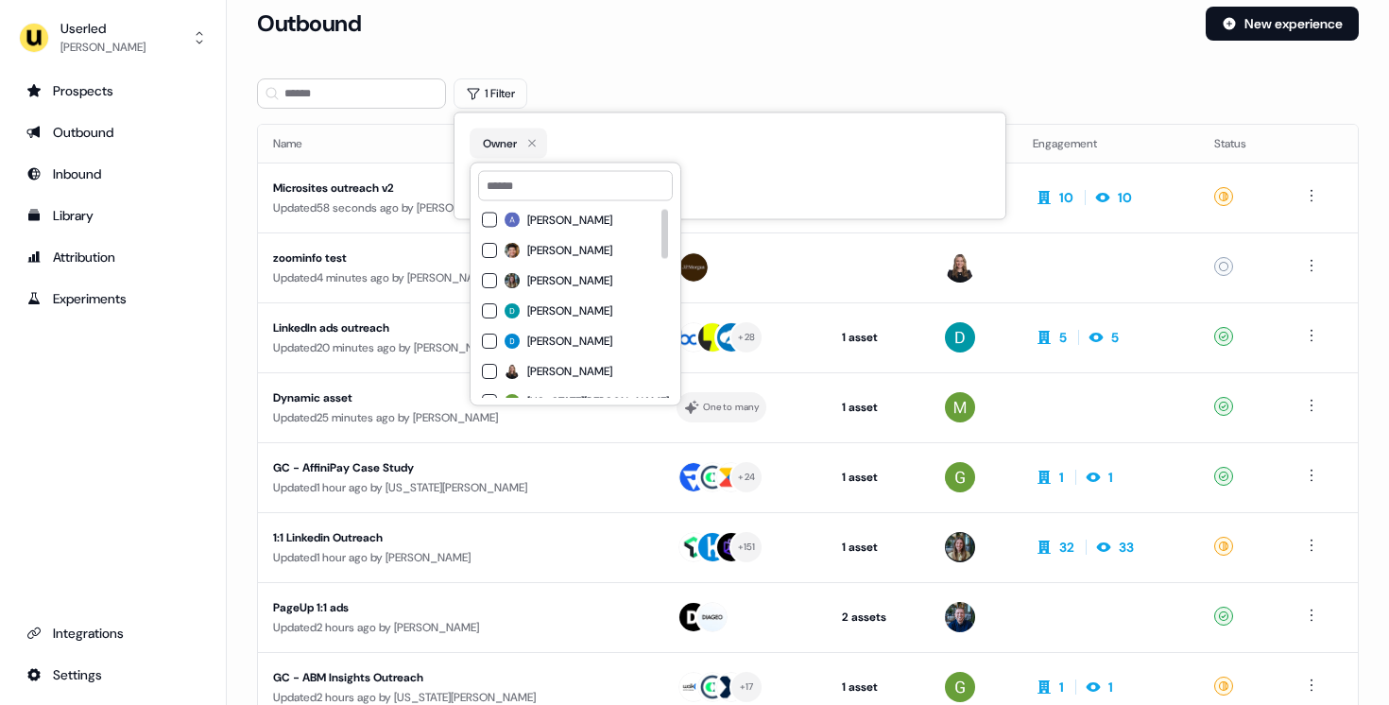
click at [567, 308] on span "[PERSON_NAME]" at bounding box center [569, 310] width 85 height 15
click at [604, 52] on div "Outbound New experience" at bounding box center [808, 35] width 1102 height 57
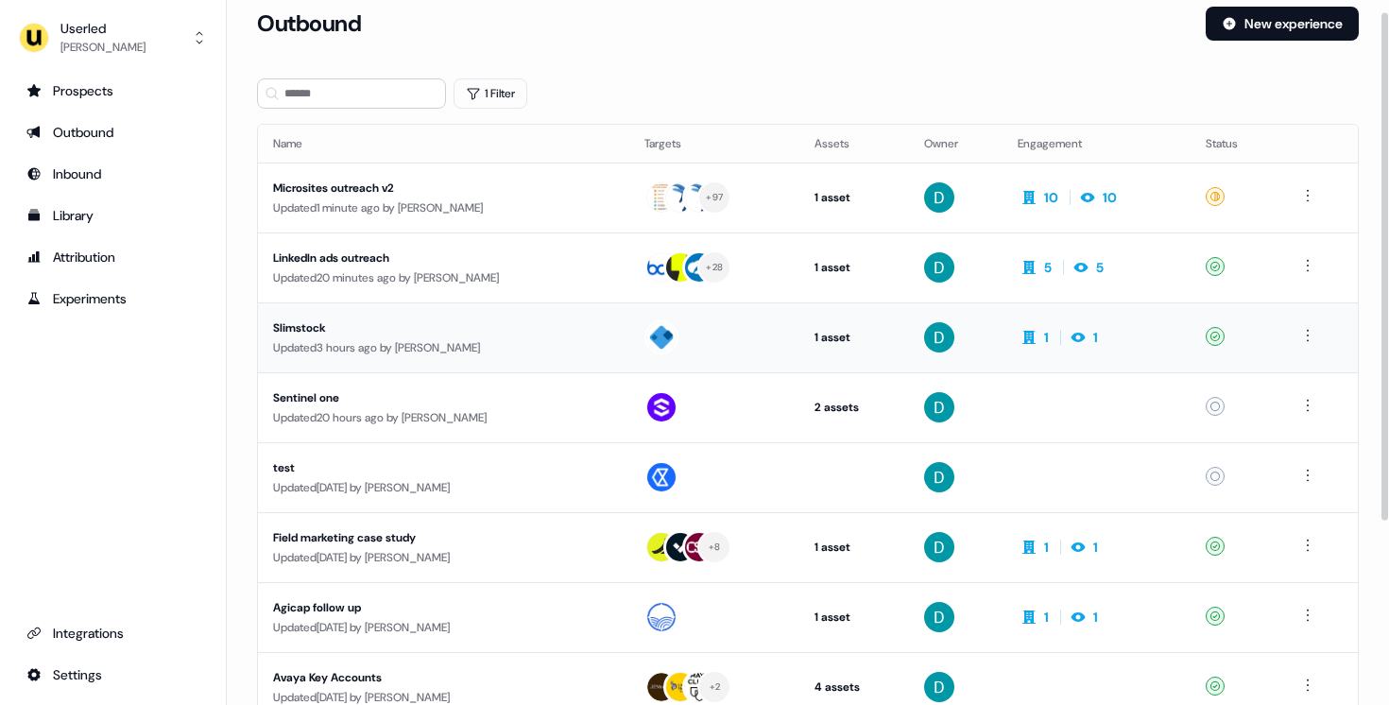
scroll to position [41, 0]
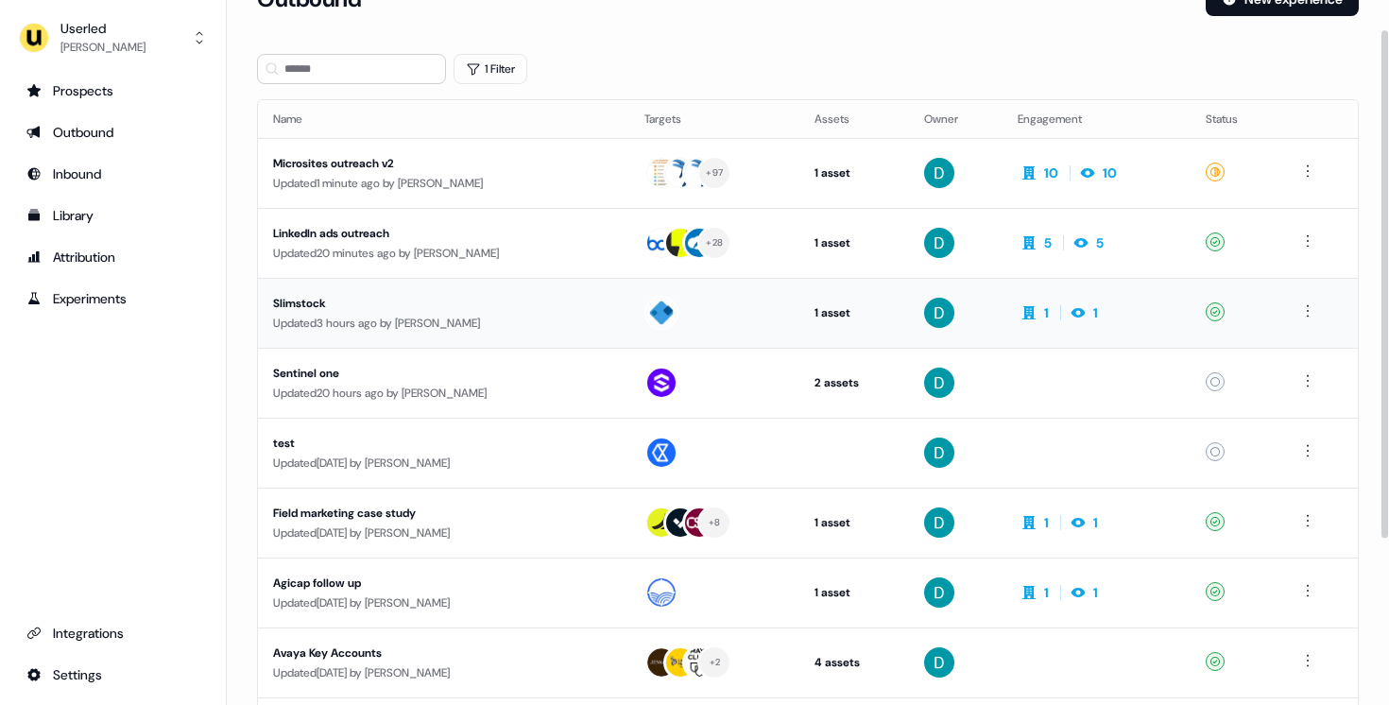
click at [545, 278] on td "Slimstock Updated 3 hours ago by [PERSON_NAME]" at bounding box center [443, 313] width 371 height 70
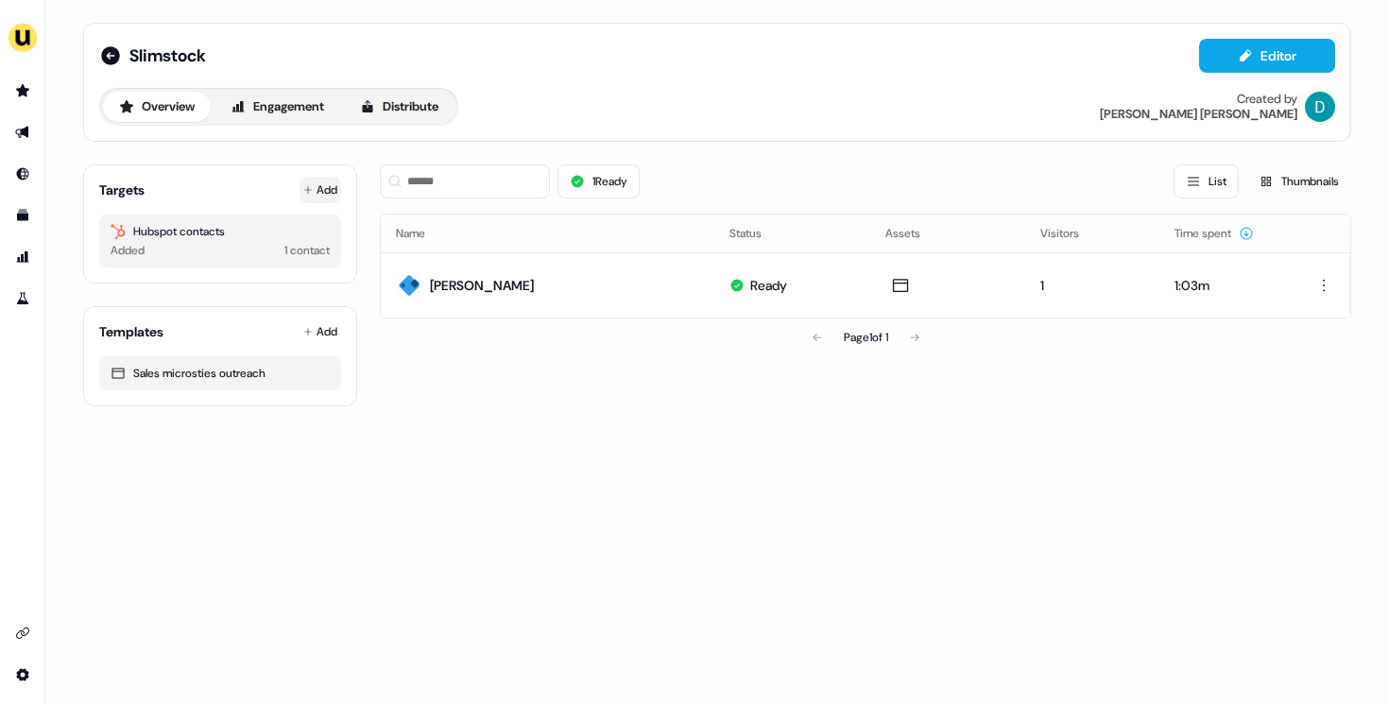
click at [313, 192] on button "Add" at bounding box center [321, 190] width 42 height 26
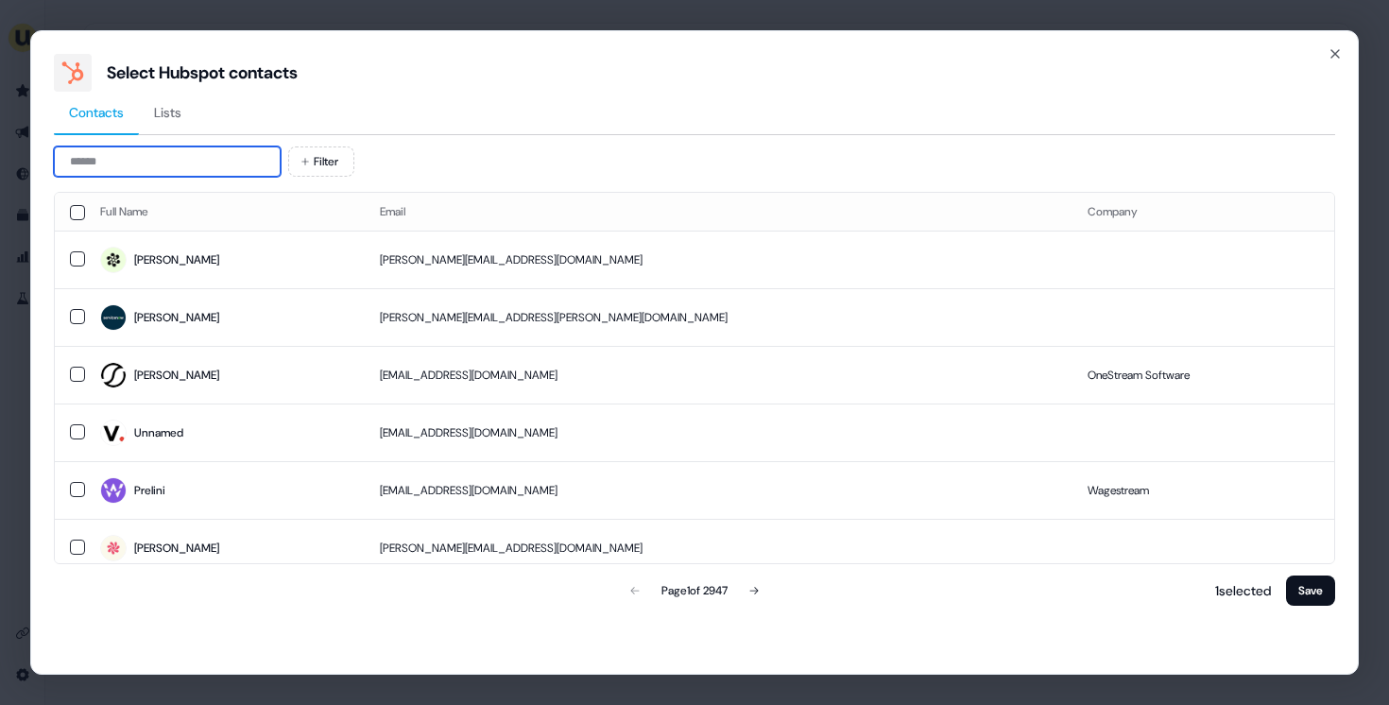
click at [206, 167] on input at bounding box center [167, 161] width 227 height 30
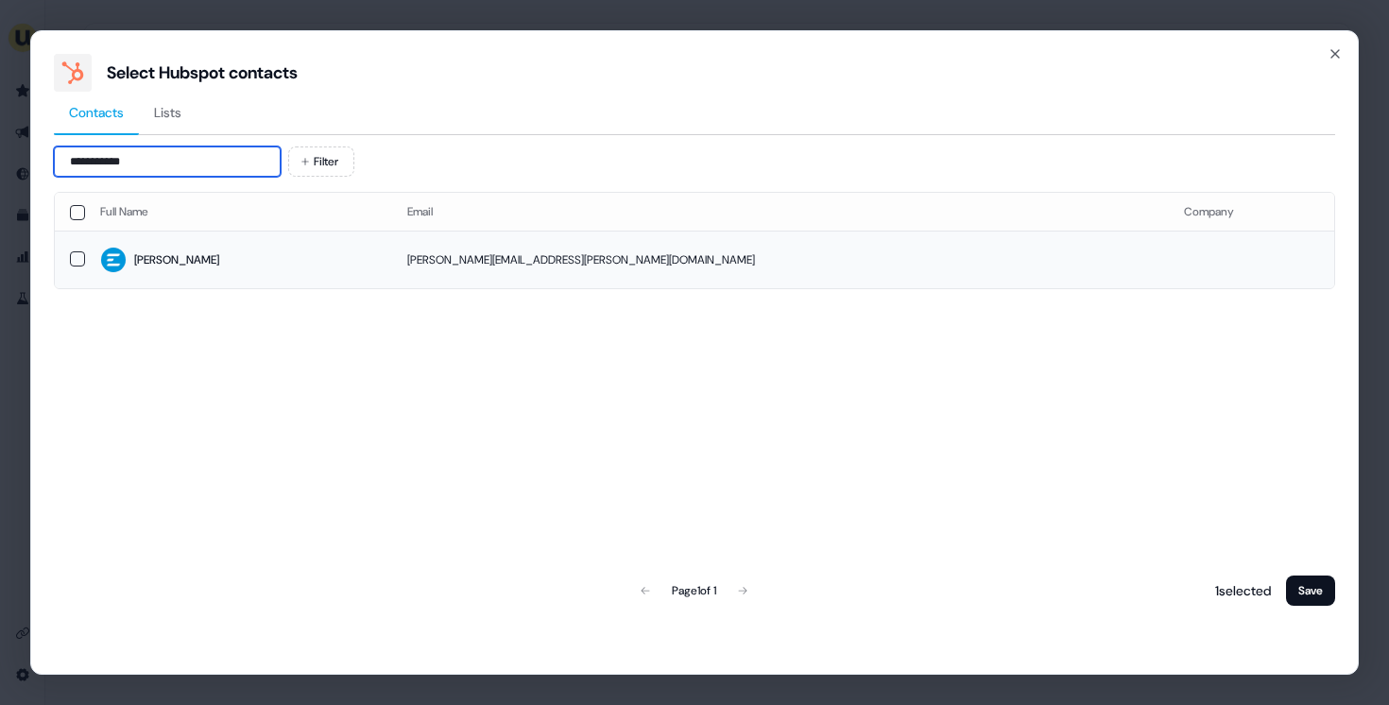
type input "**********"
click at [279, 268] on span "[PERSON_NAME]" at bounding box center [238, 260] width 277 height 26
click at [1316, 609] on div "2 selected Save" at bounding box center [1270, 591] width 130 height 38
click at [1313, 593] on button "Save" at bounding box center [1310, 590] width 49 height 30
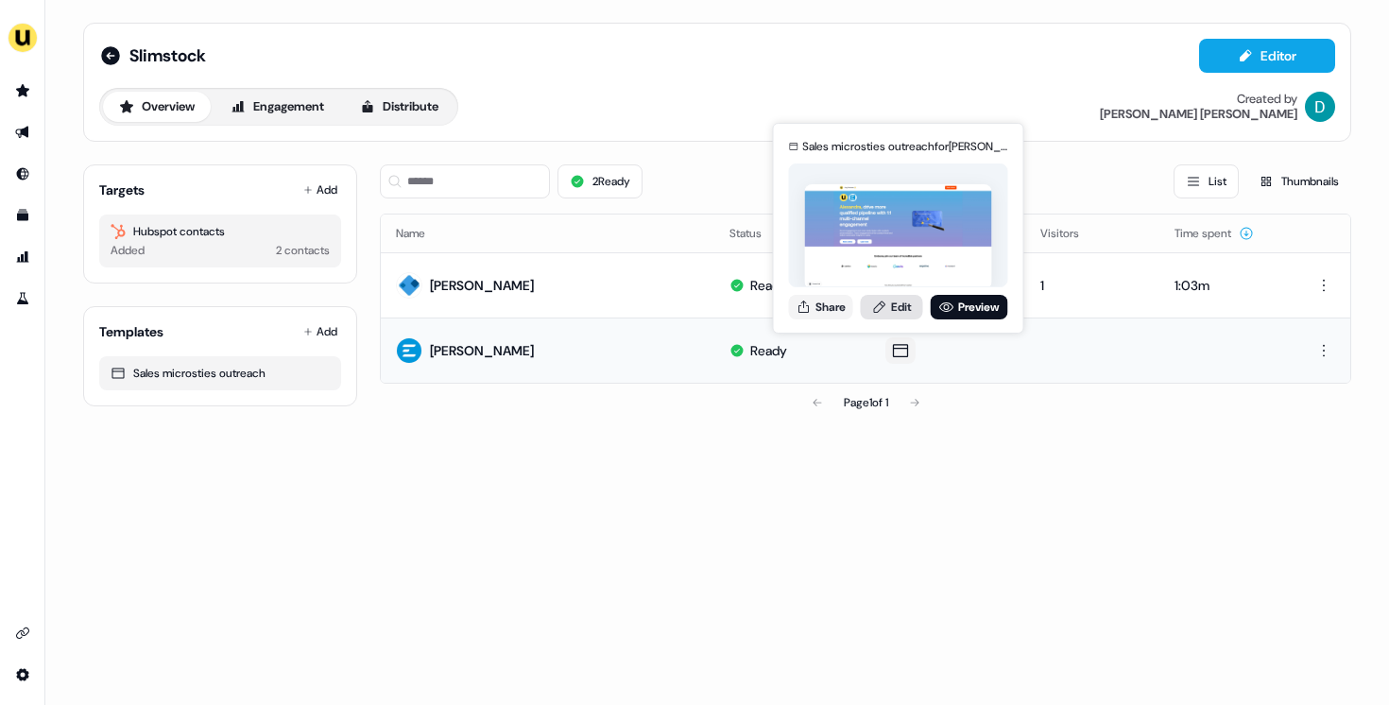
click at [889, 301] on link "Edit" at bounding box center [892, 307] width 62 height 25
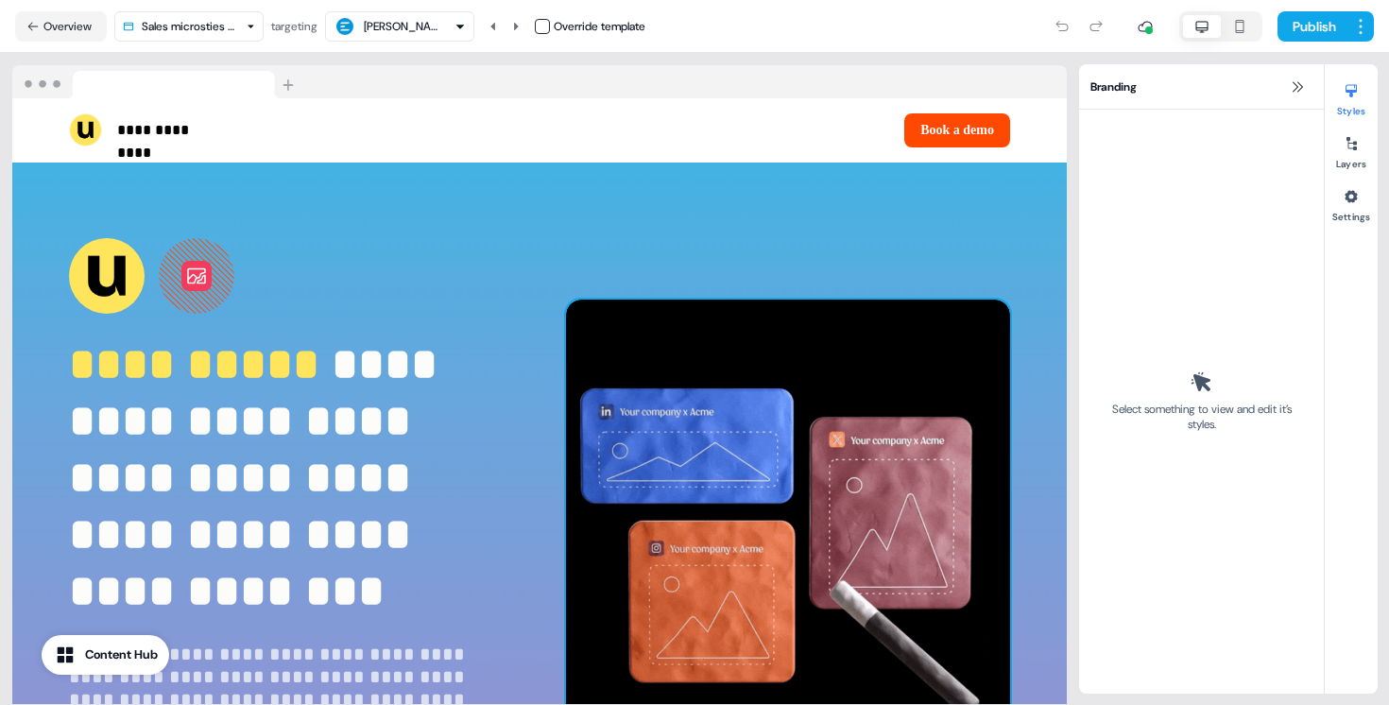
click at [739, 356] on img at bounding box center [788, 522] width 444 height 444
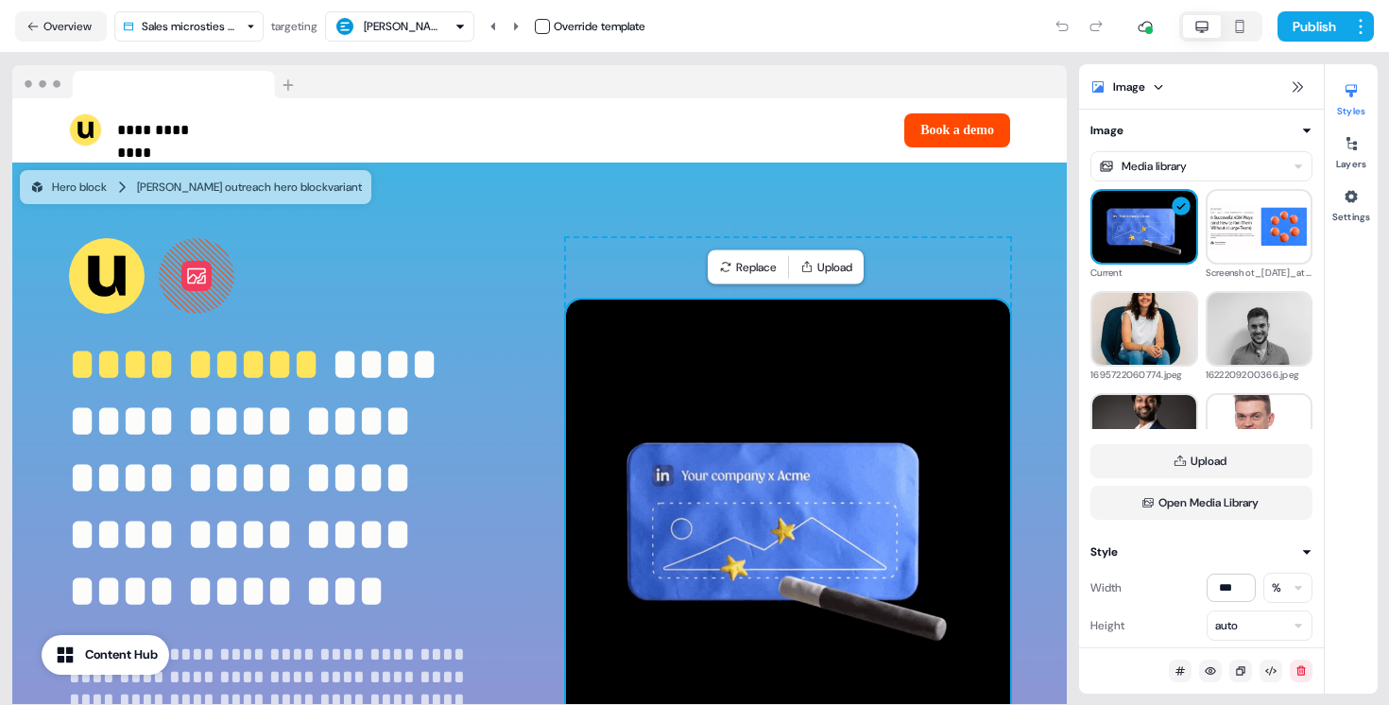
click at [196, 288] on button at bounding box center [196, 276] width 30 height 30
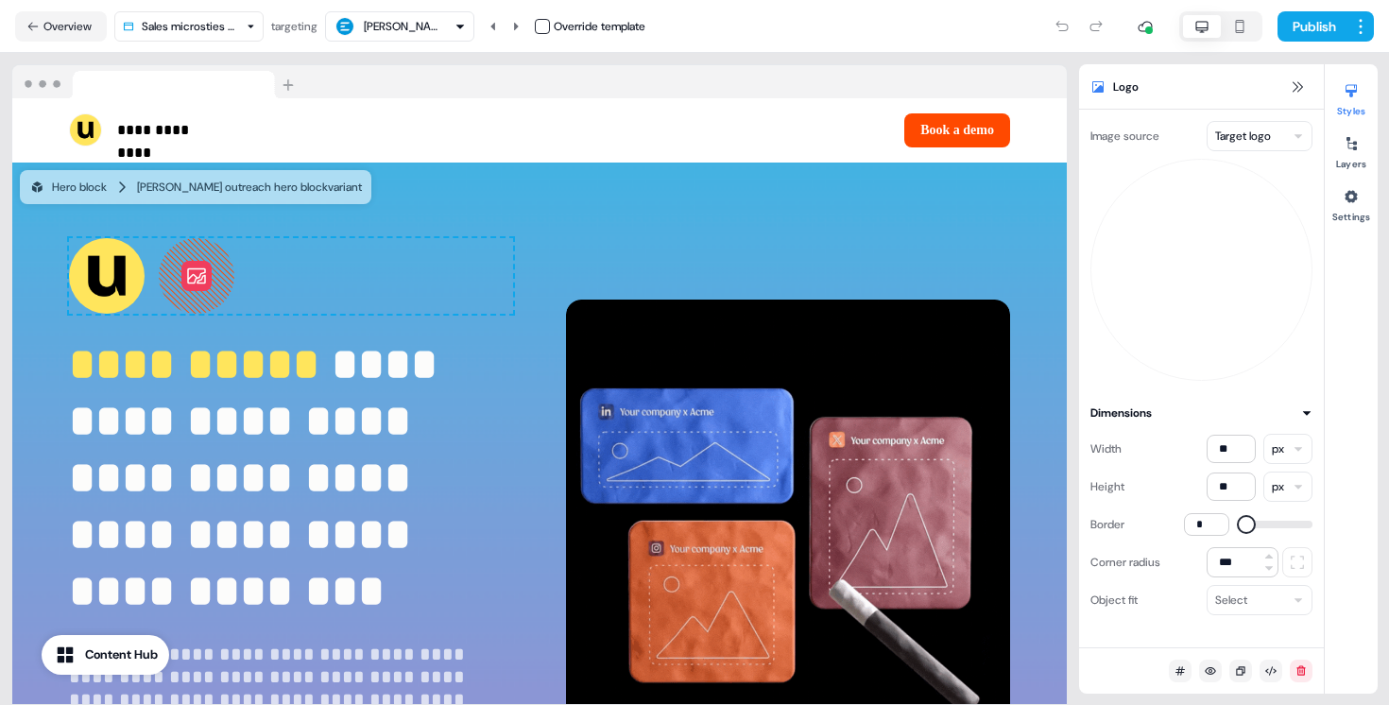
click at [1233, 143] on html "**********" at bounding box center [694, 352] width 1389 height 705
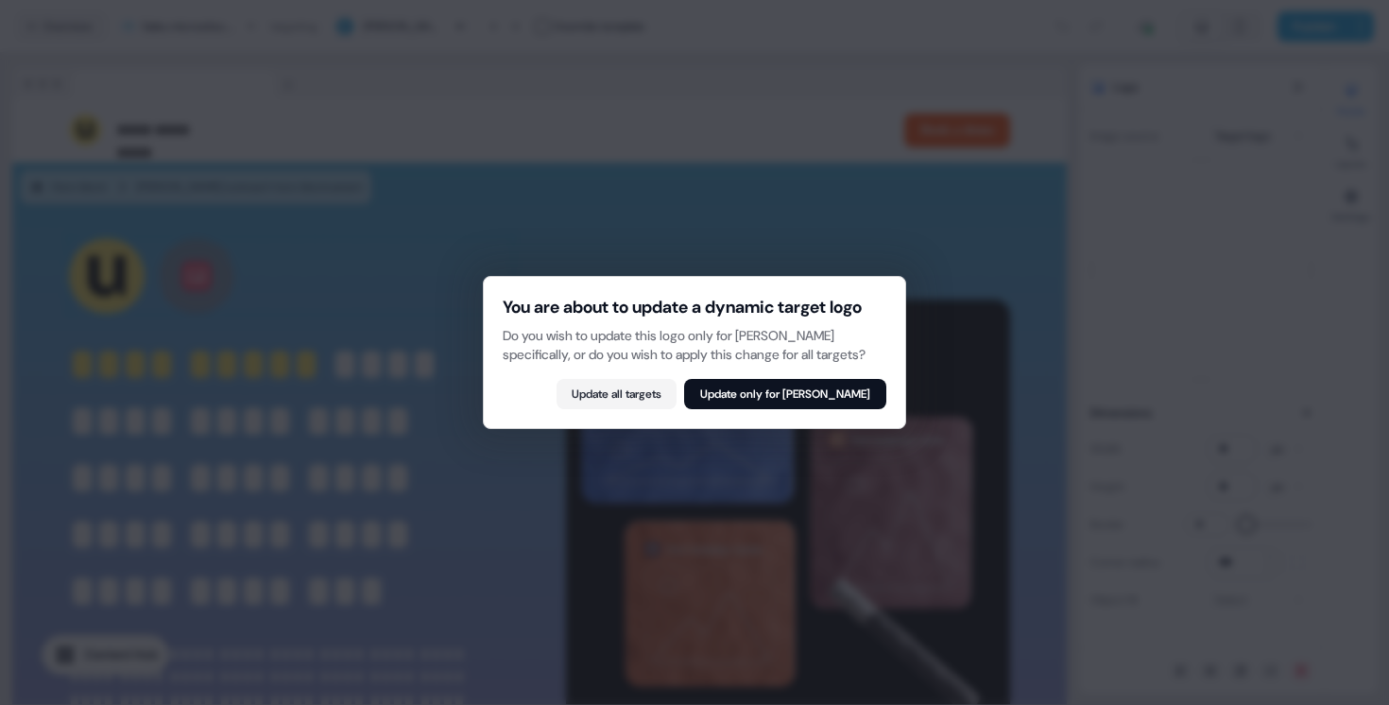
click at [766, 409] on button "Update only for [PERSON_NAME]" at bounding box center [785, 394] width 202 height 30
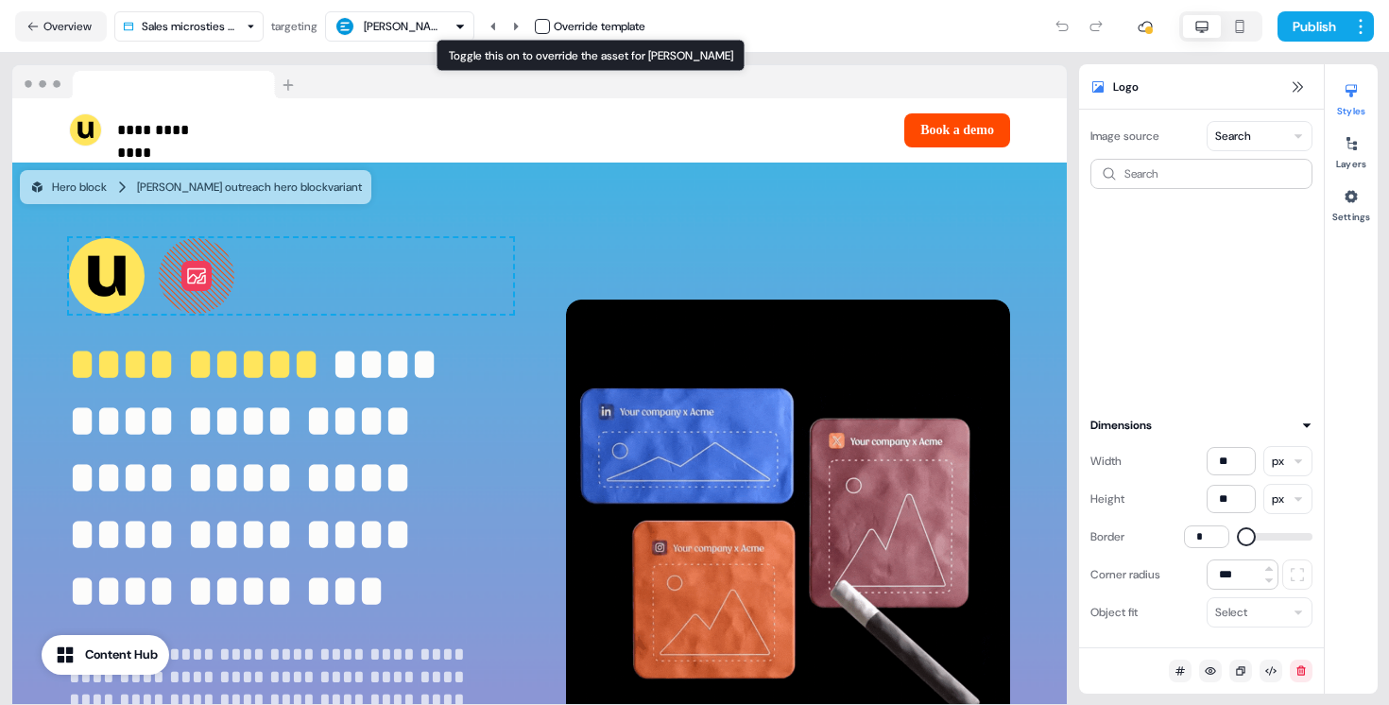
click at [545, 25] on button "button" at bounding box center [542, 26] width 15 height 15
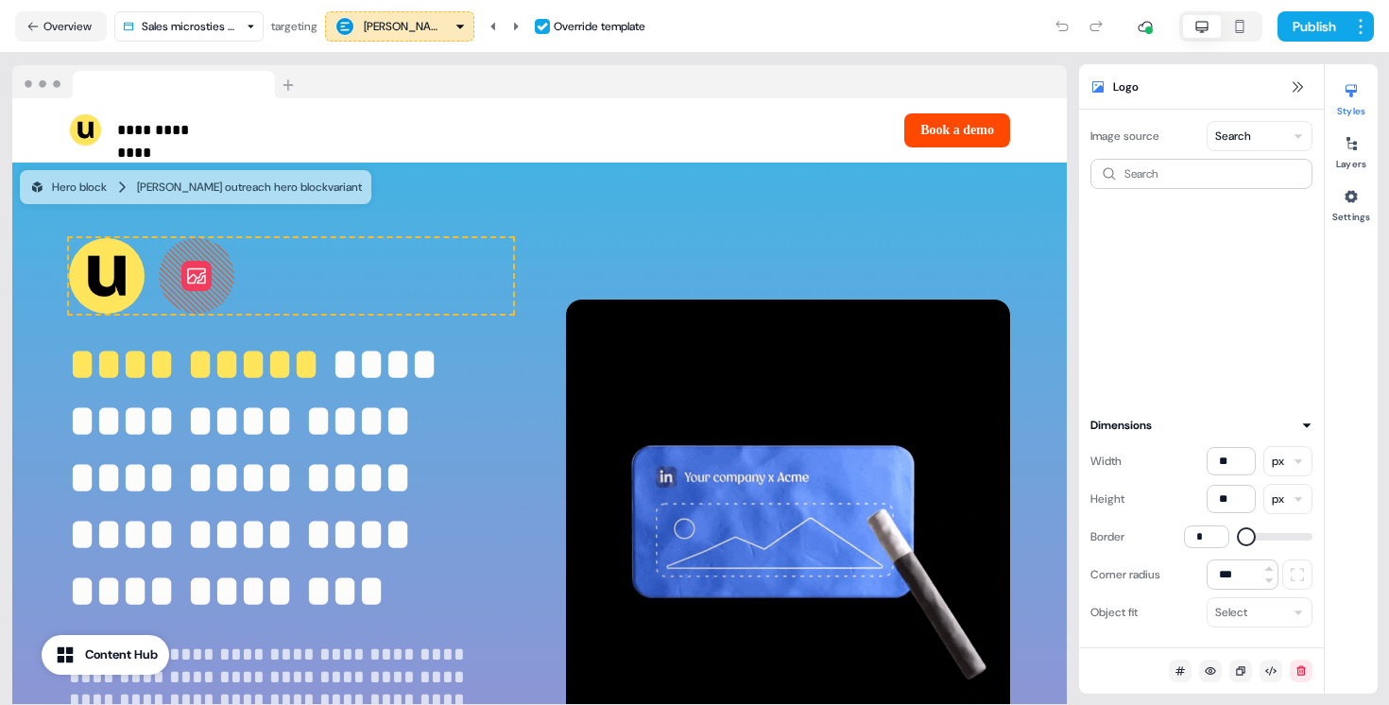
click at [1196, 189] on div "Search" at bounding box center [1202, 276] width 222 height 234
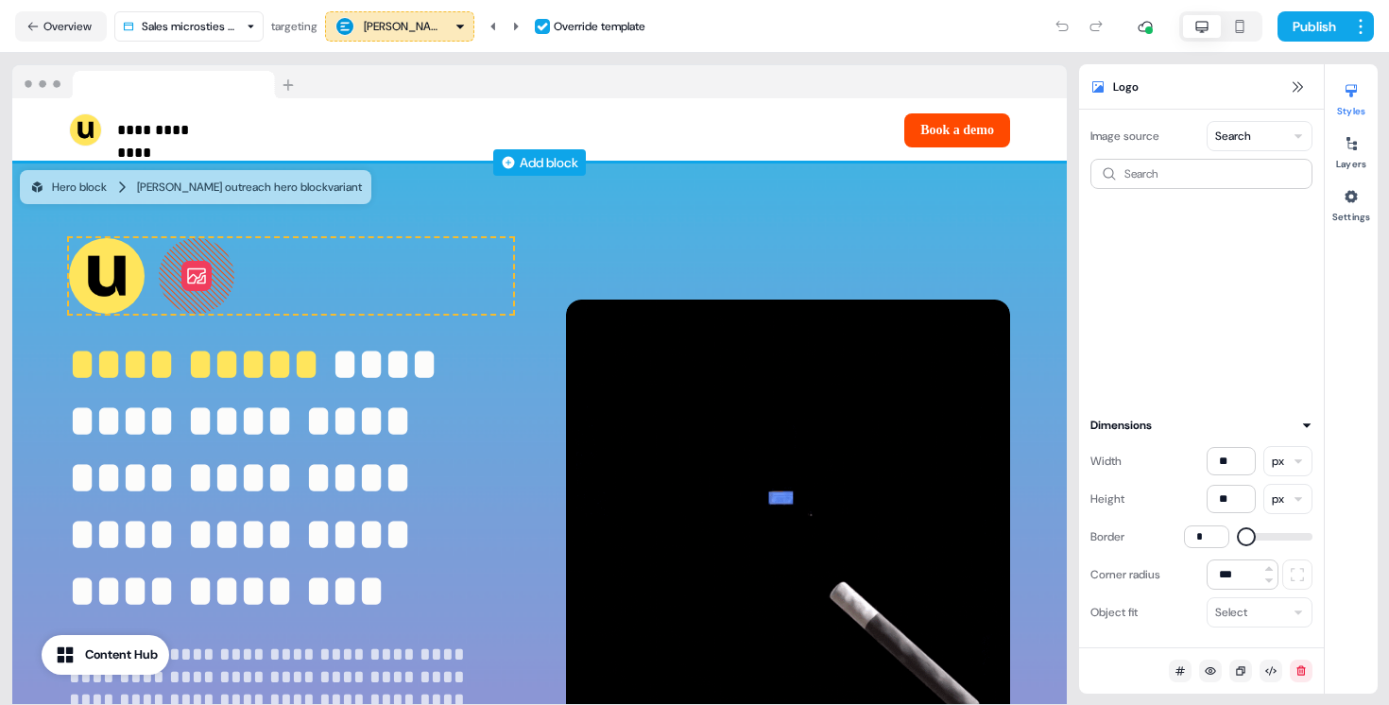
click at [526, 156] on div "Add block" at bounding box center [549, 162] width 59 height 19
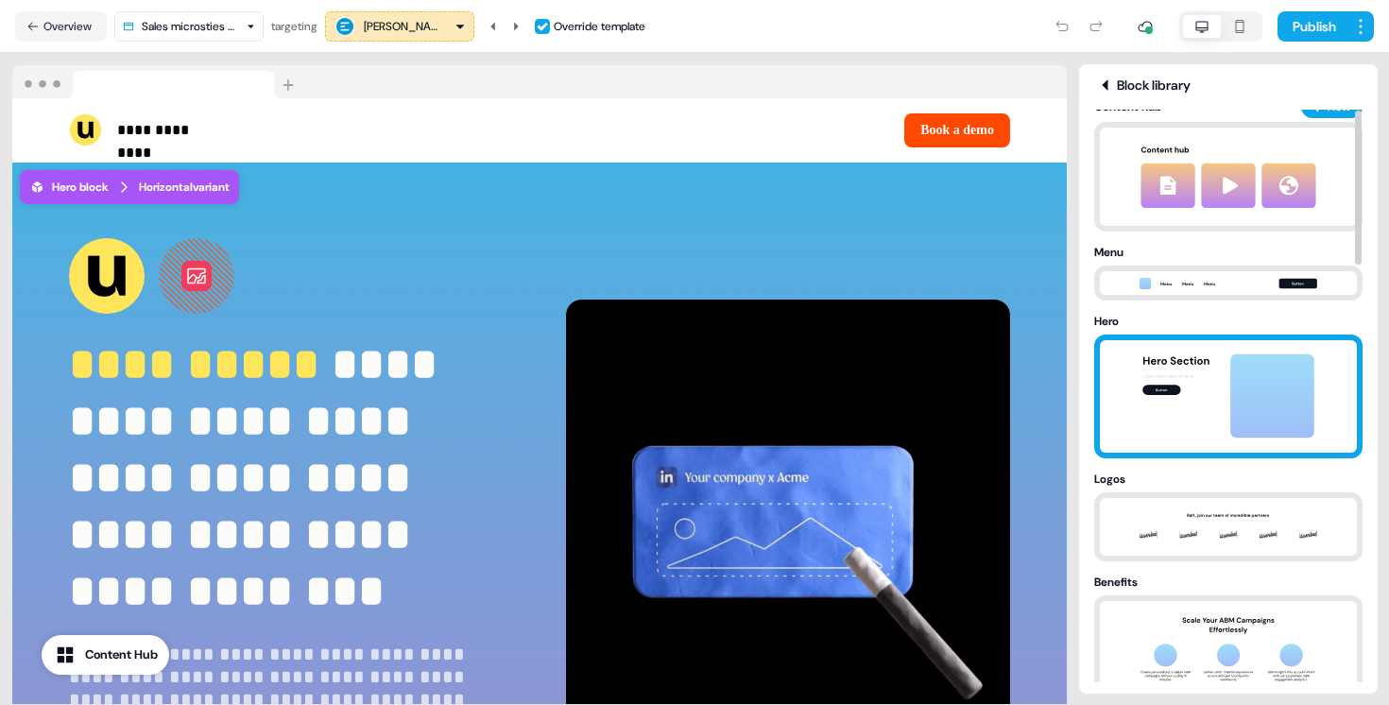
scroll to position [35, 0]
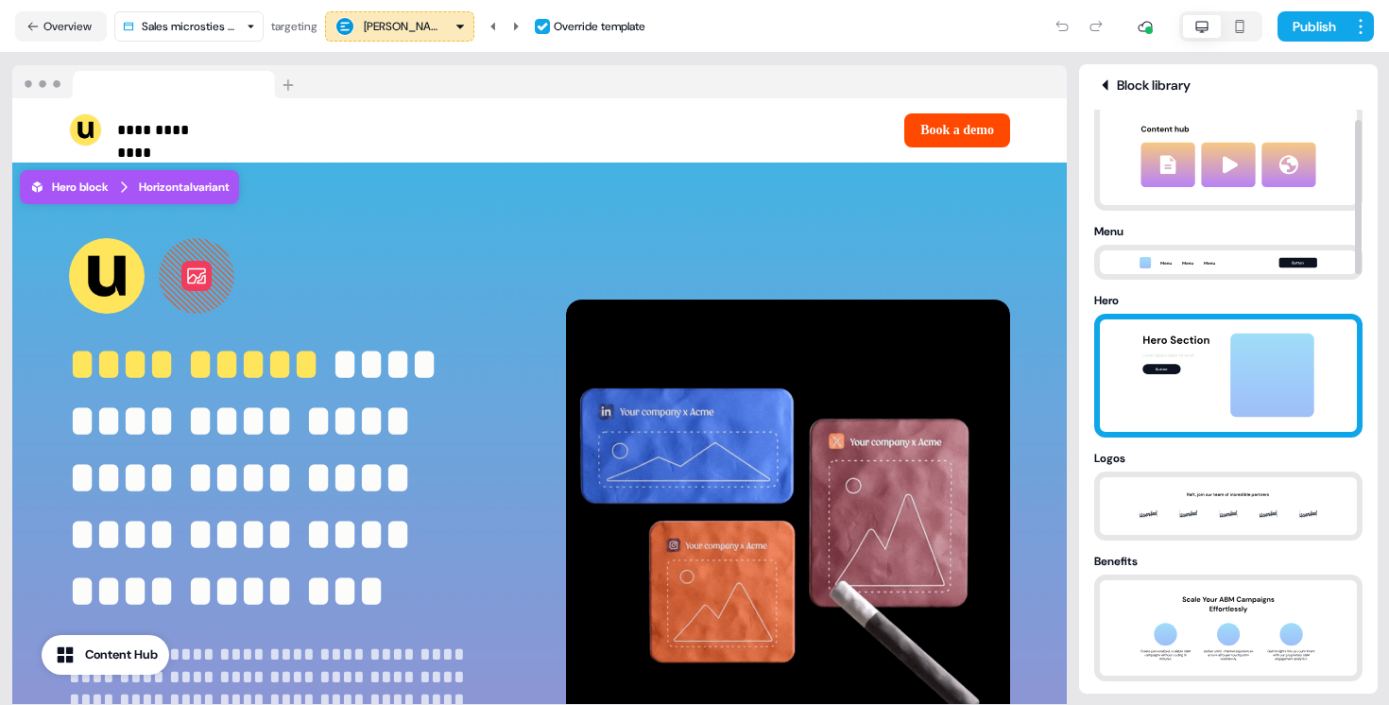
click at [1199, 385] on img at bounding box center [1228, 375] width 198 height 112
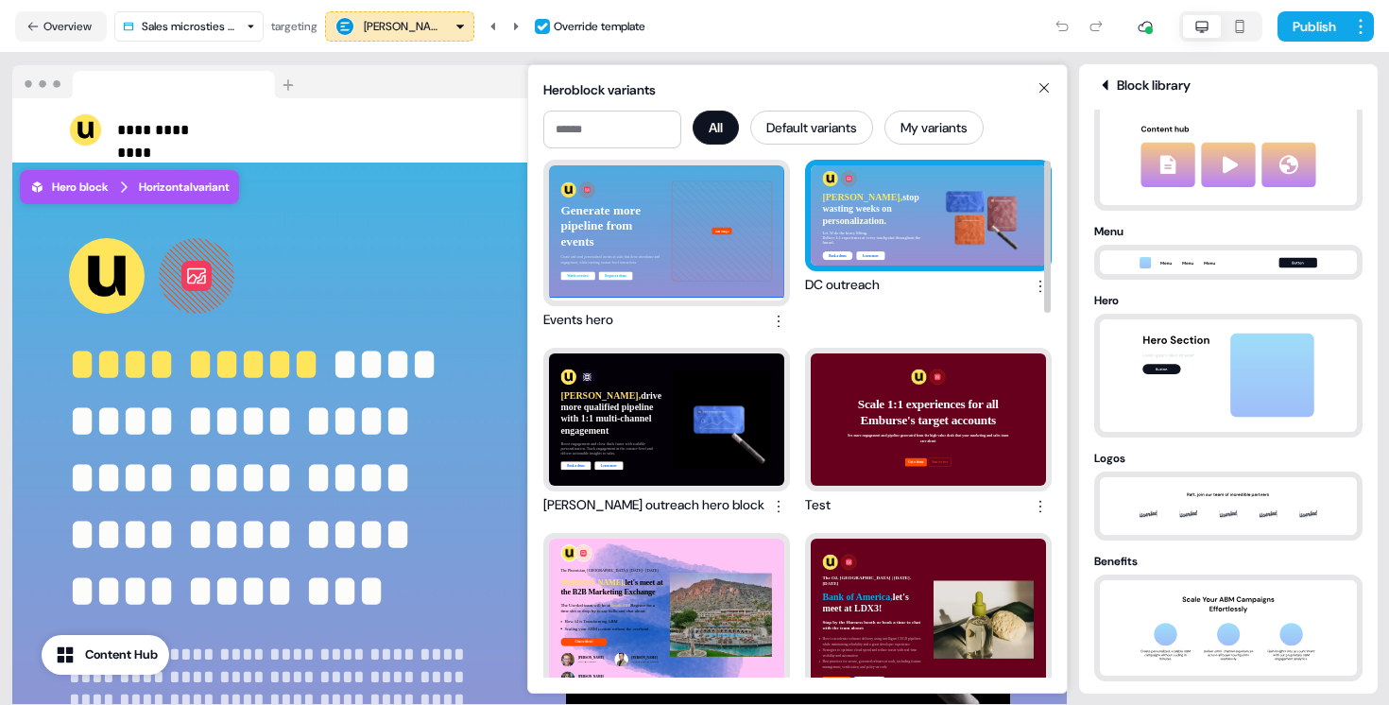
click at [931, 199] on div "[PERSON_NAME], stop wasting weeks on personalization. Let AI do the heavy lifti…" at bounding box center [928, 215] width 235 height 100
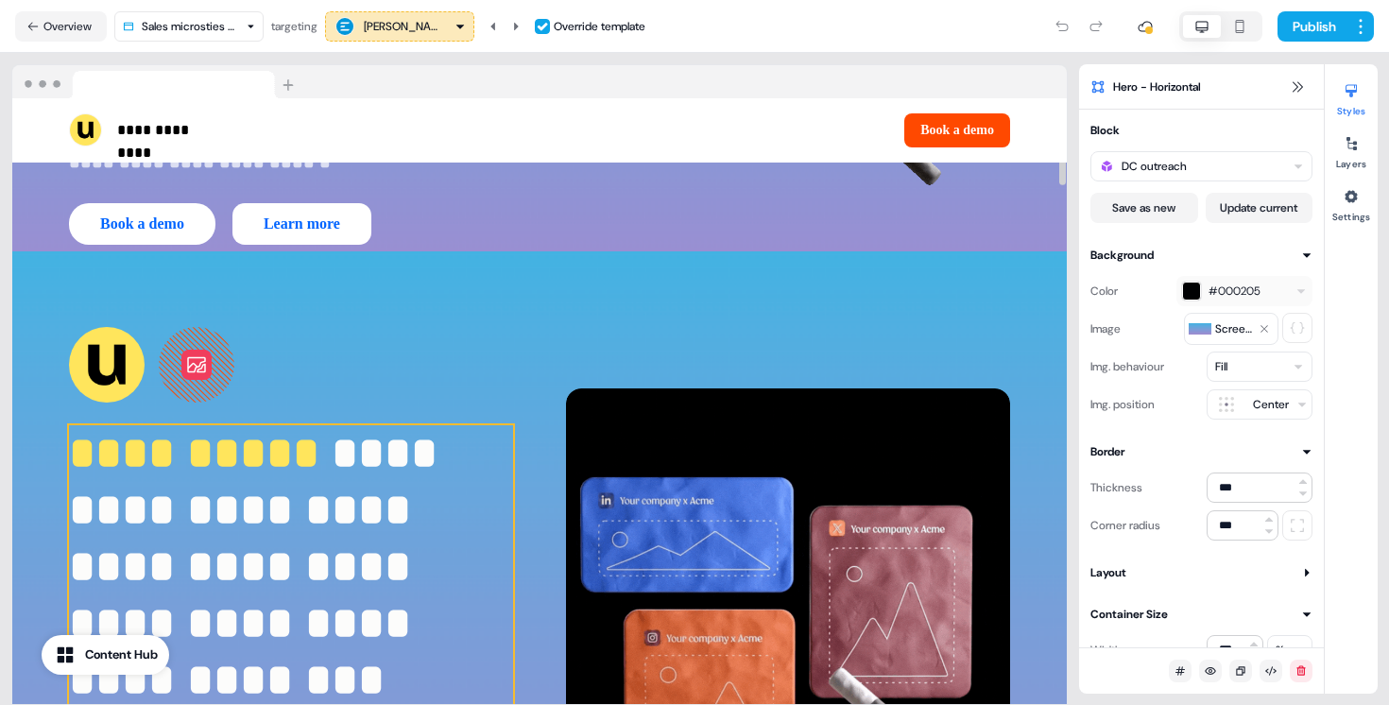
click at [307, 581] on span "**********" at bounding box center [259, 566] width 381 height 271
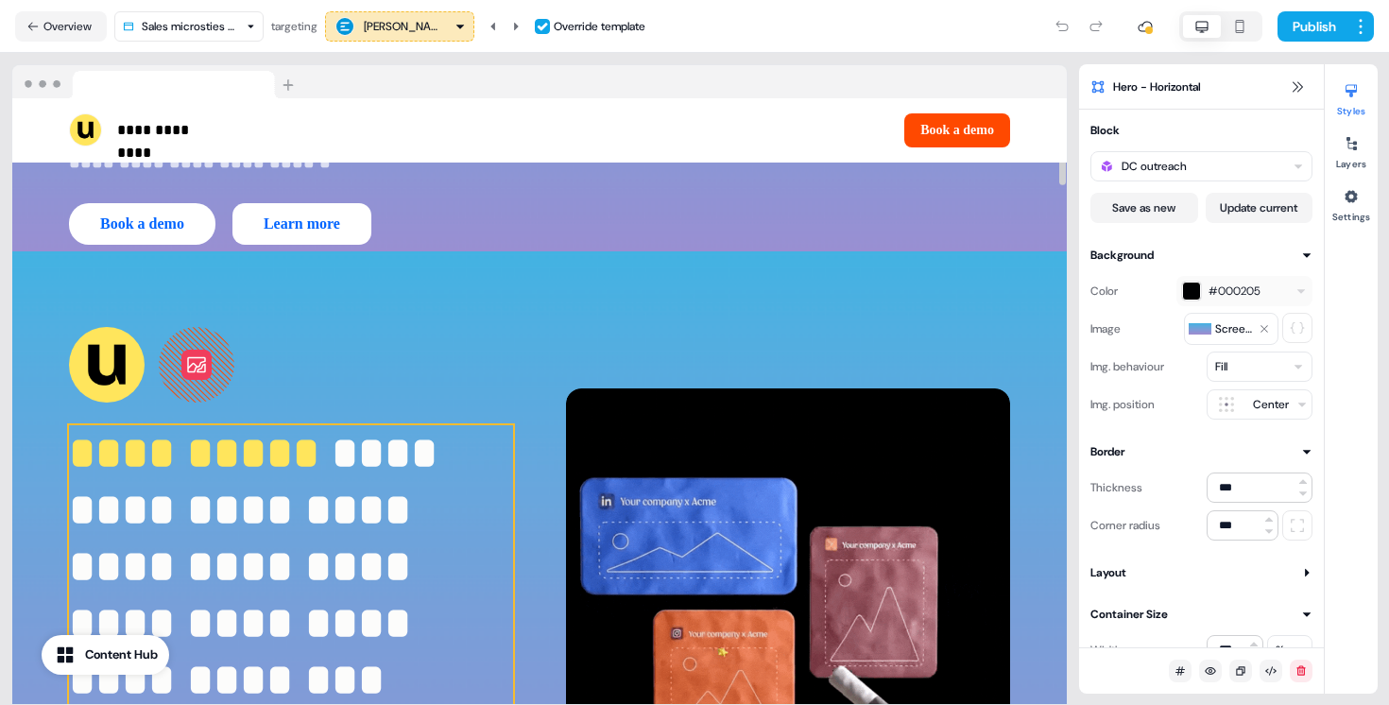
click at [306, 582] on span "**********" at bounding box center [259, 566] width 381 height 271
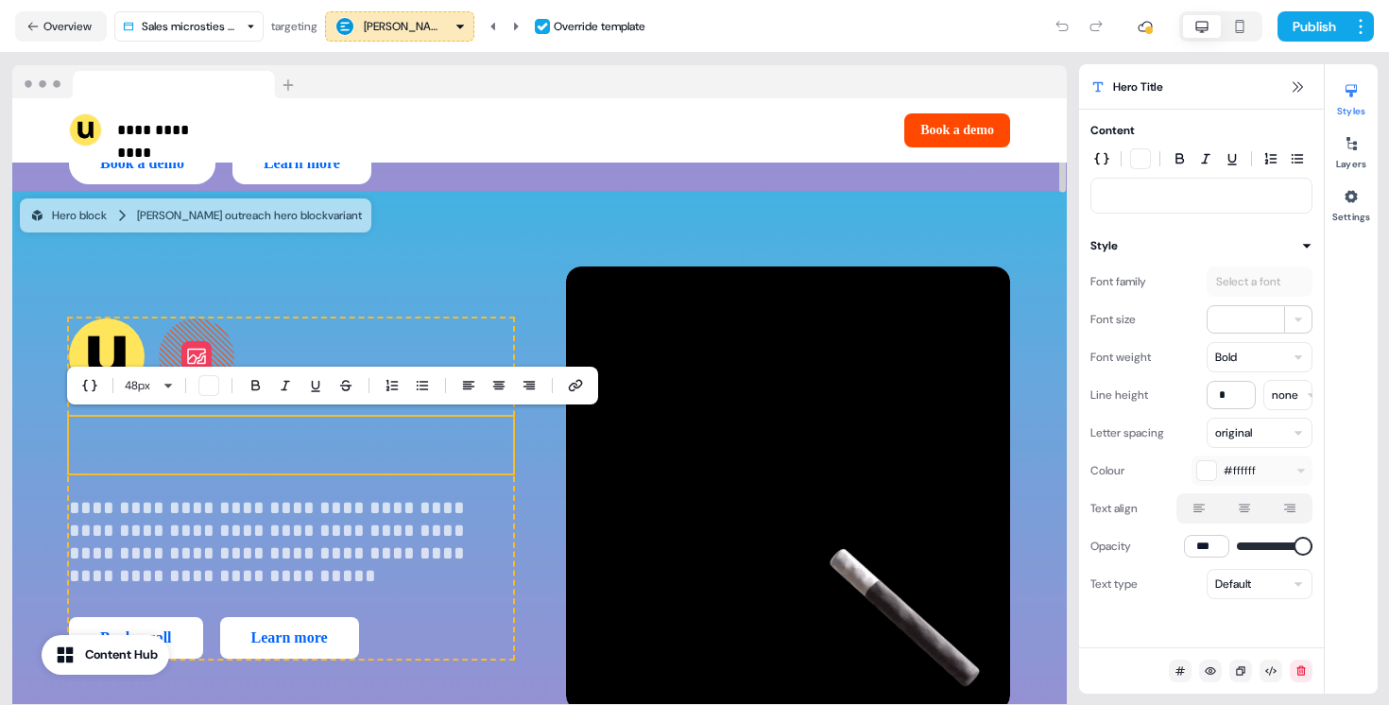
scroll to position [32, 0]
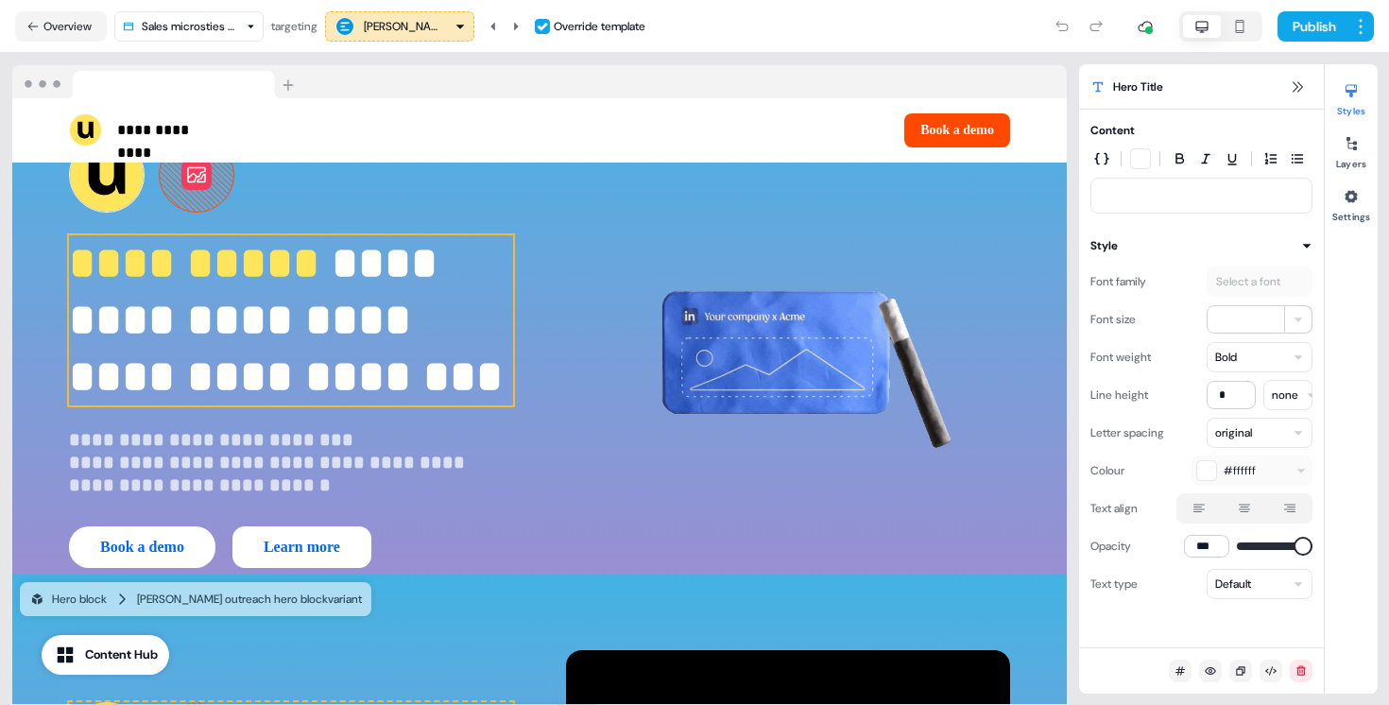
click at [327, 342] on div "**********" at bounding box center [291, 352] width 444 height 431
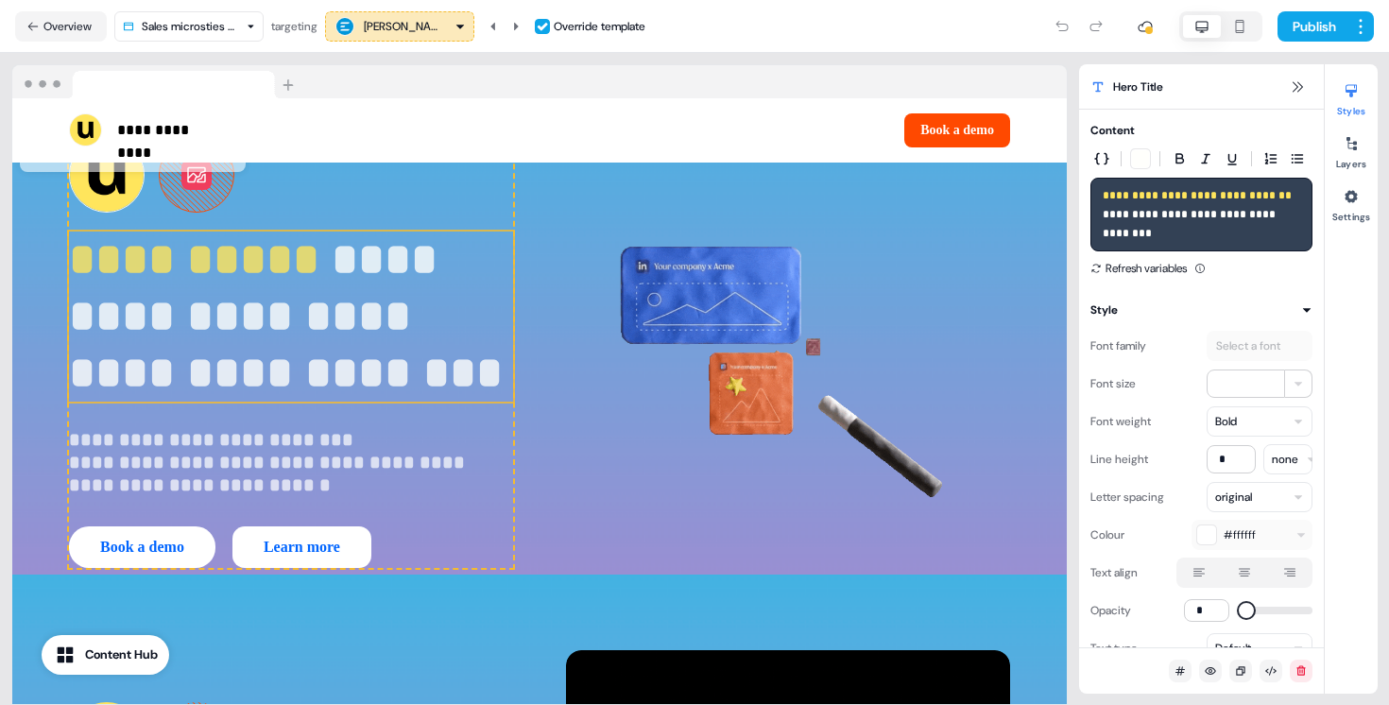
type input "***"
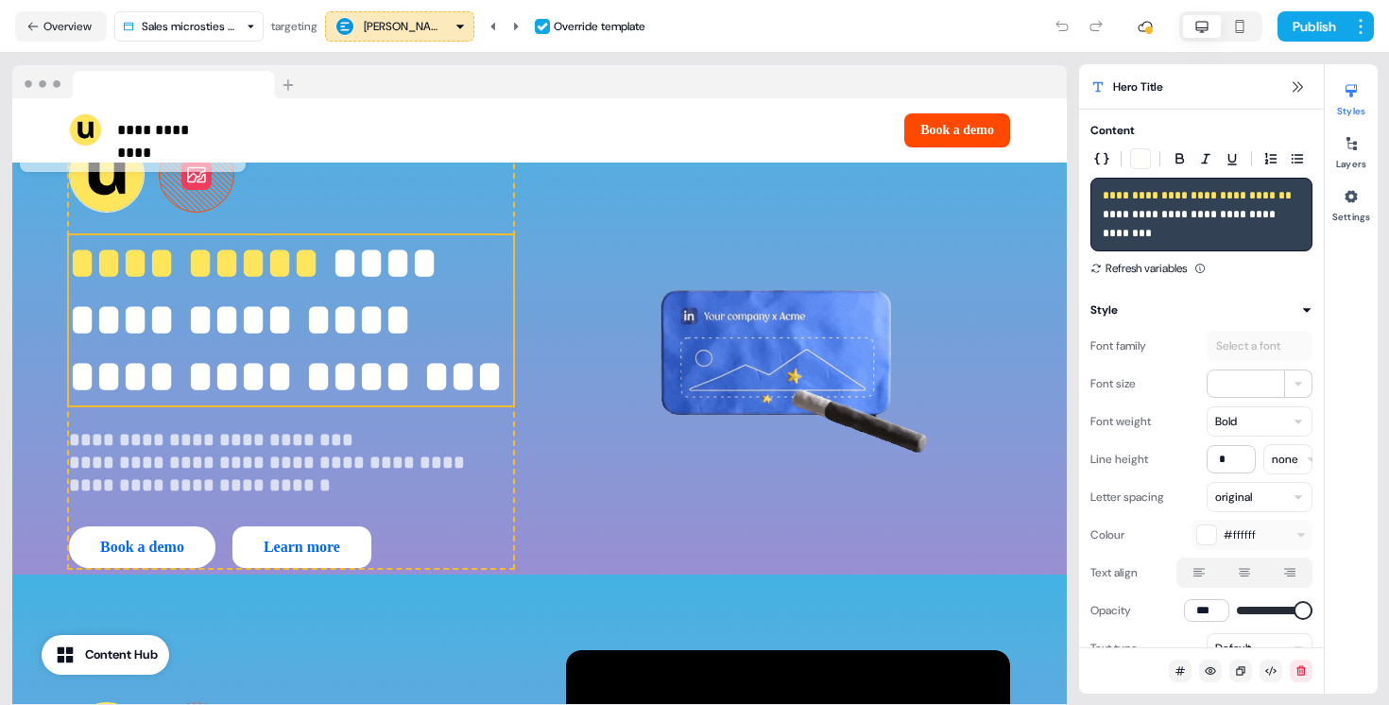
click at [331, 332] on span "**********" at bounding box center [286, 320] width 434 height 158
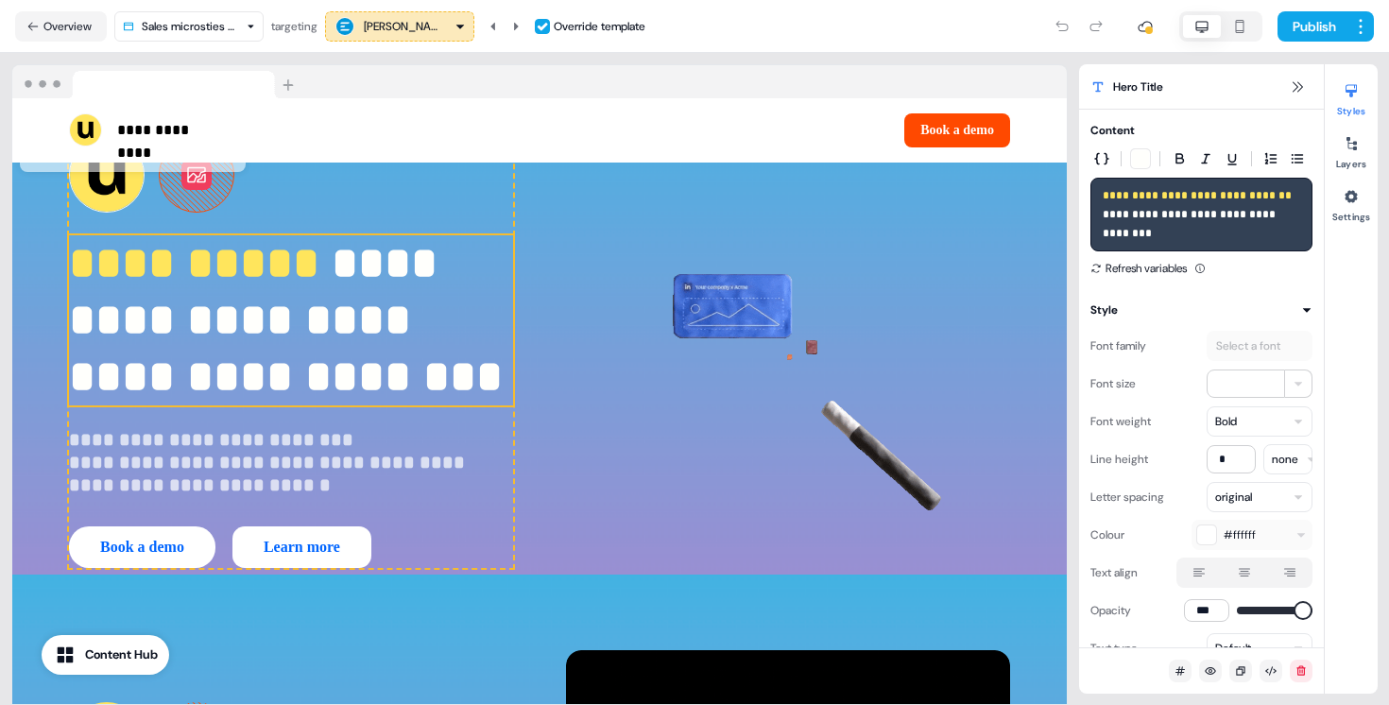
click at [332, 332] on span "**********" at bounding box center [286, 320] width 434 height 158
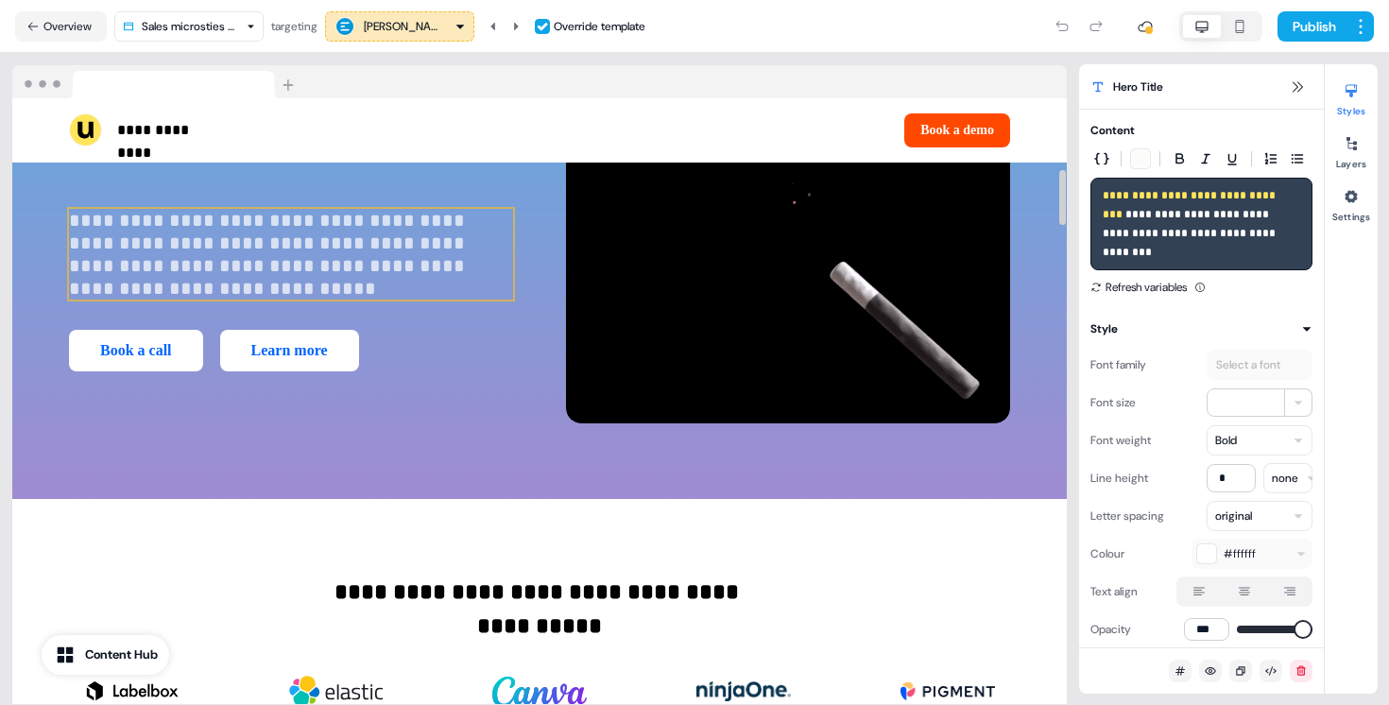
click at [343, 261] on p "**********" at bounding box center [291, 254] width 444 height 91
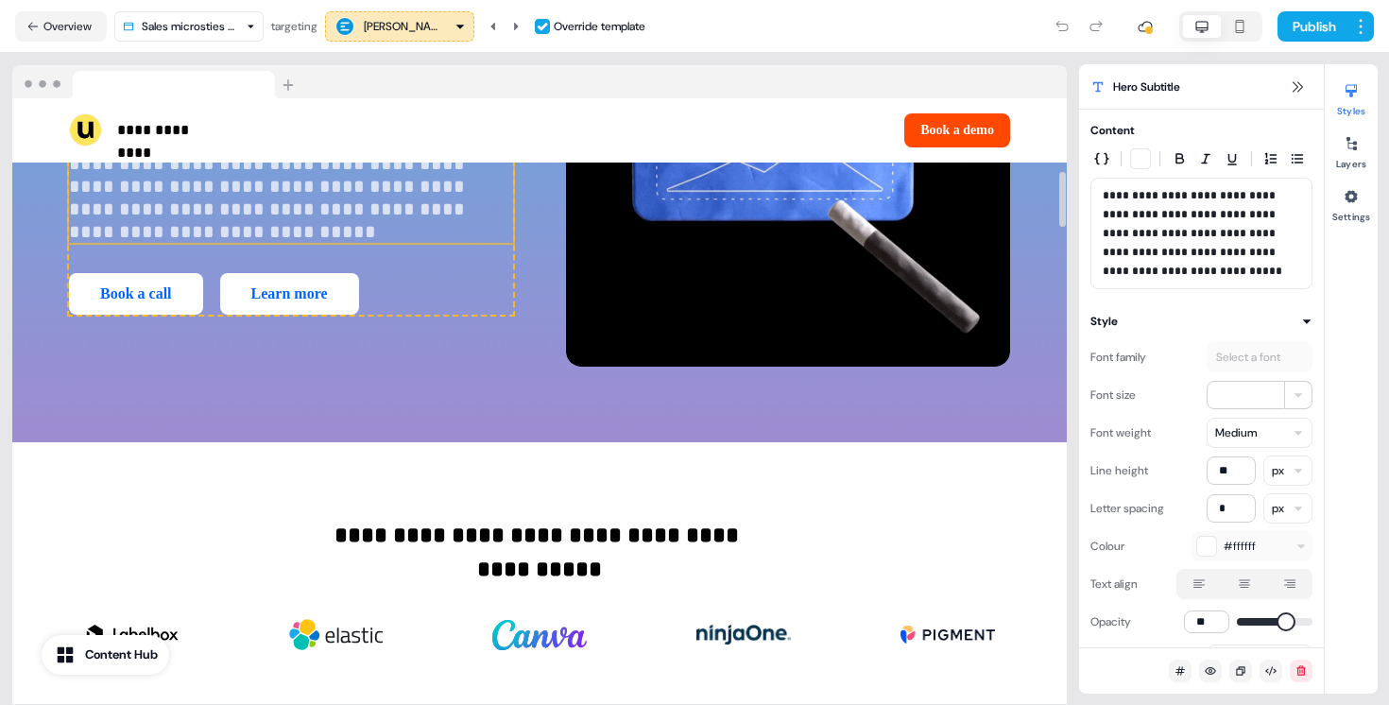
click at [343, 243] on p "**********" at bounding box center [291, 197] width 444 height 91
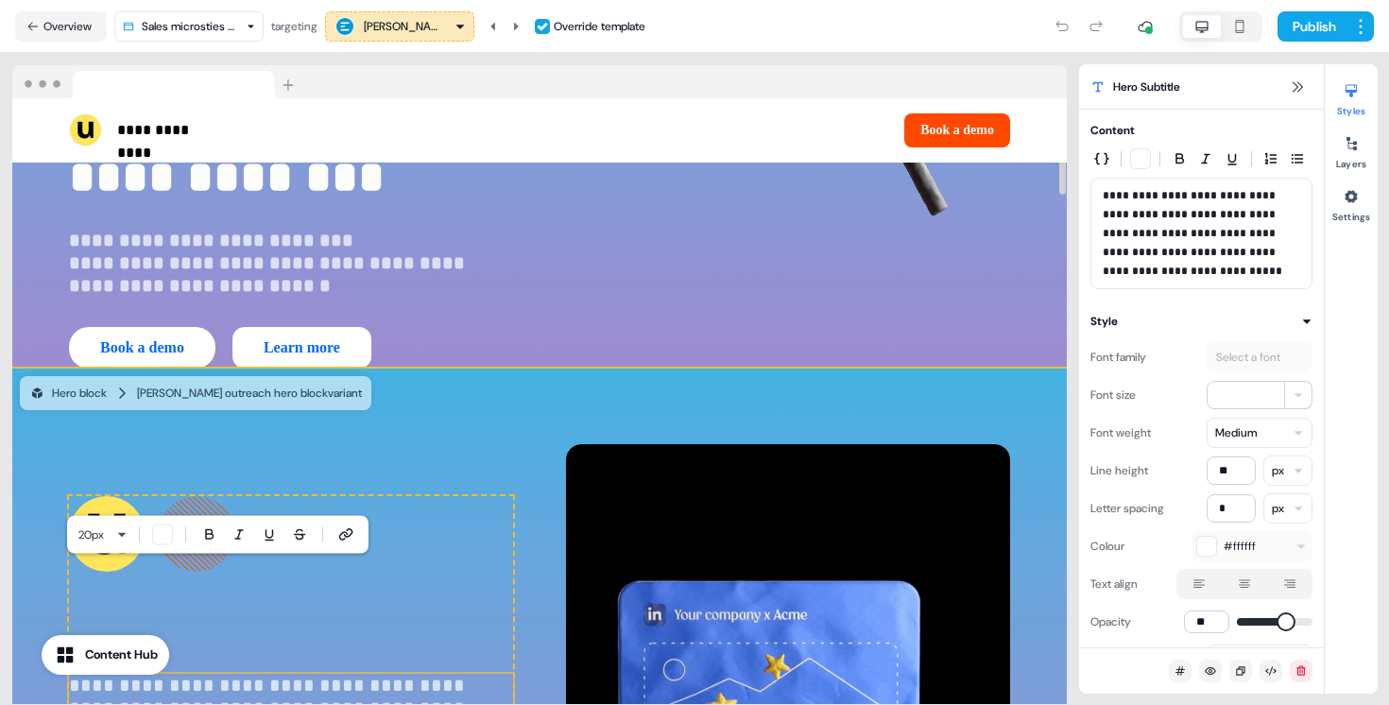
scroll to position [290, 0]
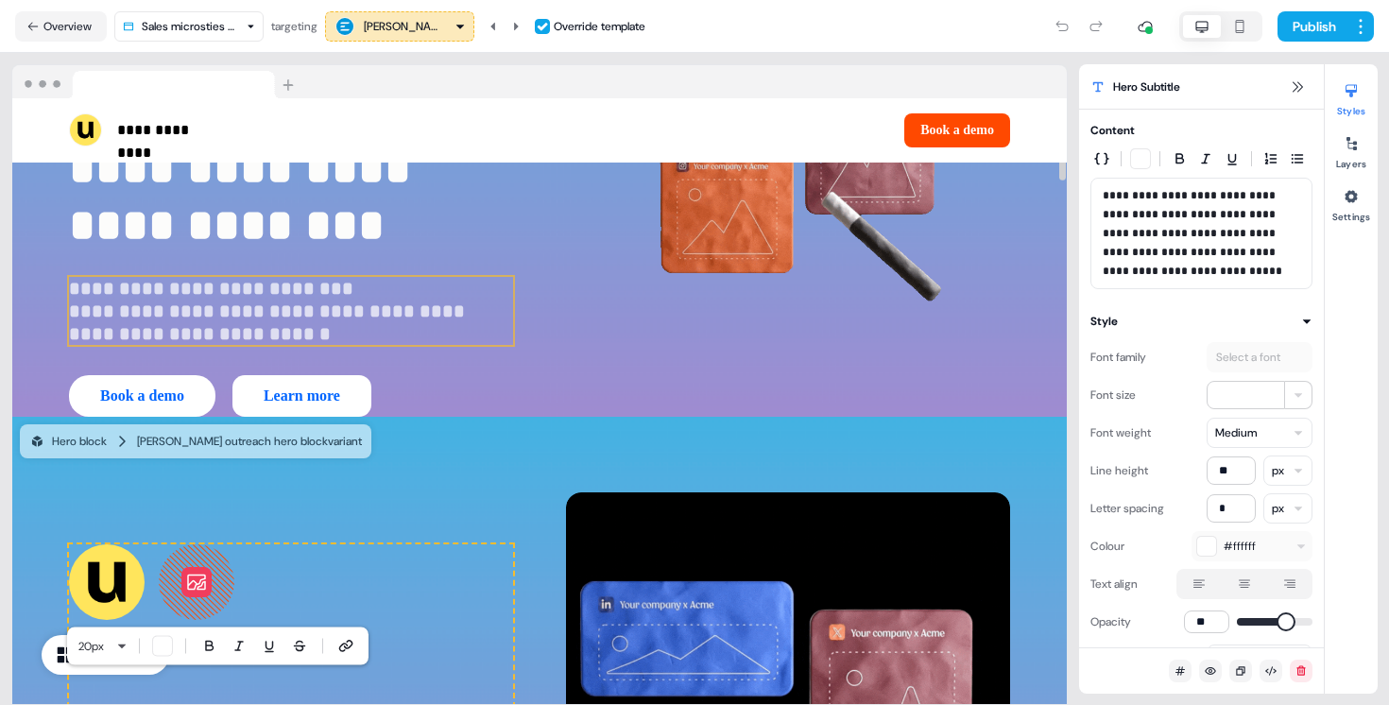
click at [301, 309] on p "**********" at bounding box center [291, 311] width 444 height 68
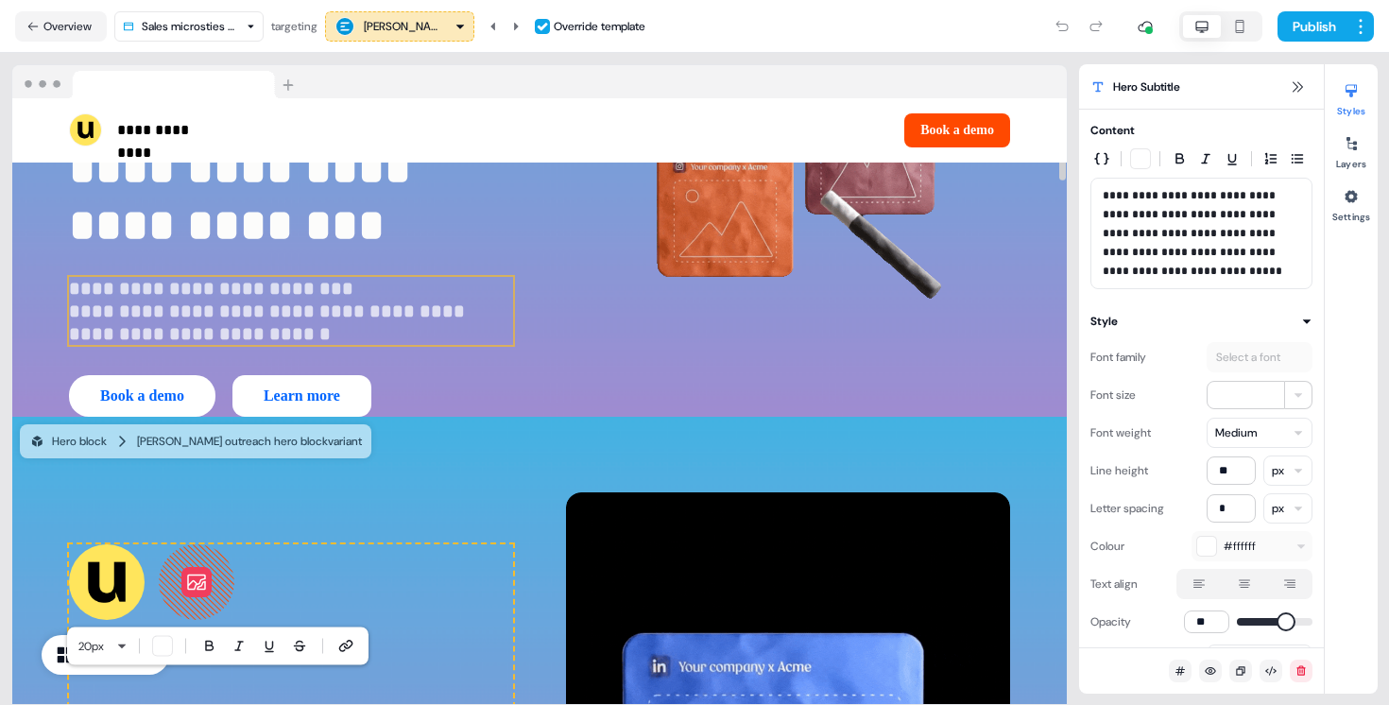
click at [301, 309] on p "**********" at bounding box center [291, 311] width 444 height 68
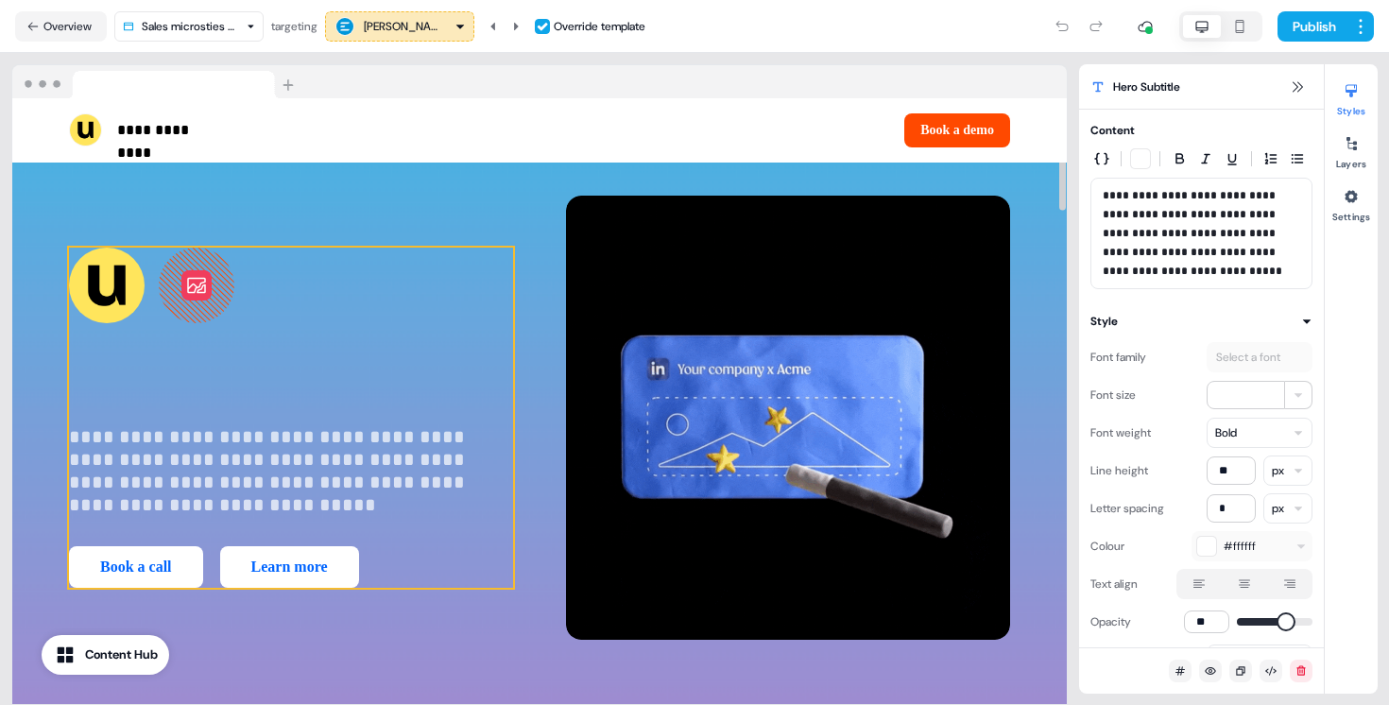
scroll to position [597, 0]
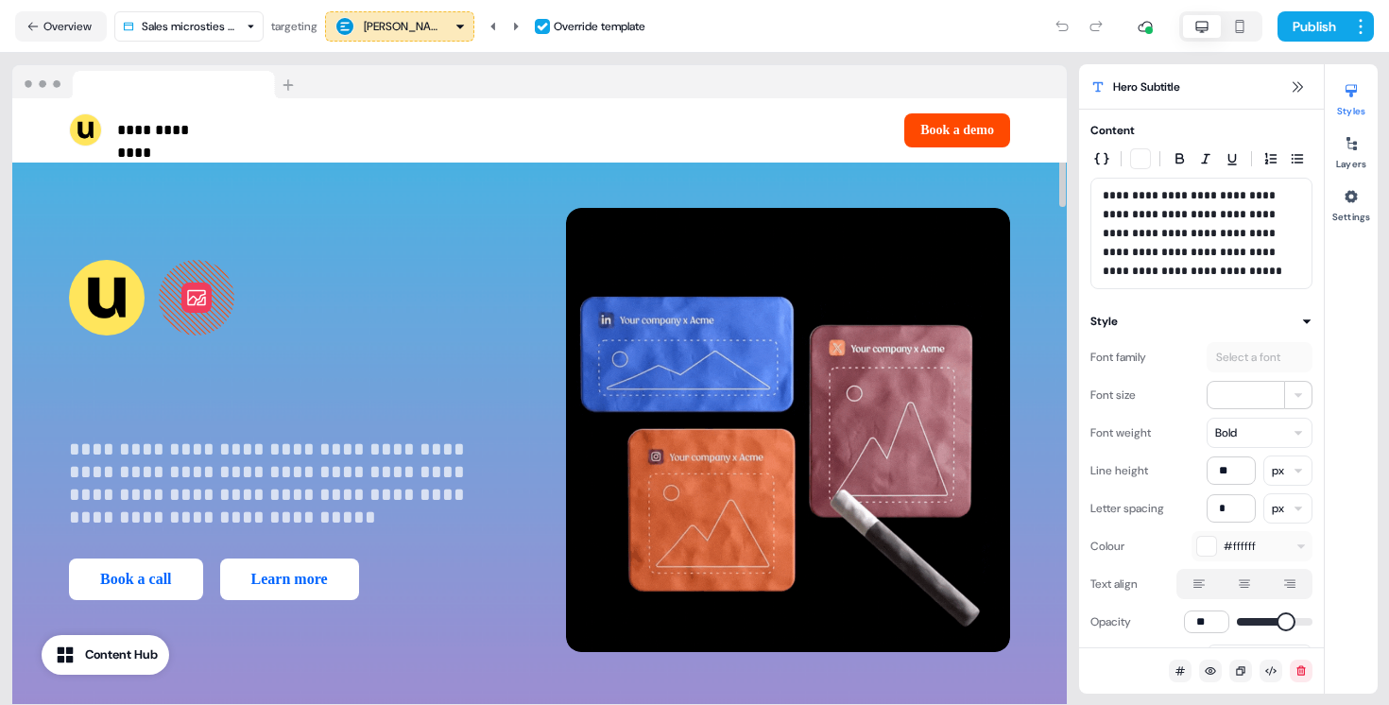
click at [540, 217] on div "**********" at bounding box center [539, 429] width 1055 height 595
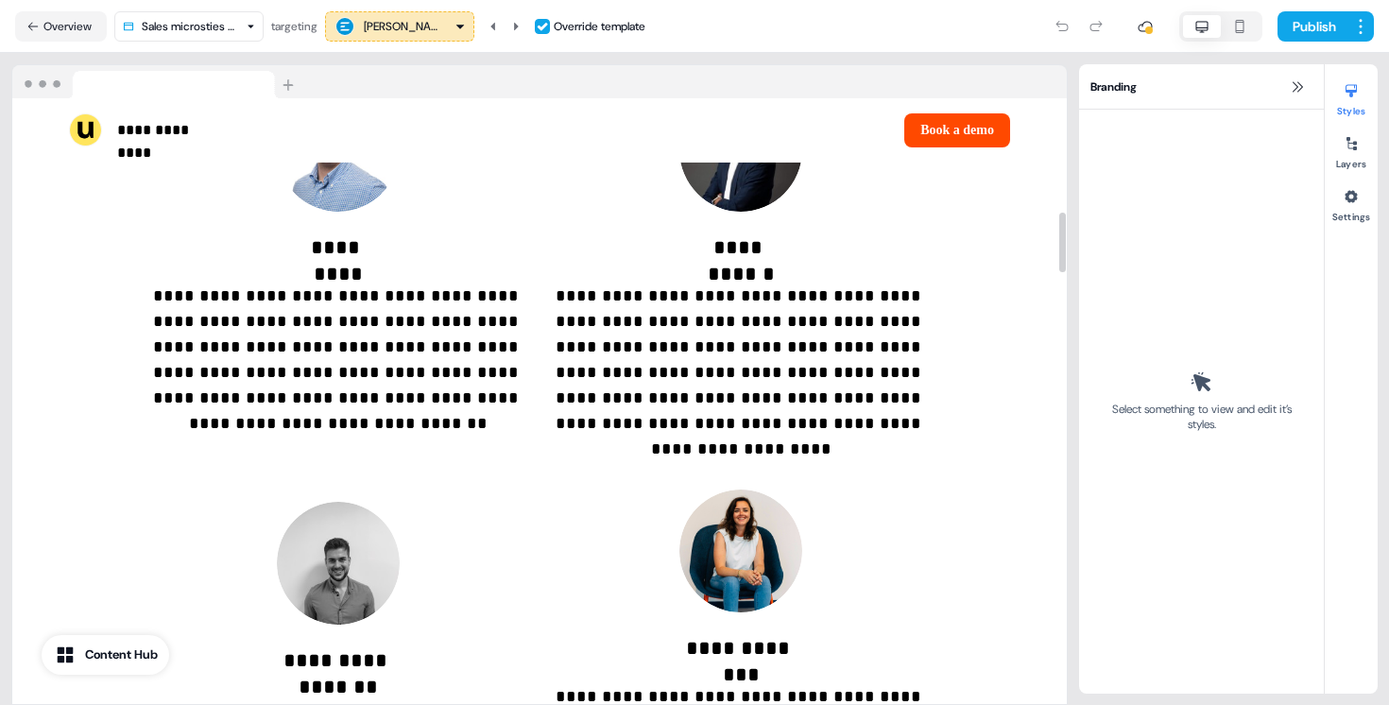
scroll to position [753, 0]
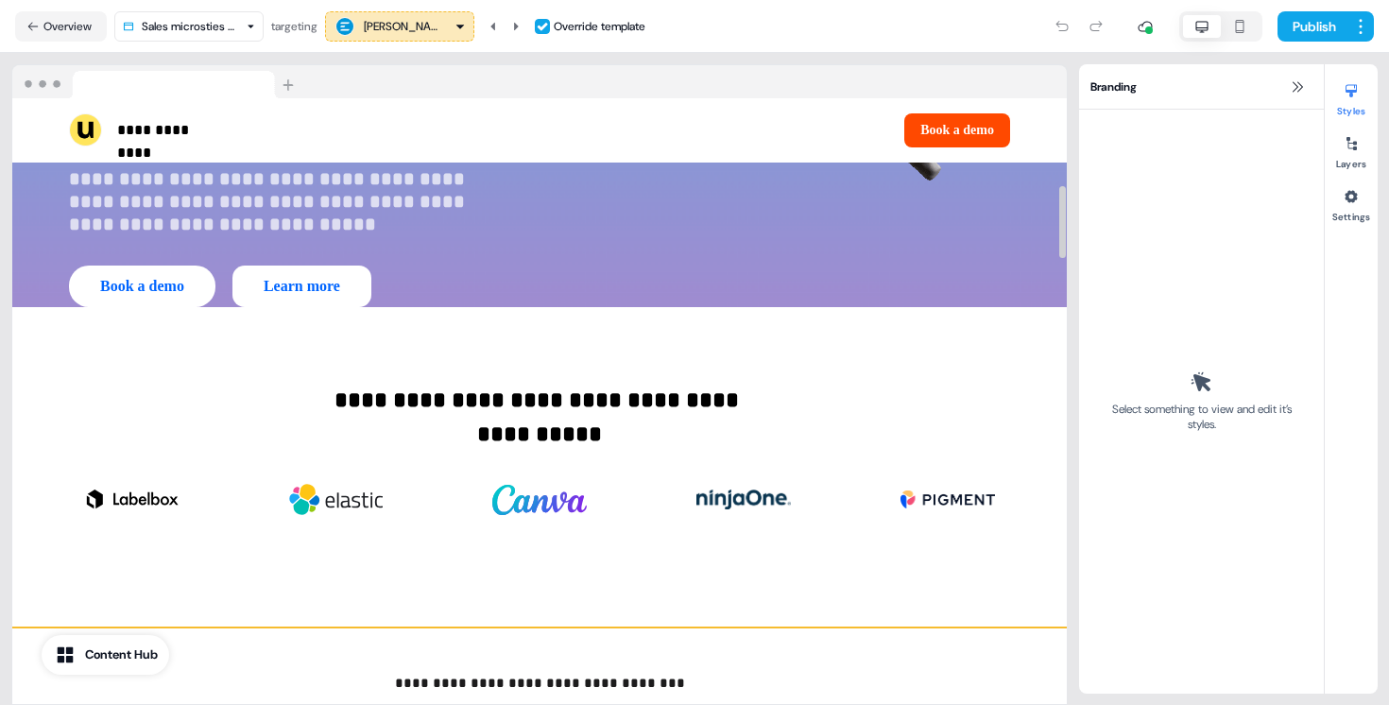
scroll to position [0, 0]
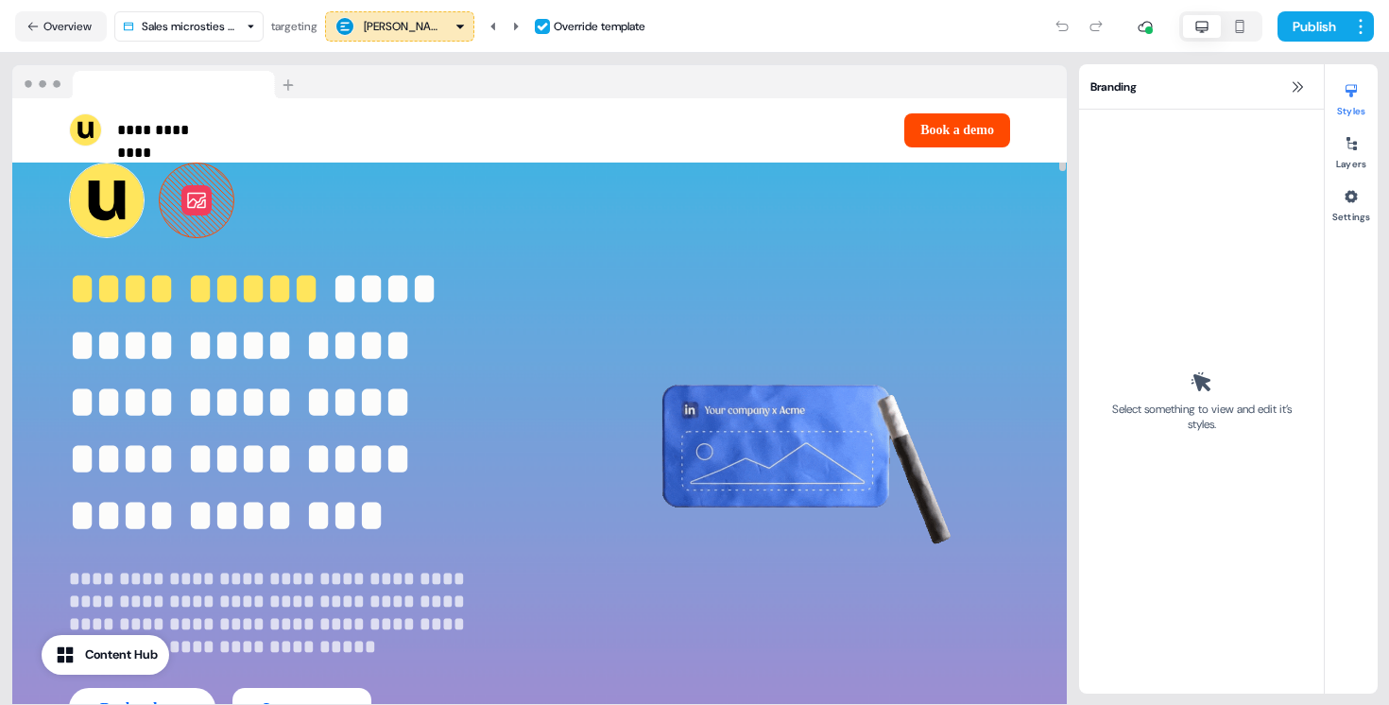
click at [195, 198] on icon at bounding box center [196, 200] width 23 height 23
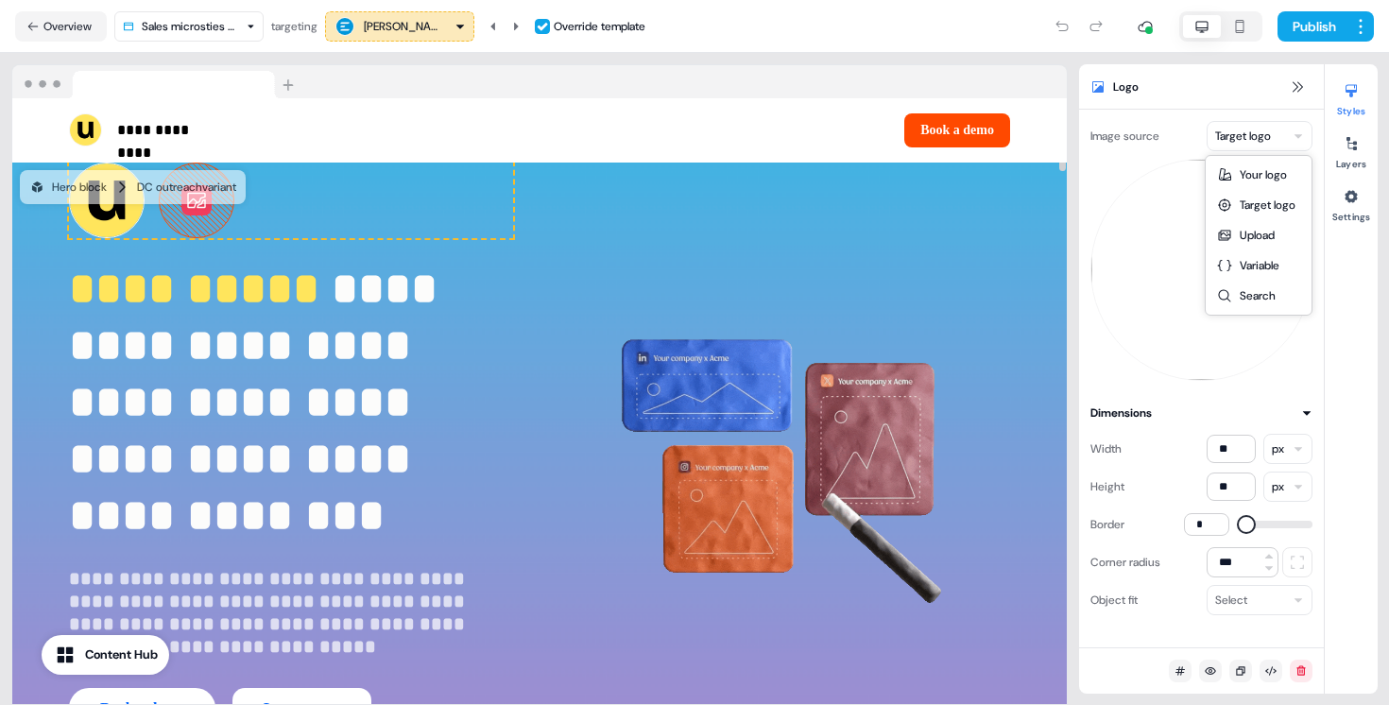
click at [1258, 125] on html "**********" at bounding box center [694, 352] width 1389 height 705
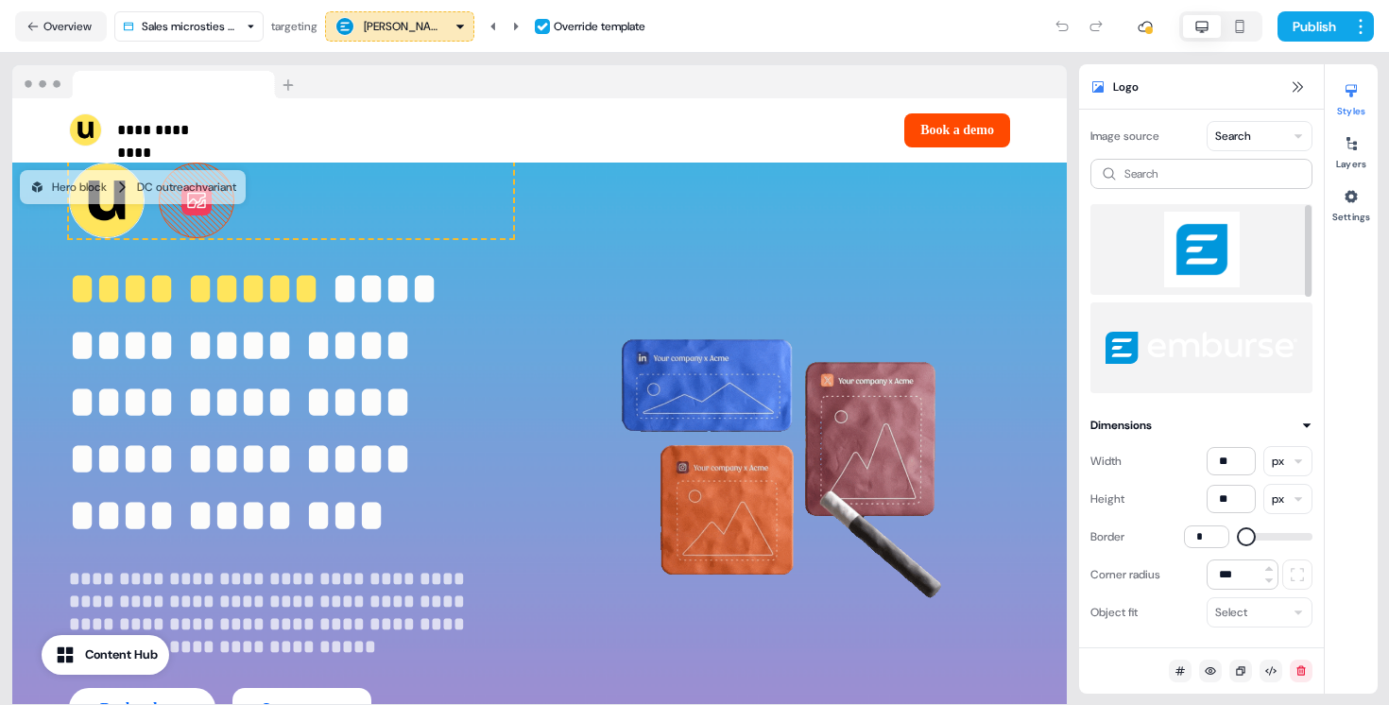
click at [1199, 249] on img at bounding box center [1202, 250] width 192 height 76
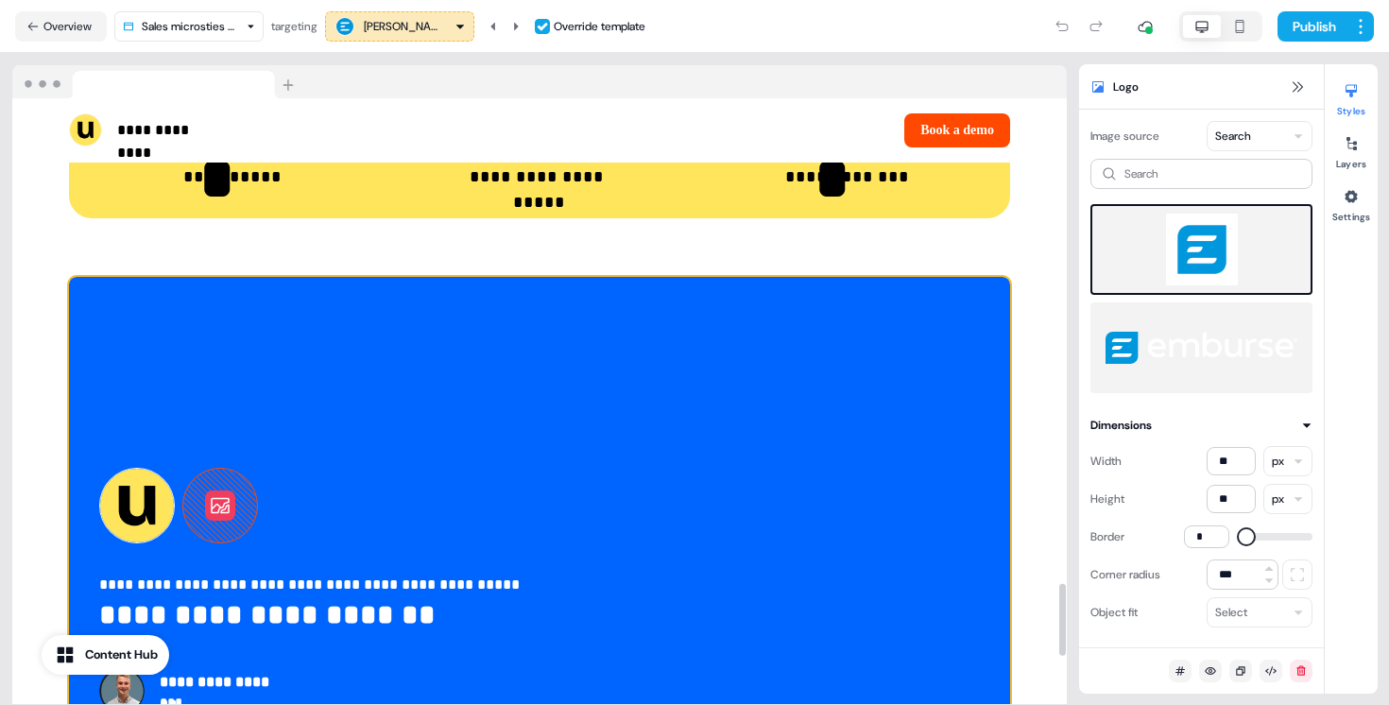
scroll to position [4073, 0]
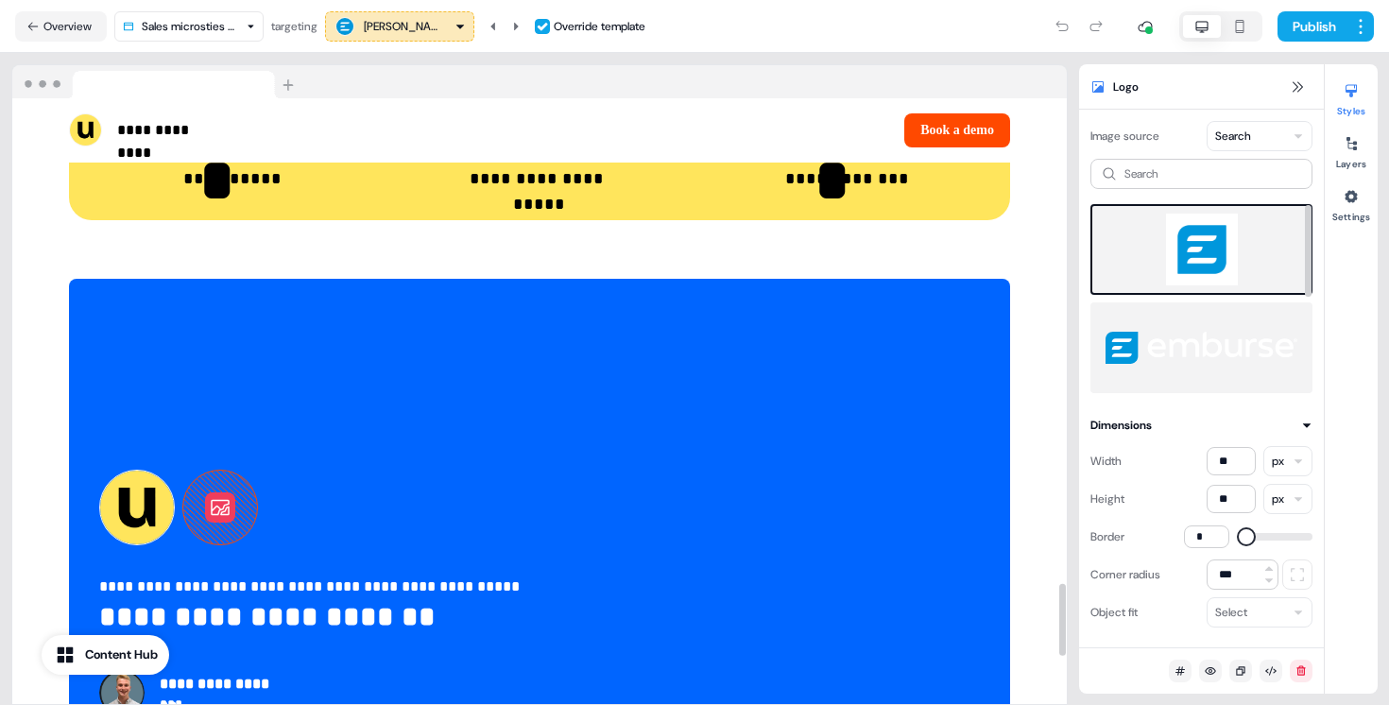
click at [1211, 242] on img at bounding box center [1202, 250] width 188 height 72
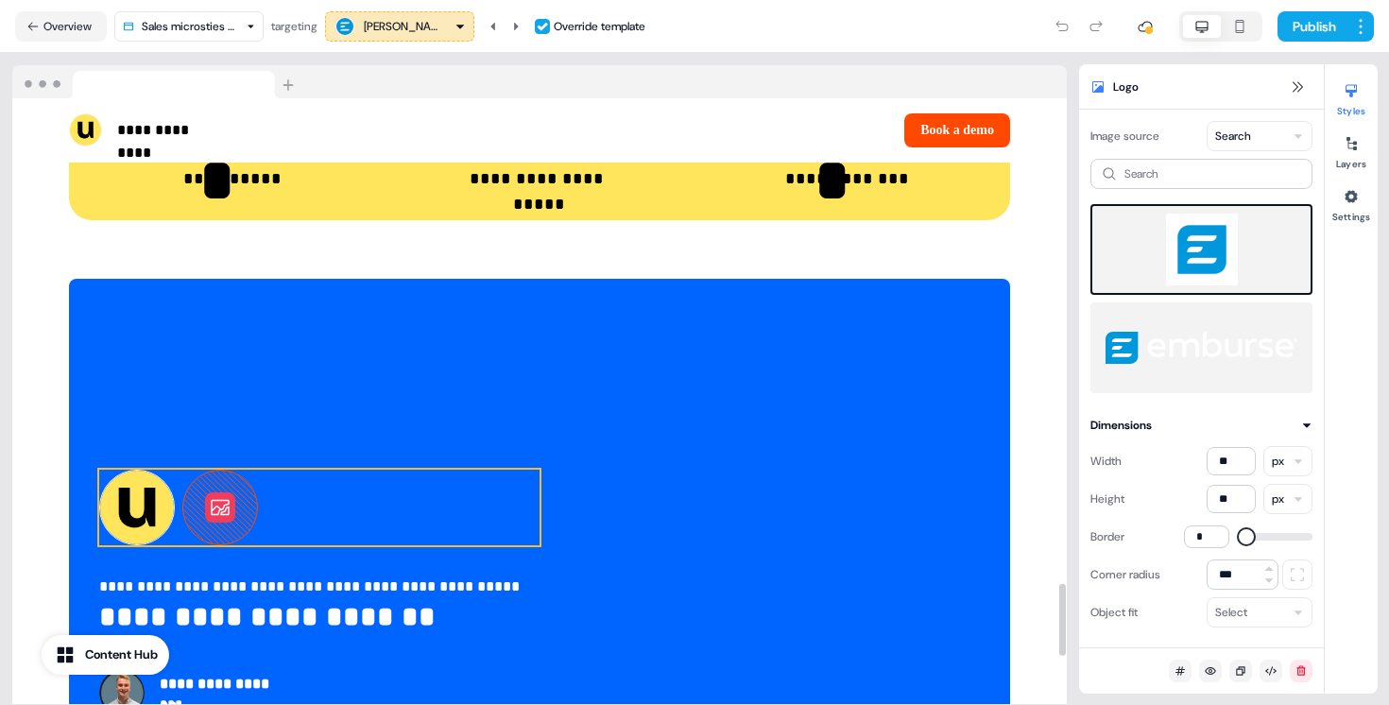
click at [220, 499] on icon at bounding box center [220, 507] width 23 height 23
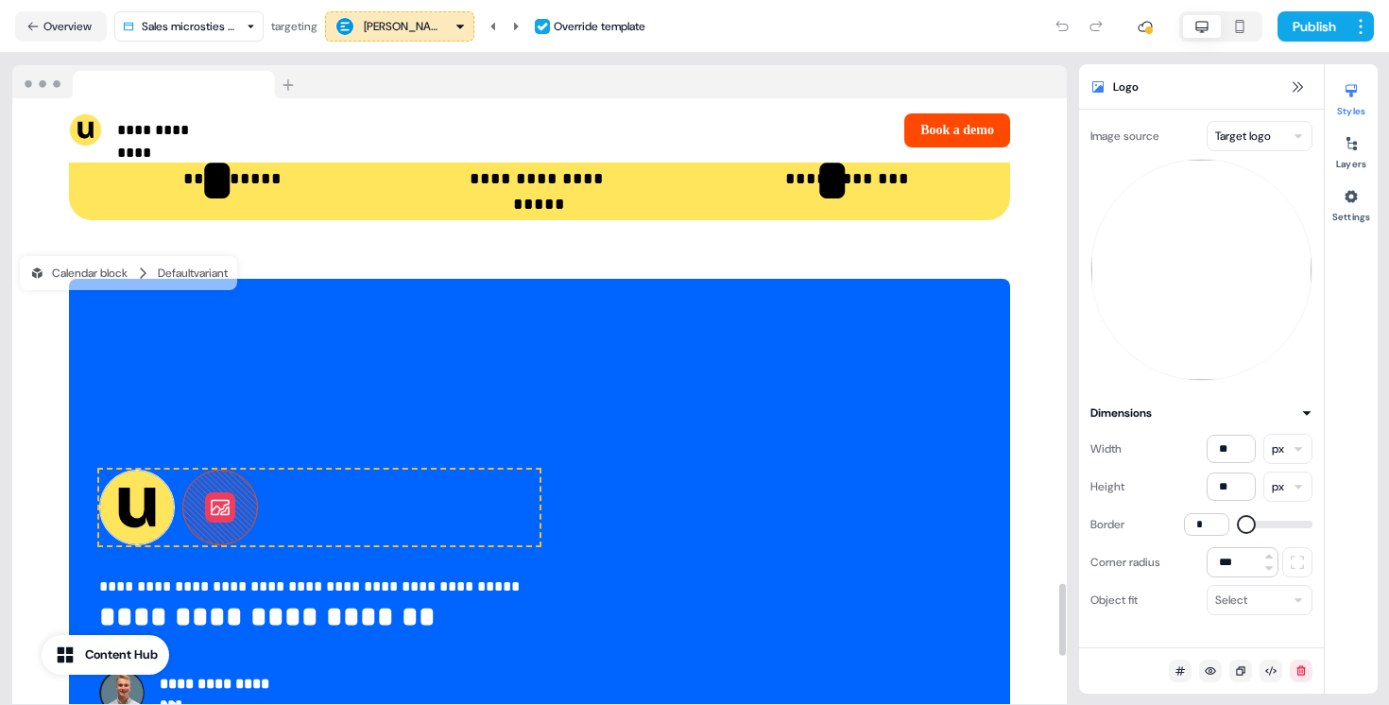
click at [1256, 139] on html "**********" at bounding box center [694, 352] width 1389 height 705
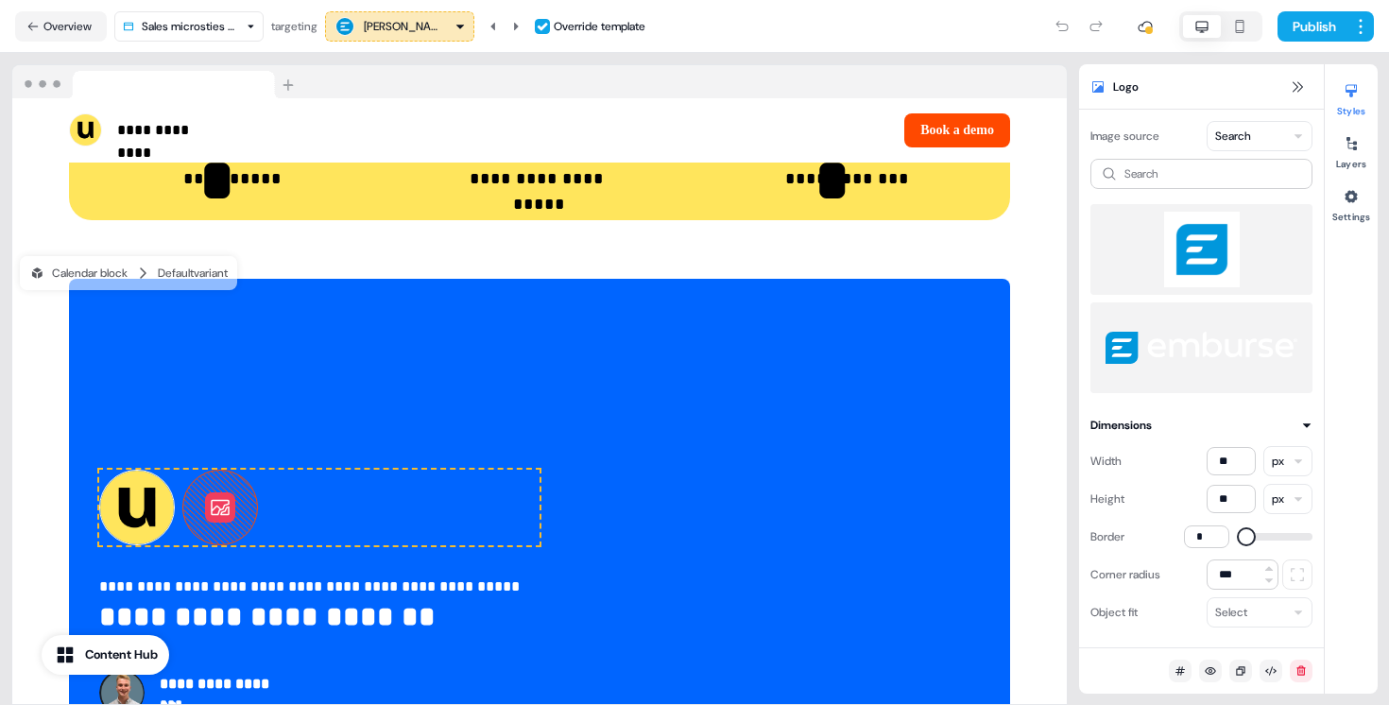
click at [1178, 228] on img at bounding box center [1202, 250] width 192 height 76
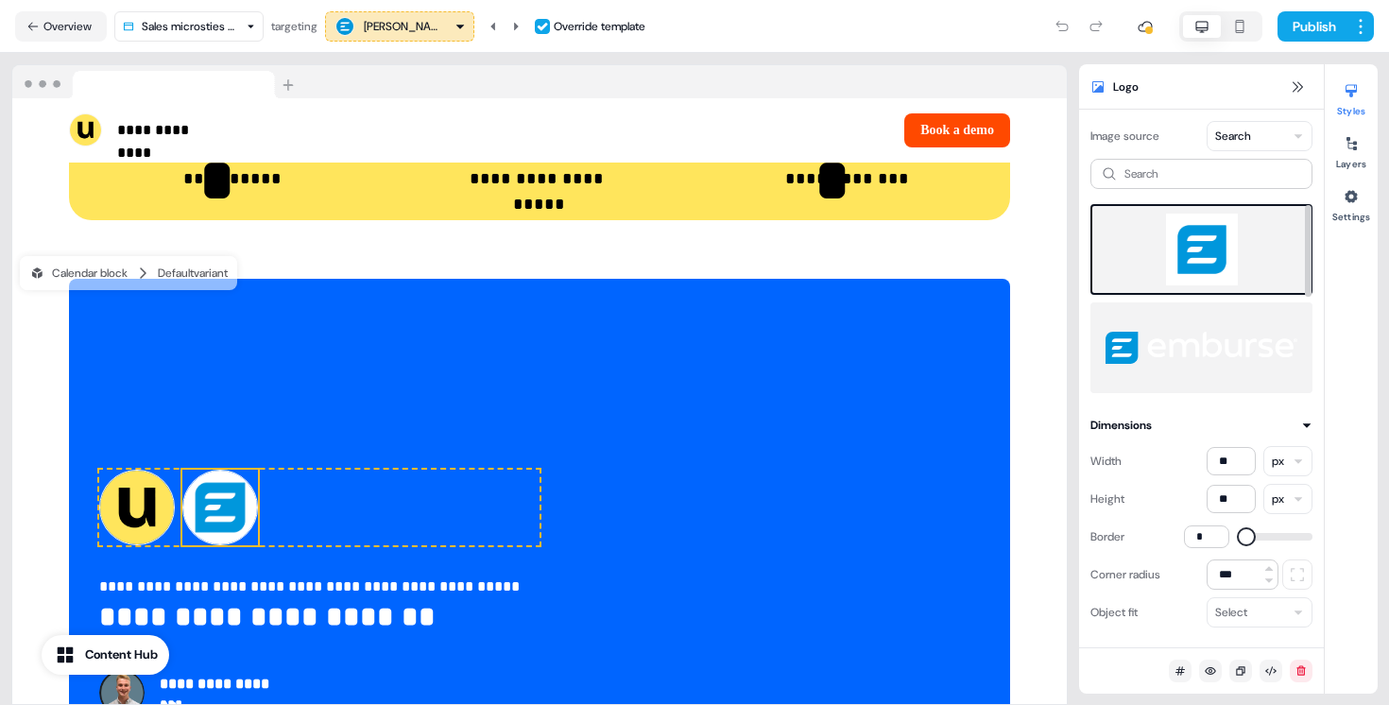
click at [1217, 253] on img at bounding box center [1202, 250] width 188 height 72
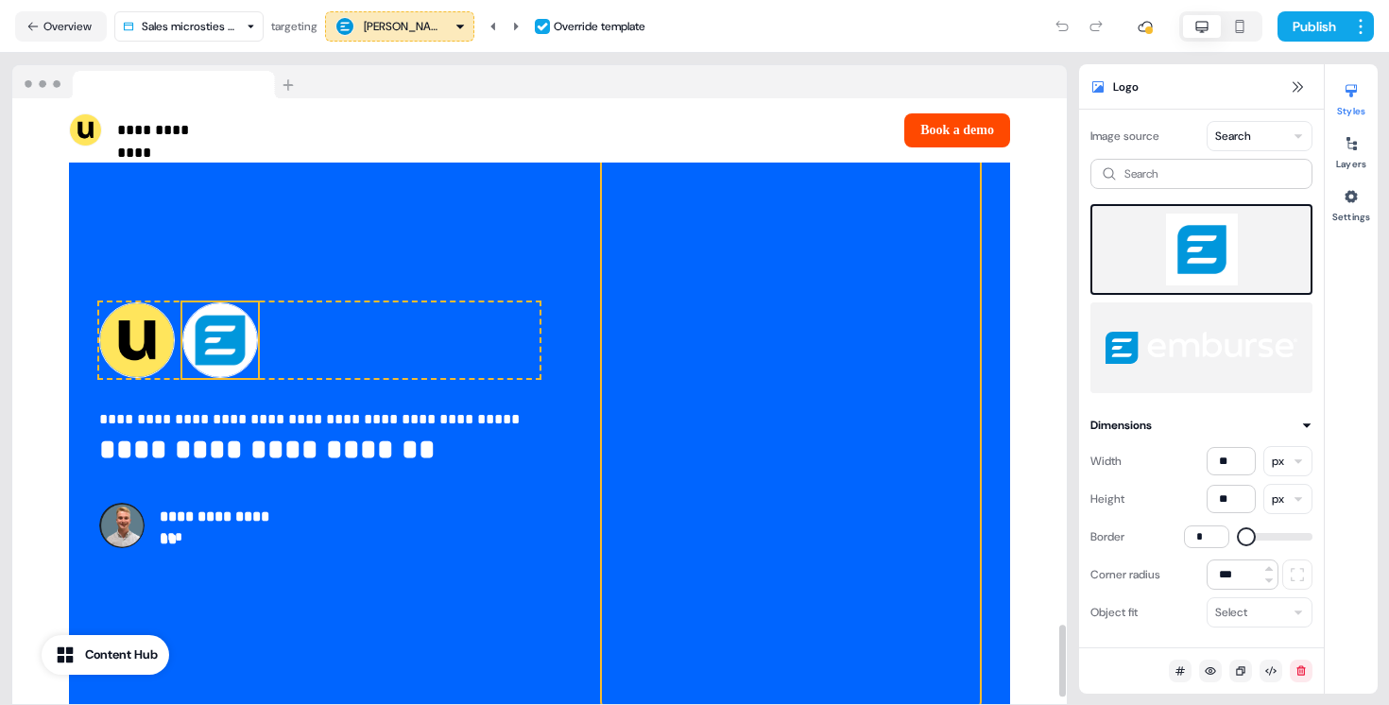
scroll to position [4419, 0]
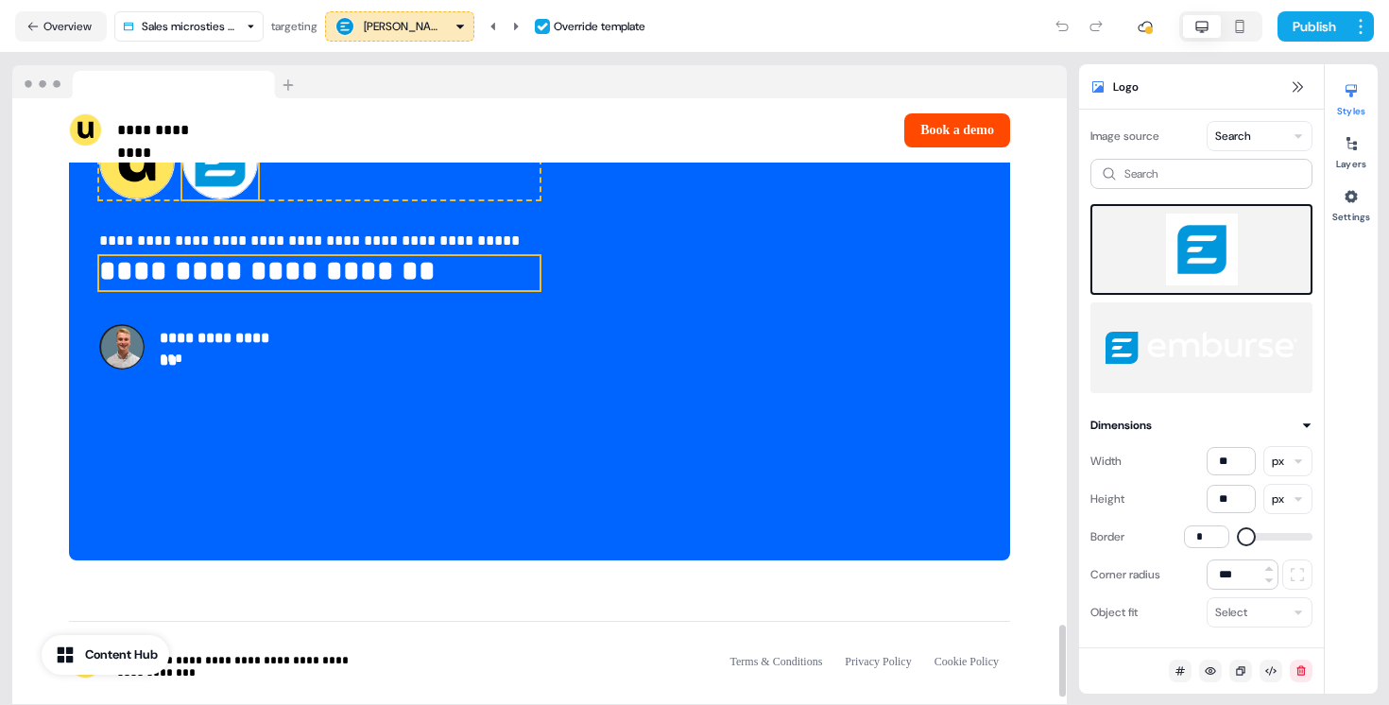
click at [374, 278] on p "**********" at bounding box center [319, 273] width 440 height 34
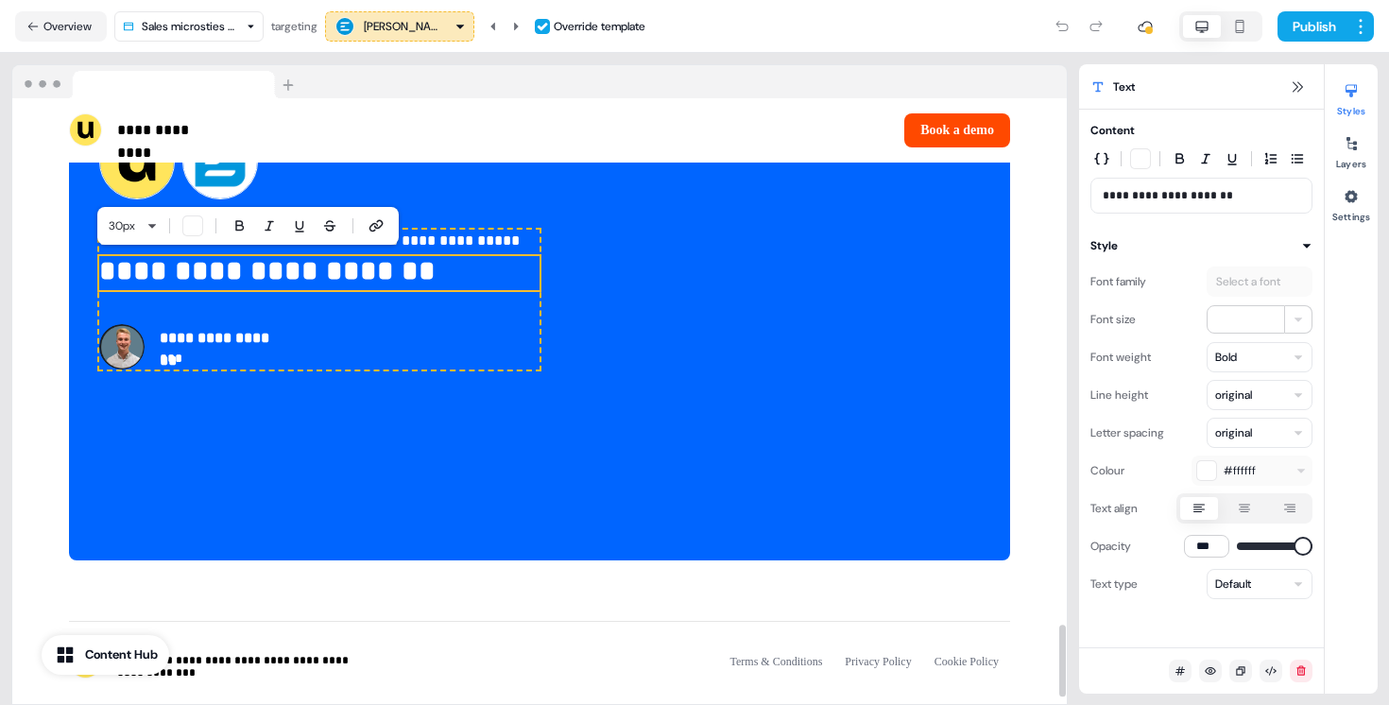
click at [423, 278] on p "**********" at bounding box center [319, 273] width 440 height 34
drag, startPoint x: 454, startPoint y: 279, endPoint x: 270, endPoint y: 274, distance: 183.4
click at [270, 274] on p "**********" at bounding box center [319, 273] width 440 height 34
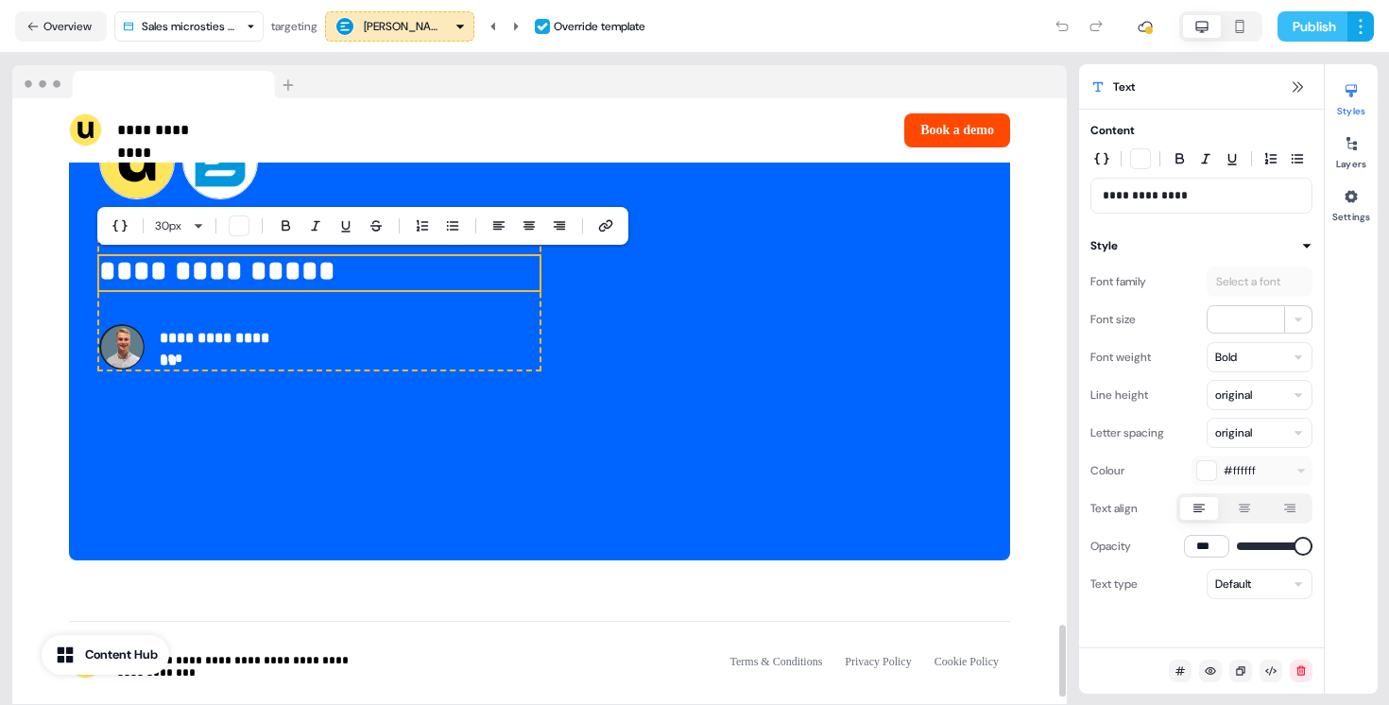
click at [1324, 36] on button "Publish" at bounding box center [1313, 26] width 70 height 30
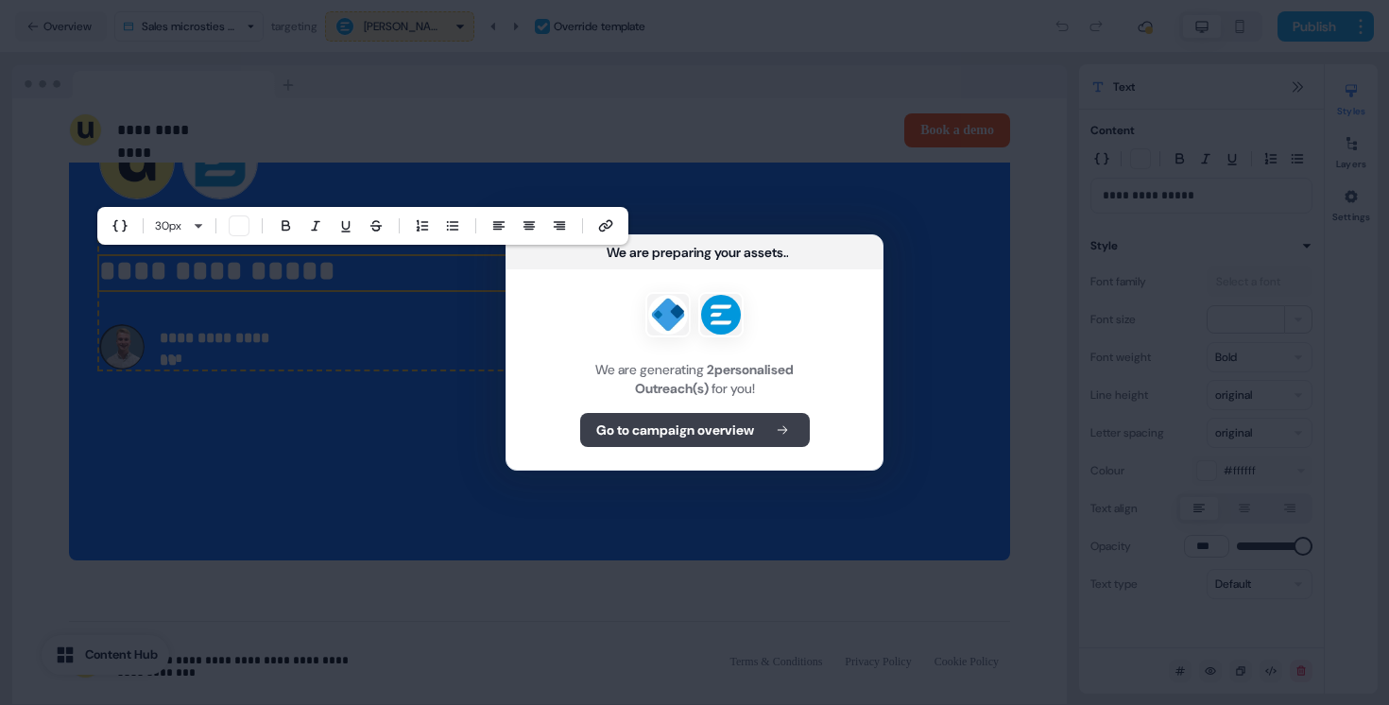
click at [636, 438] on b "Go to campaign overview" at bounding box center [675, 430] width 158 height 19
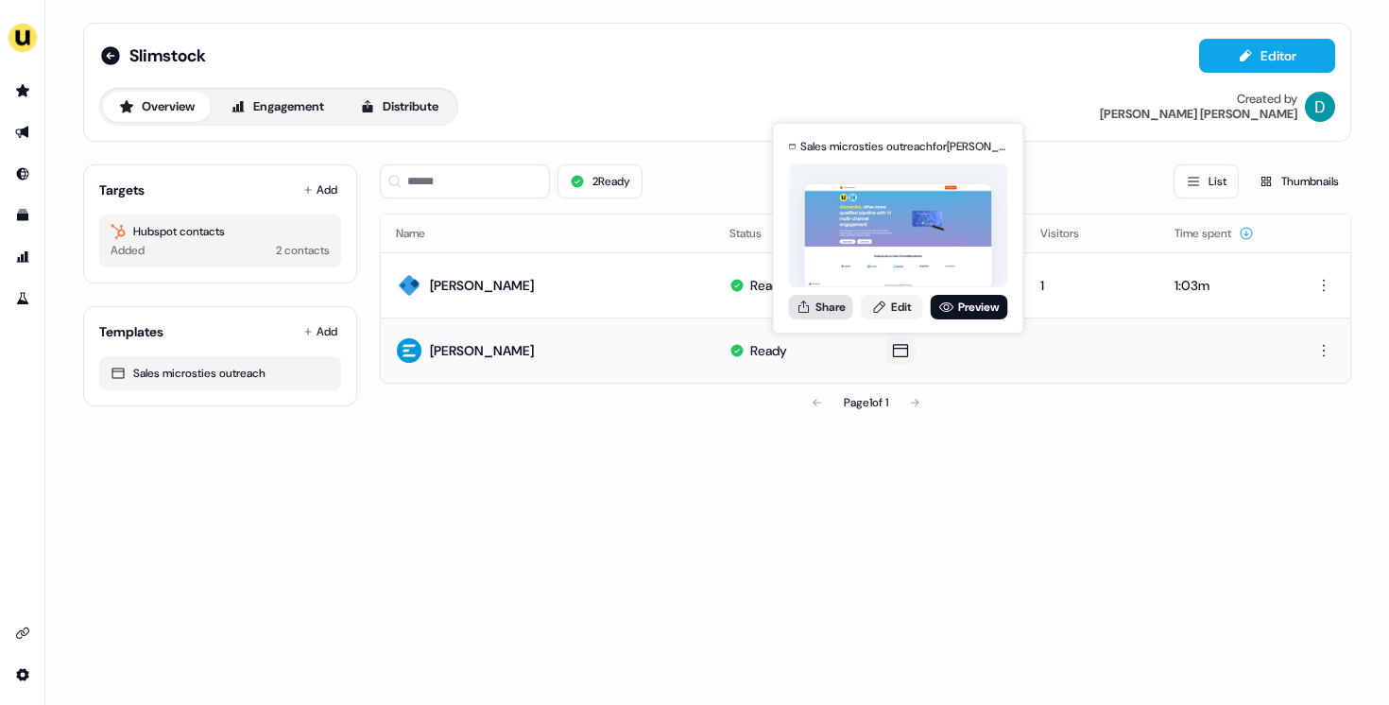
click at [839, 306] on button "Share" at bounding box center [821, 307] width 64 height 25
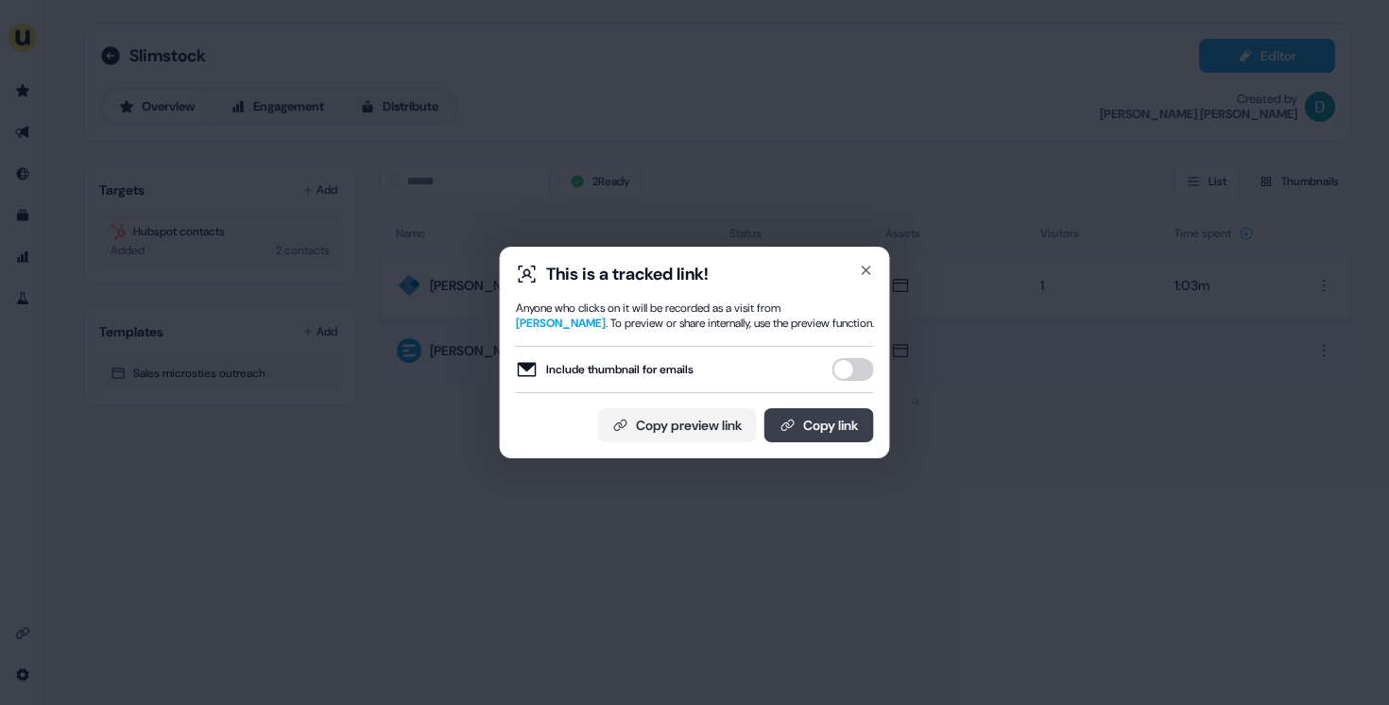
click at [819, 438] on button "Copy link" at bounding box center [819, 425] width 110 height 34
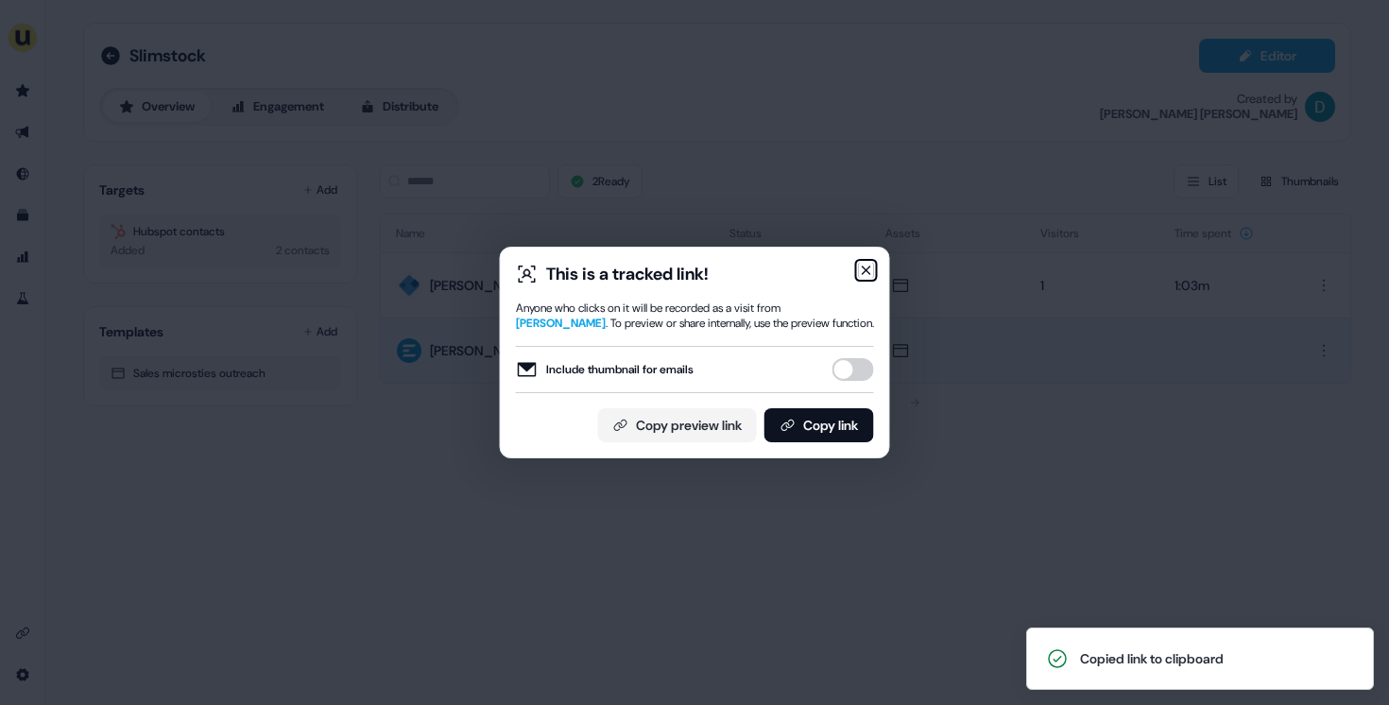
click at [864, 266] on icon "button" at bounding box center [866, 270] width 15 height 15
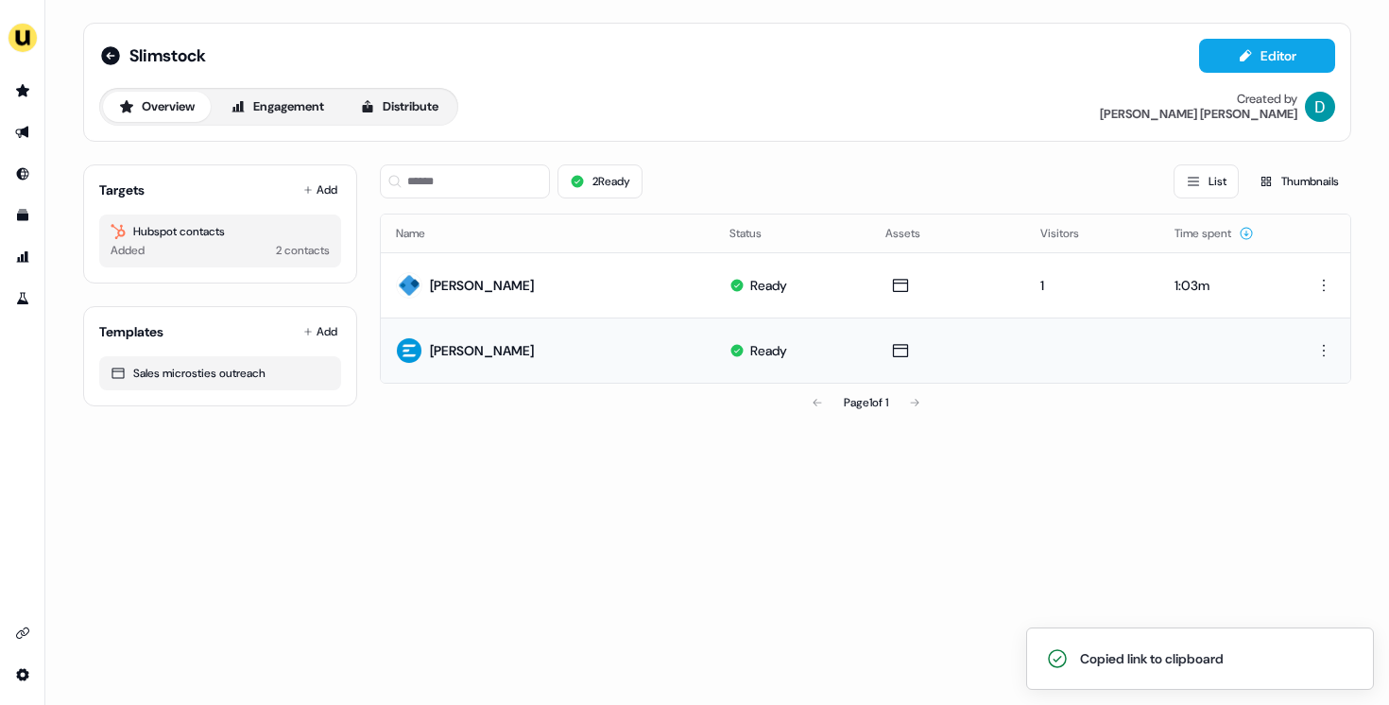
click at [496, 211] on div "2 Ready List Thumbnails" at bounding box center [865, 181] width 971 height 64
click at [485, 184] on input at bounding box center [465, 181] width 170 height 34
click at [114, 59] on icon at bounding box center [110, 55] width 19 height 19
